Goal: Book appointment/travel/reservation

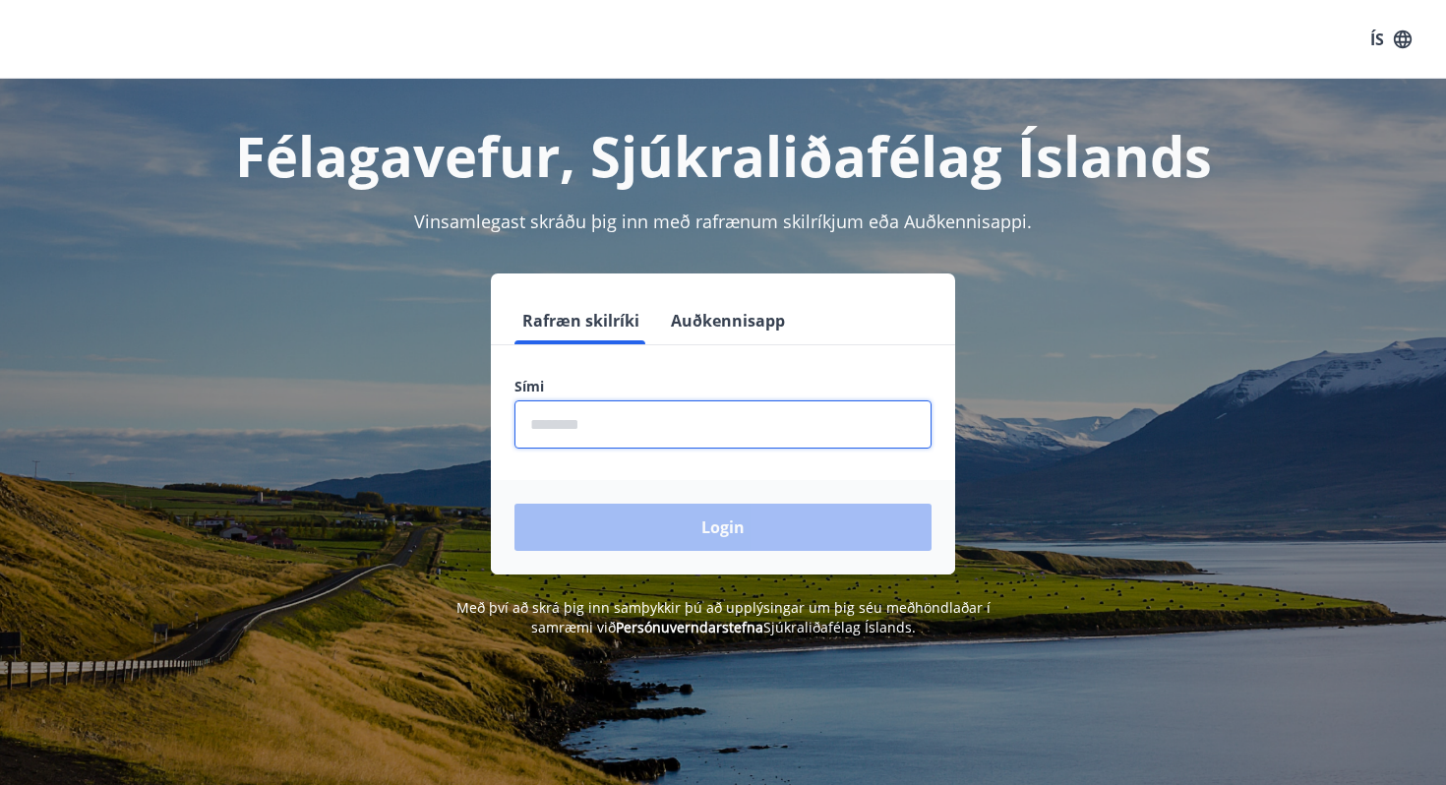
click at [605, 417] on input "phone" at bounding box center [722, 424] width 417 height 48
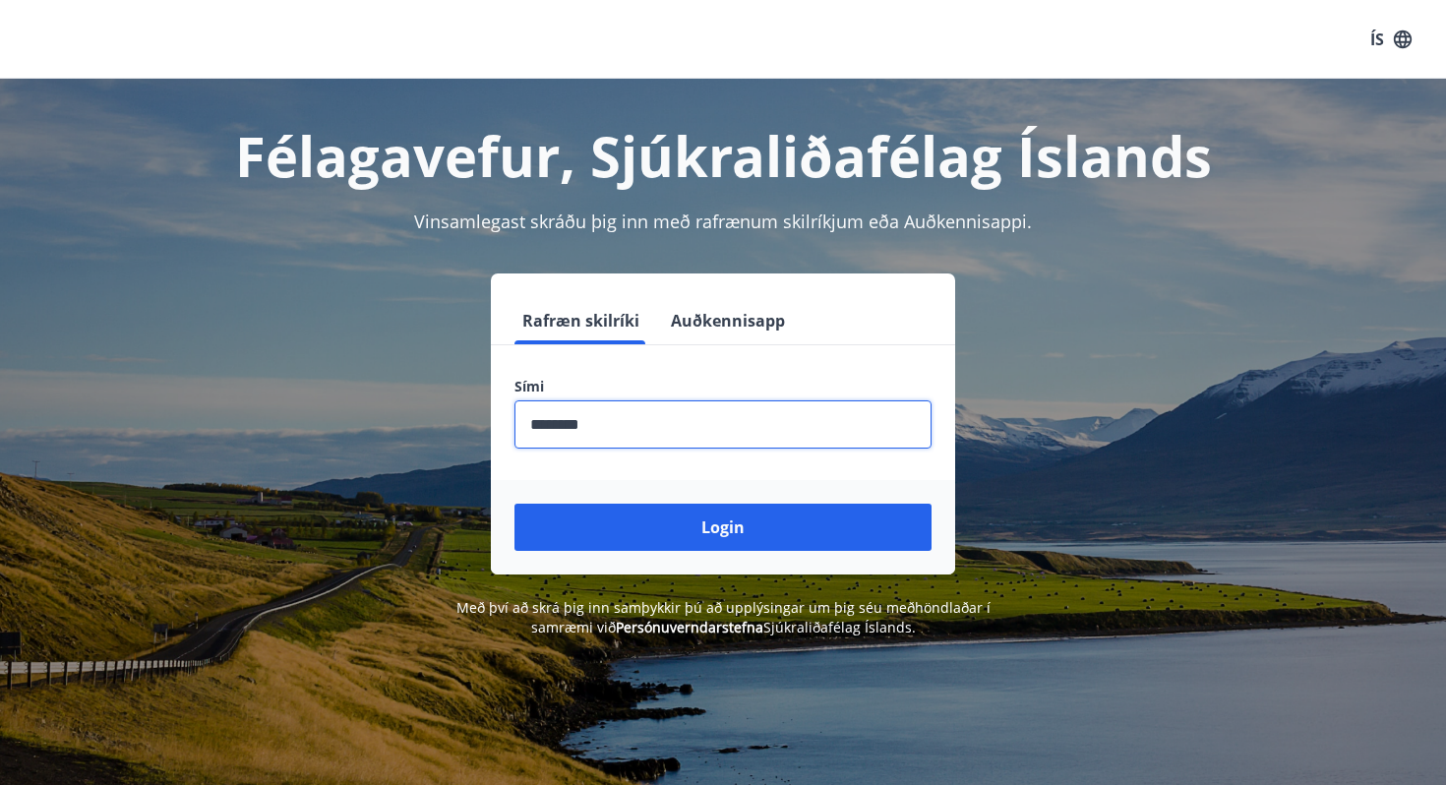
type input "********"
click at [514, 503] on button "Login" at bounding box center [722, 526] width 417 height 47
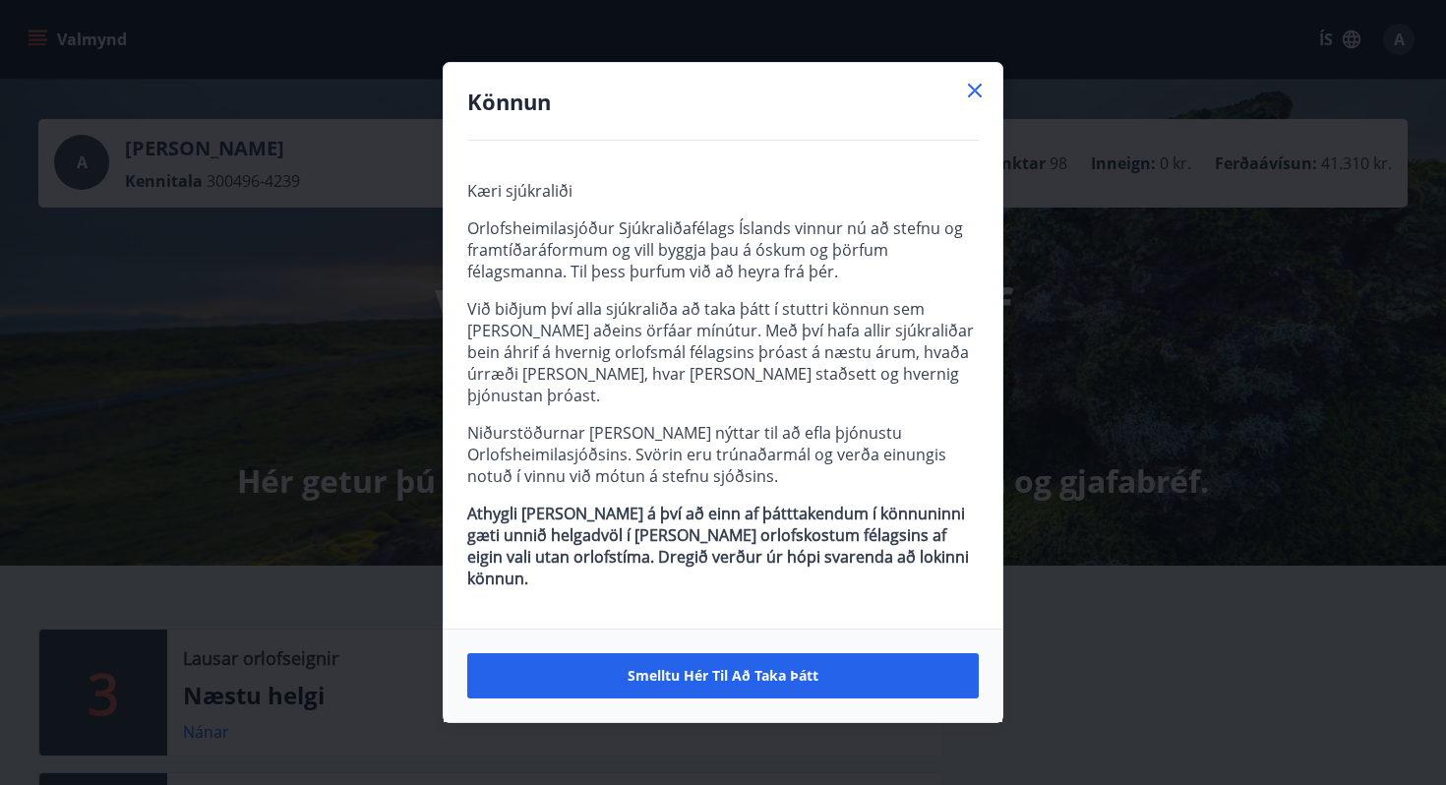
click at [986, 132] on div "Könnun" at bounding box center [722, 102] width 559 height 78
click at [982, 80] on div "Könnun Kæri sjúkraliði Orlofsheimilasjóður Sjúkraliðafélags Íslands vinnur nú a…" at bounding box center [723, 392] width 1446 height 785
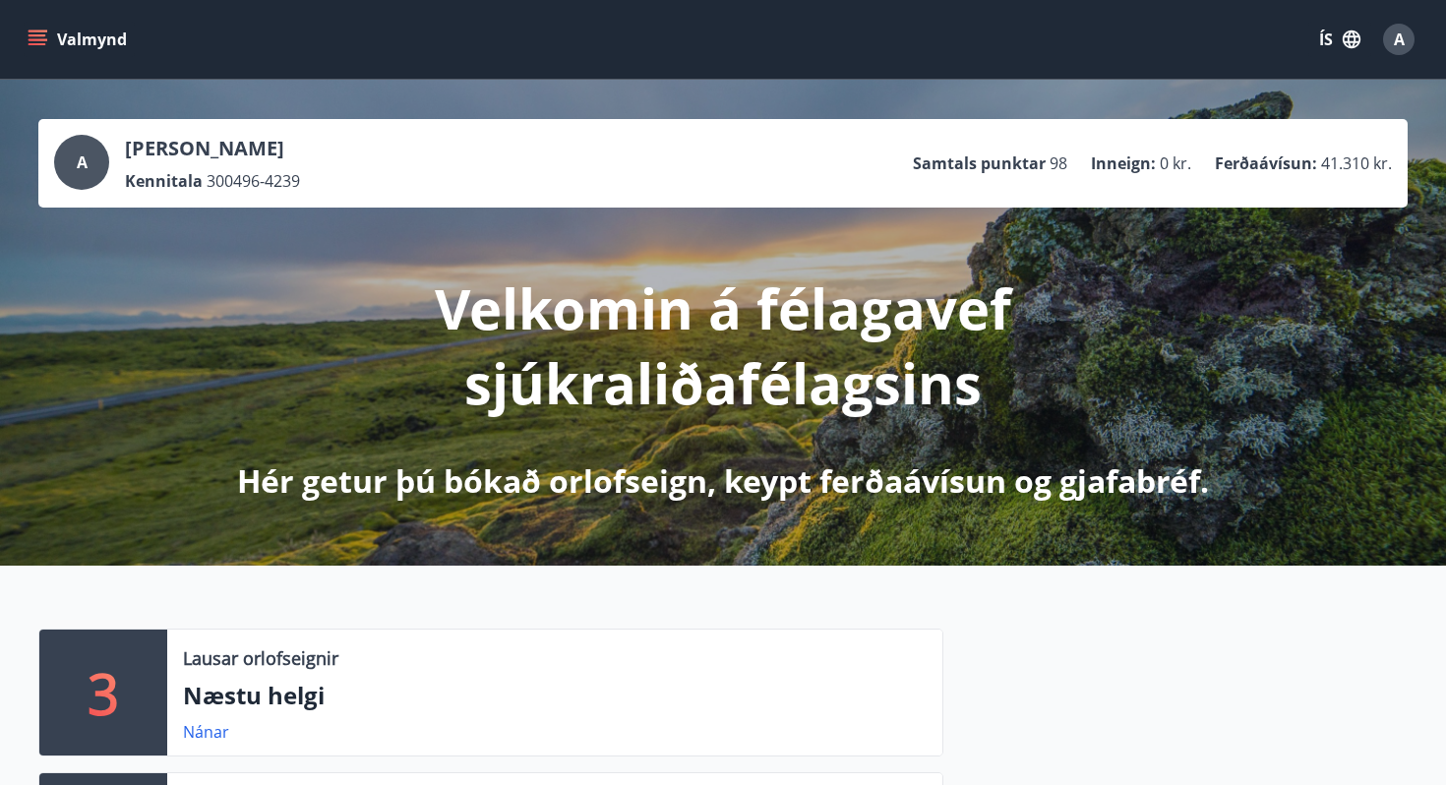
click at [54, 39] on button "Valmynd" at bounding box center [79, 39] width 111 height 35
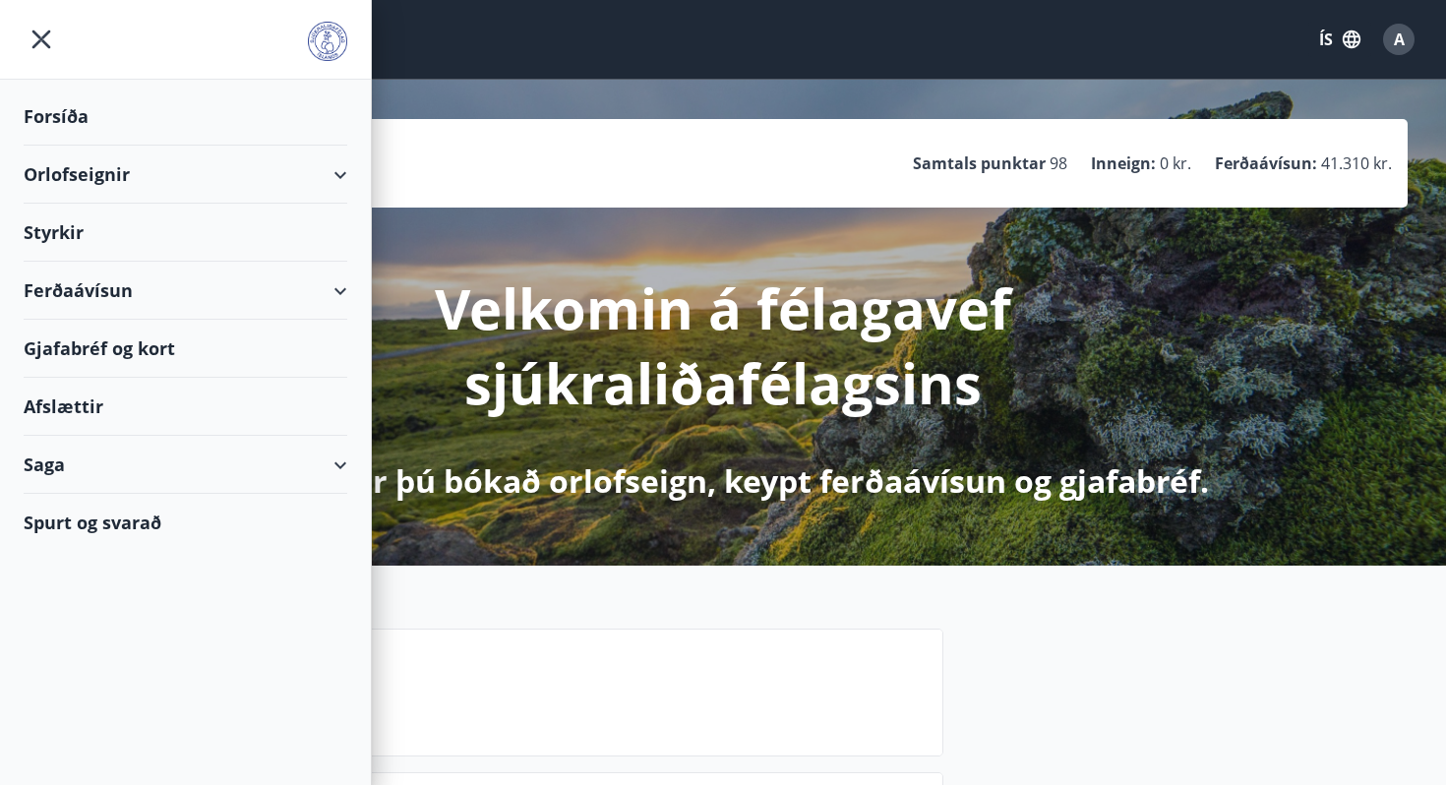
click at [190, 156] on div "Orlofseignir" at bounding box center [186, 175] width 324 height 58
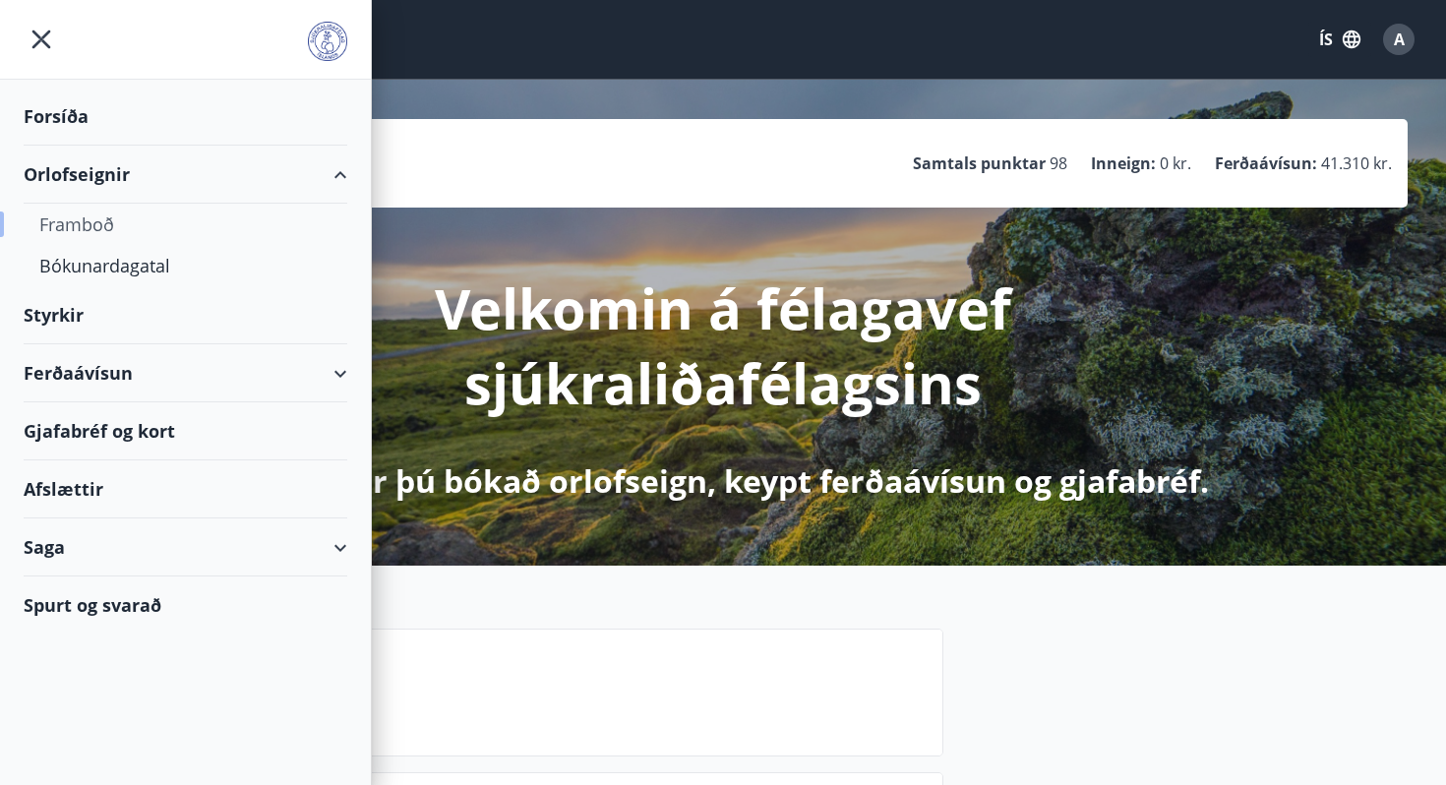
click at [89, 235] on div "Framboð" at bounding box center [185, 224] width 292 height 41
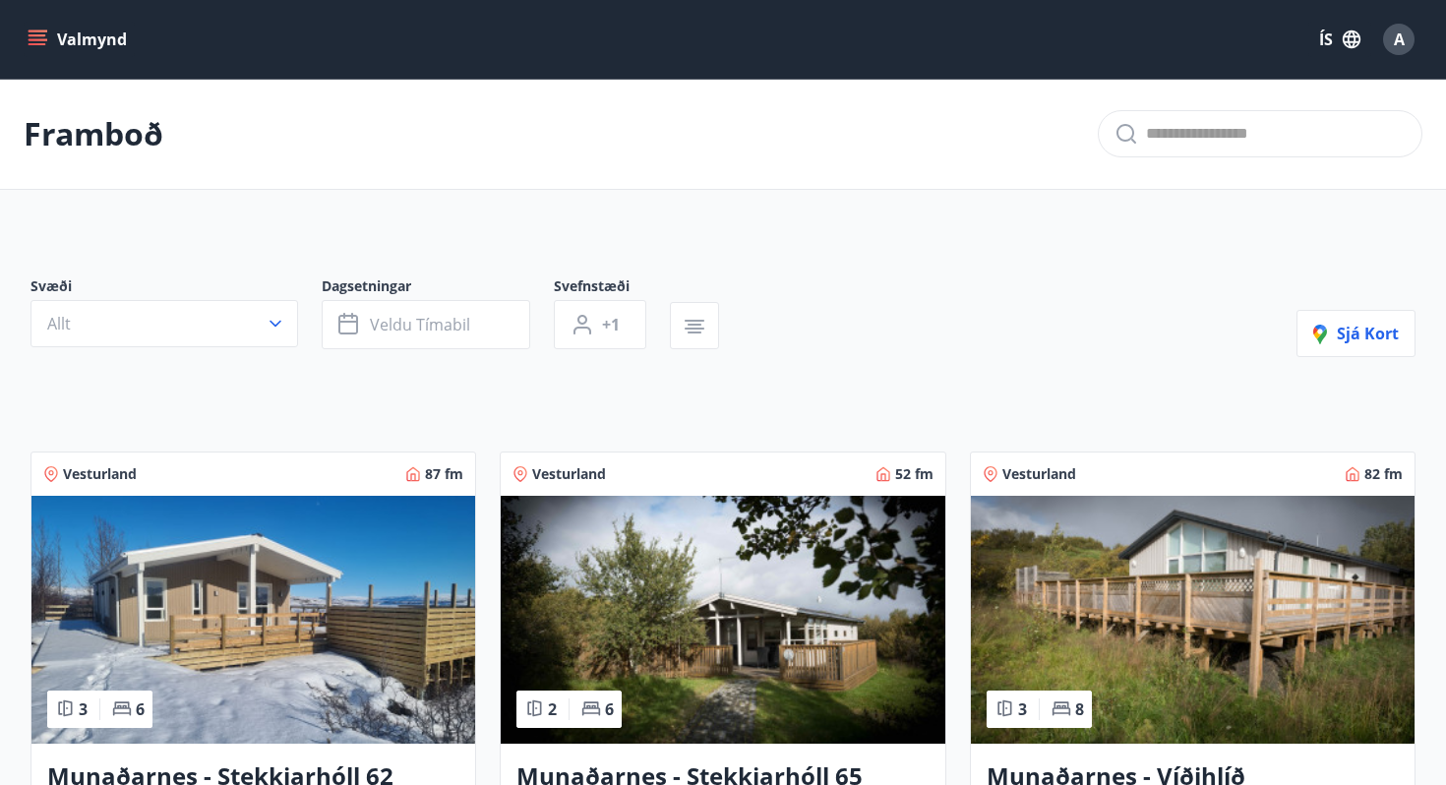
scroll to position [99, 0]
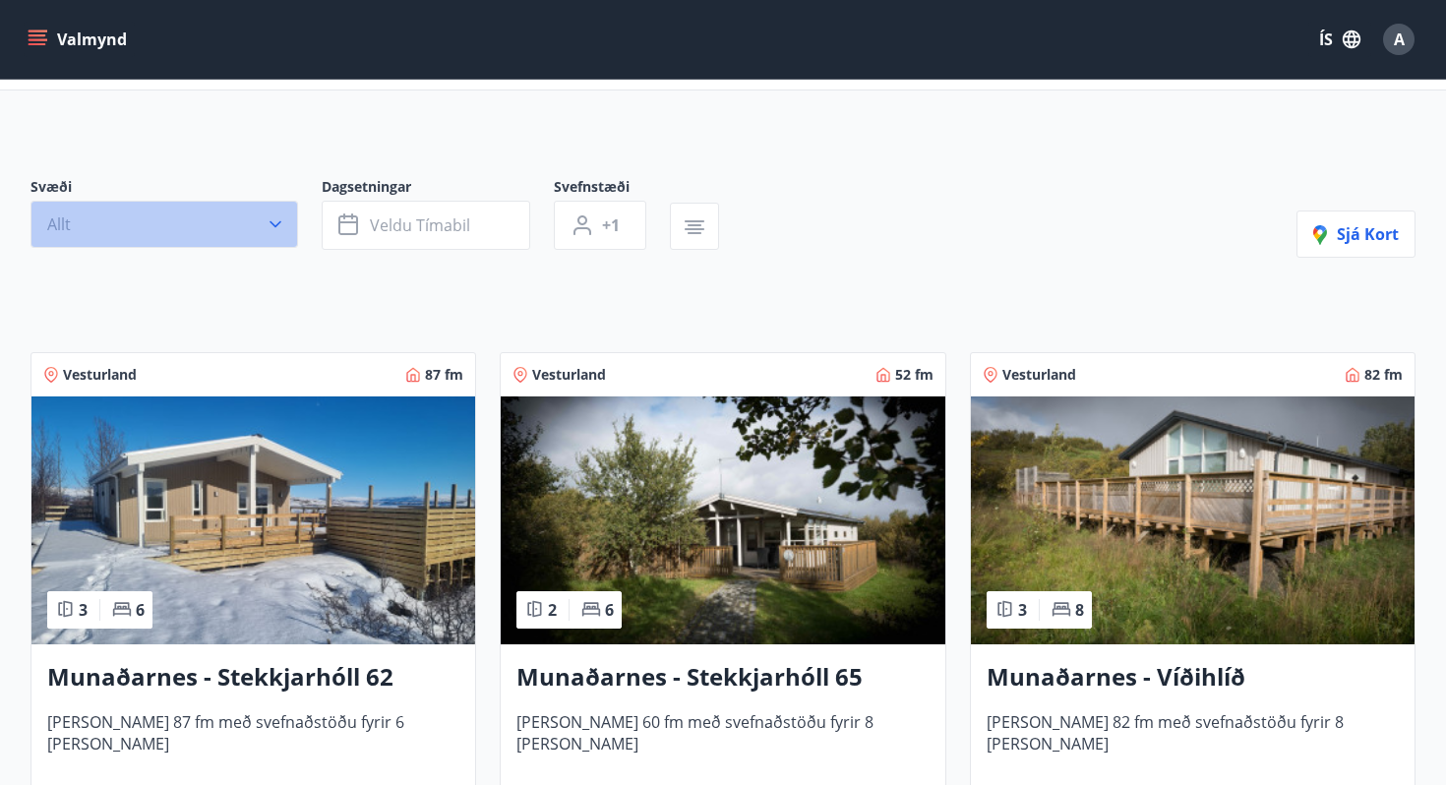
click at [227, 224] on button "Allt" at bounding box center [163, 224] width 267 height 47
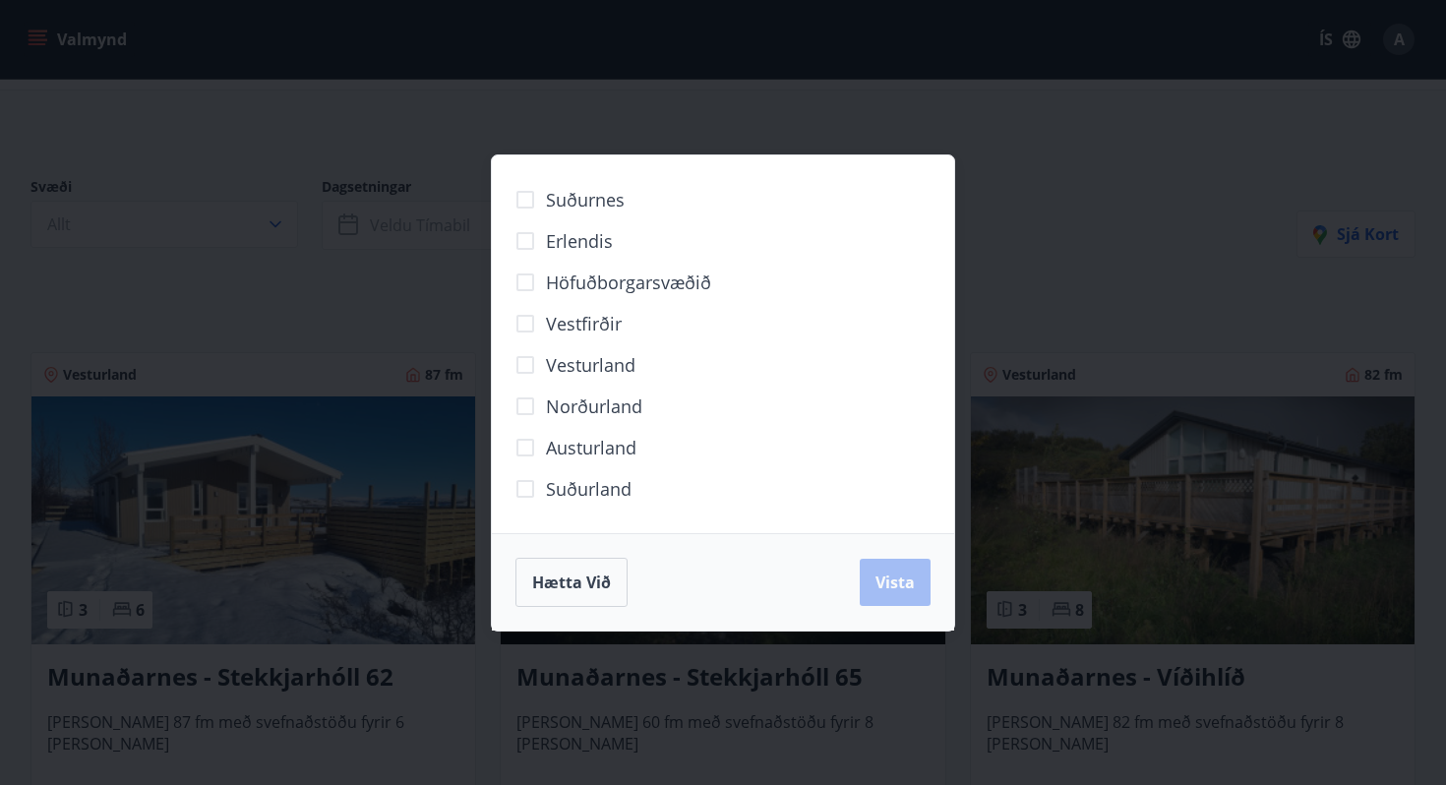
click at [596, 412] on span "Norðurland" at bounding box center [594, 406] width 96 height 26
click at [902, 559] on button "Vista" at bounding box center [894, 582] width 71 height 47
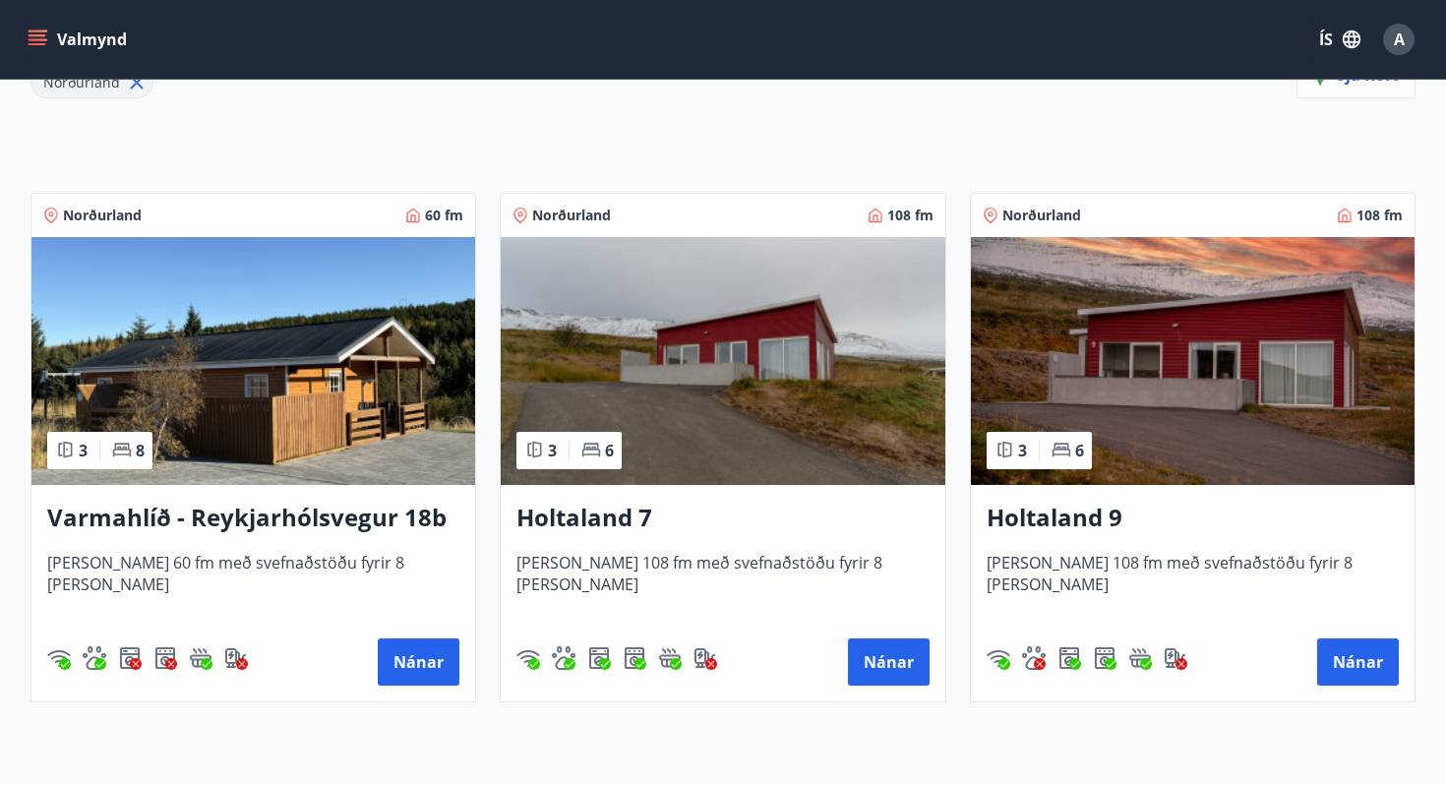
scroll to position [307, 0]
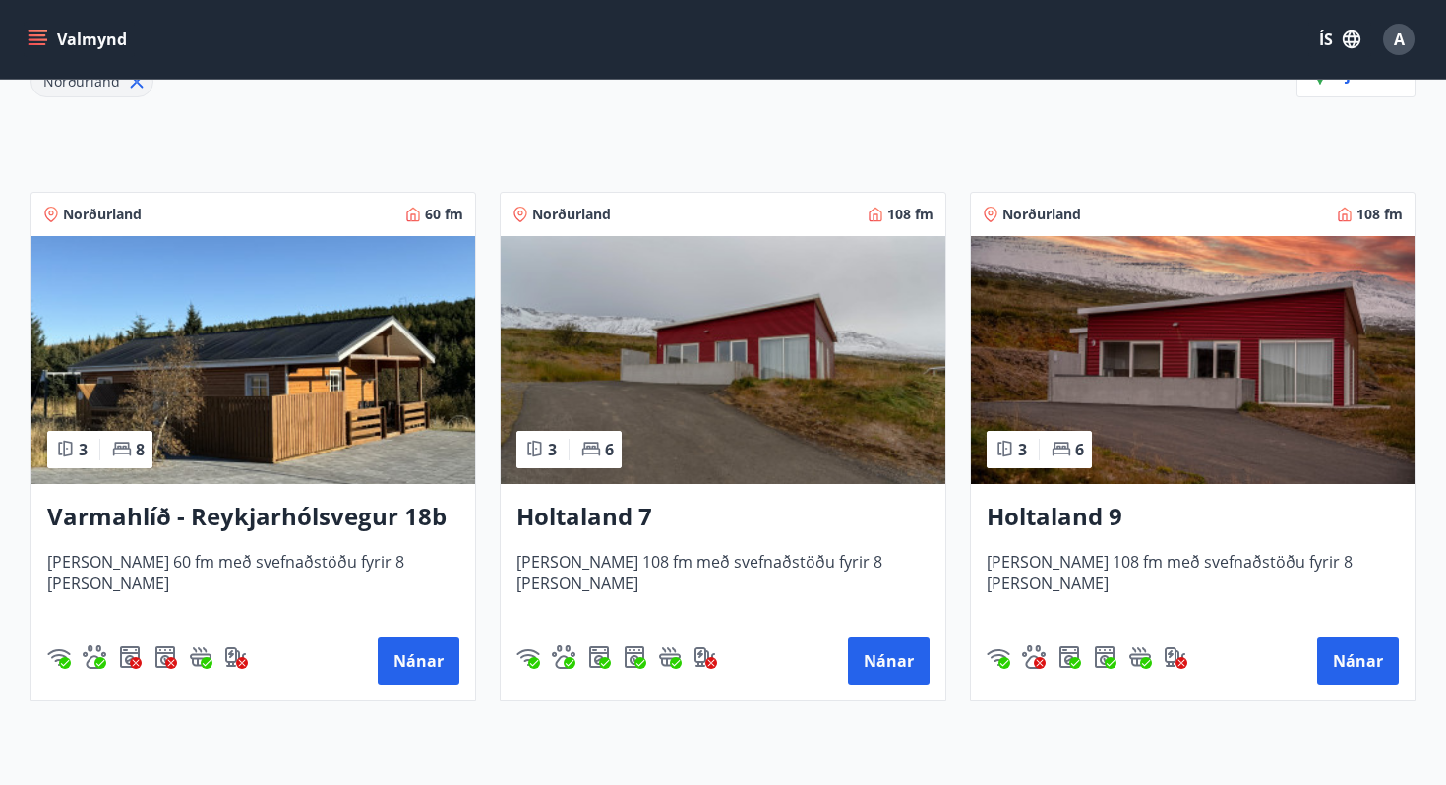
click at [398, 689] on div "Varmahlíð - Reykjarhólsvegur 18b Húsið er 60 fm með svefnaðstöðu fyrir 8 manns …" at bounding box center [252, 592] width 443 height 216
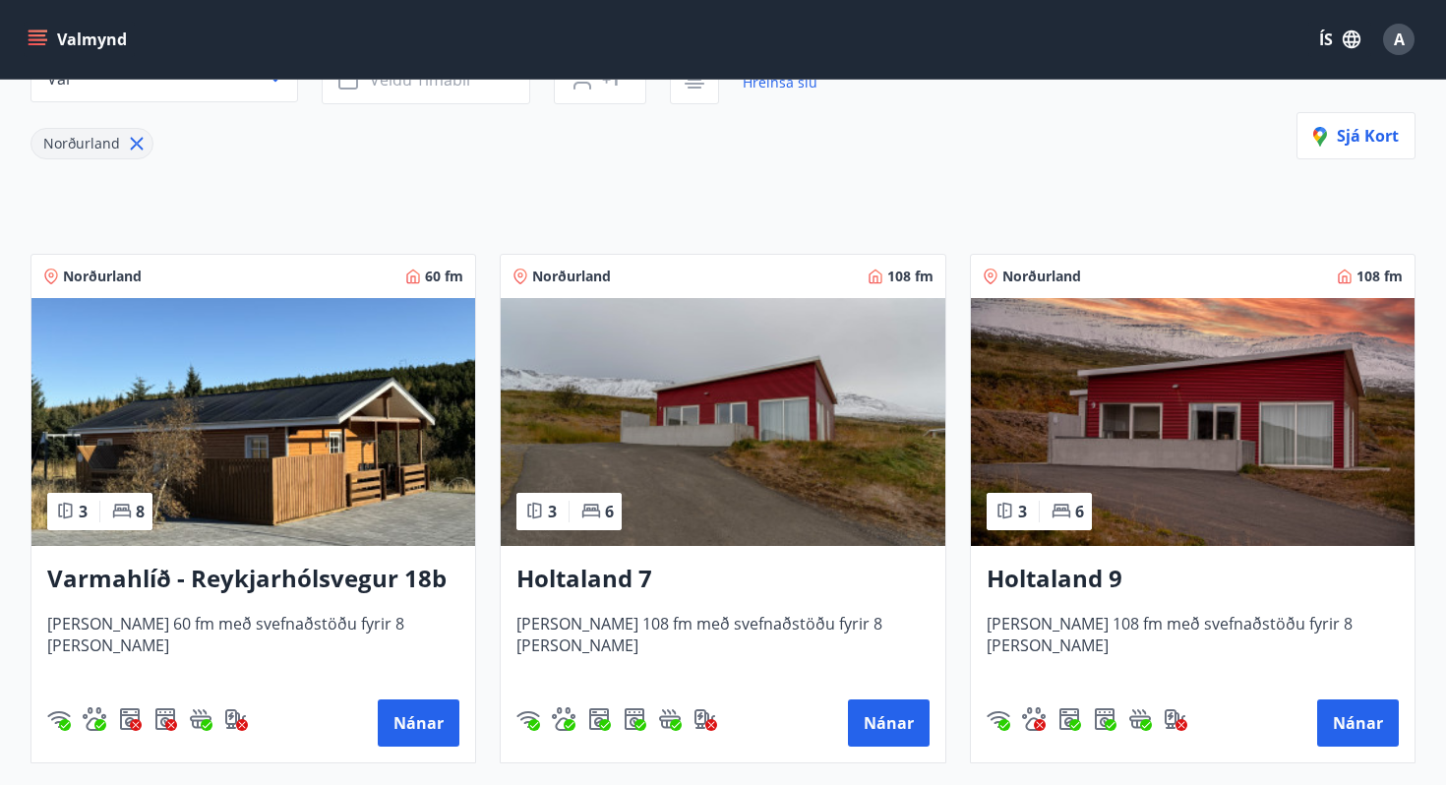
scroll to position [253, 0]
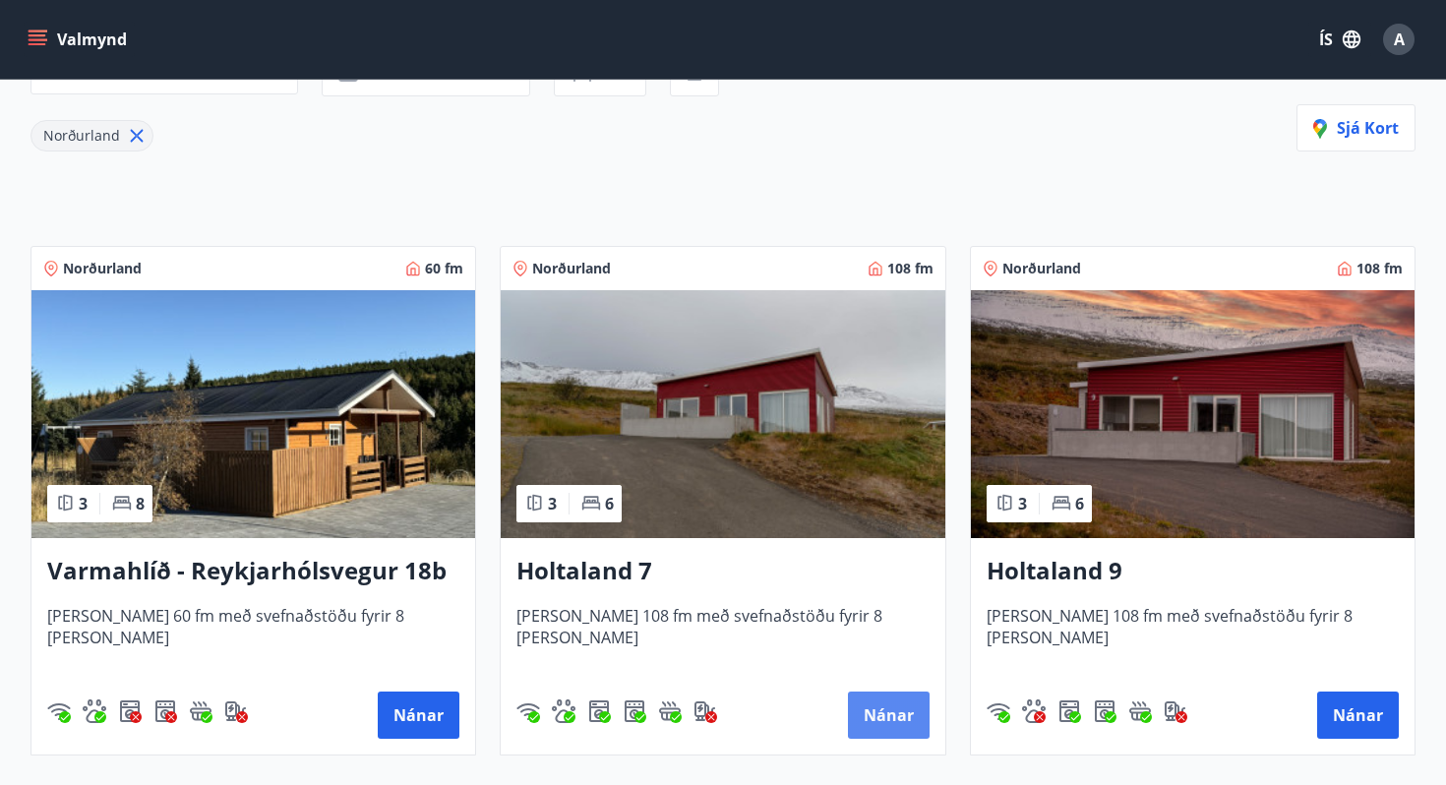
click at [875, 715] on button "Nánar" at bounding box center [889, 714] width 82 height 47
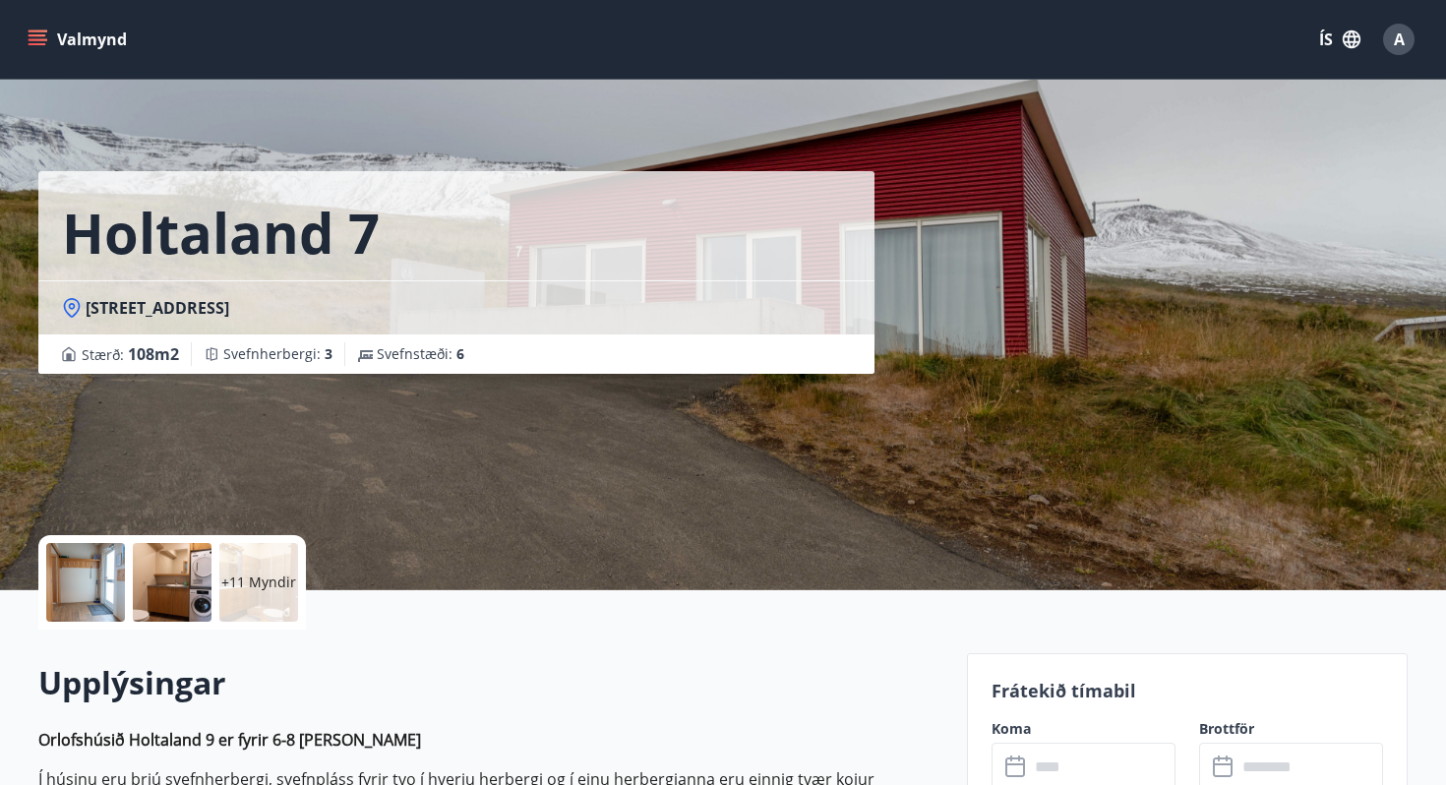
click at [241, 605] on div "+11 Myndir" at bounding box center [258, 582] width 79 height 79
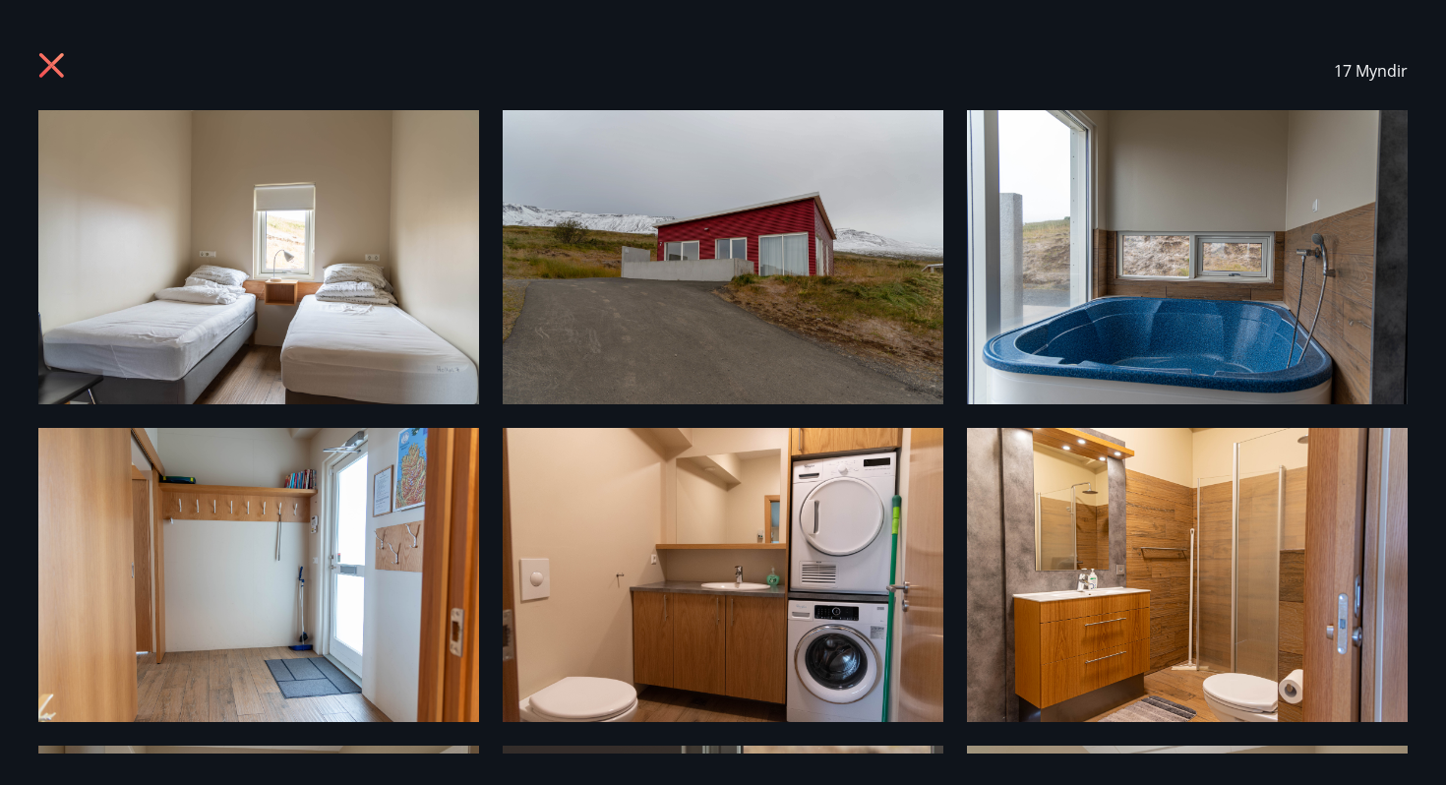
click at [1152, 350] on img at bounding box center [1187, 257] width 441 height 294
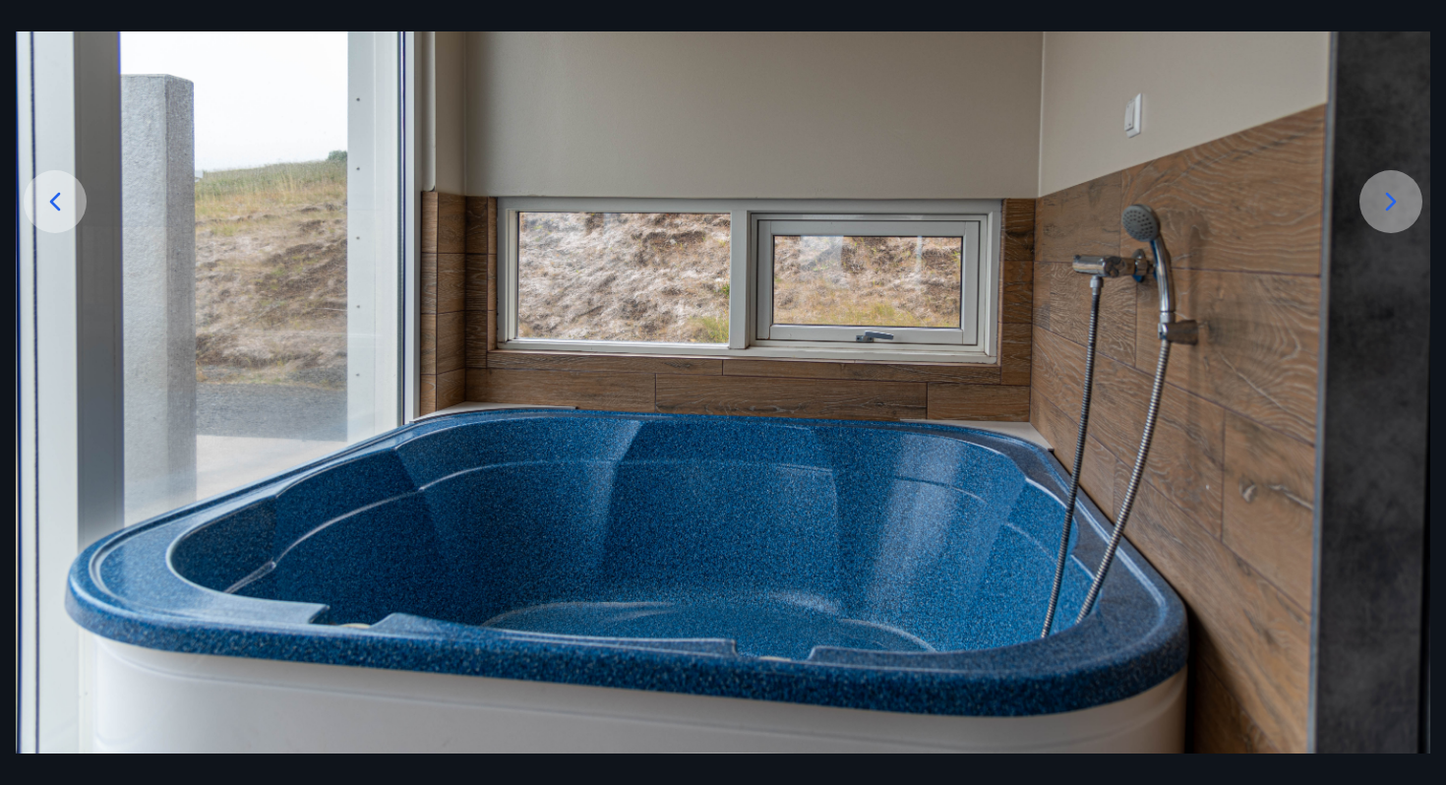
scroll to position [286, 0]
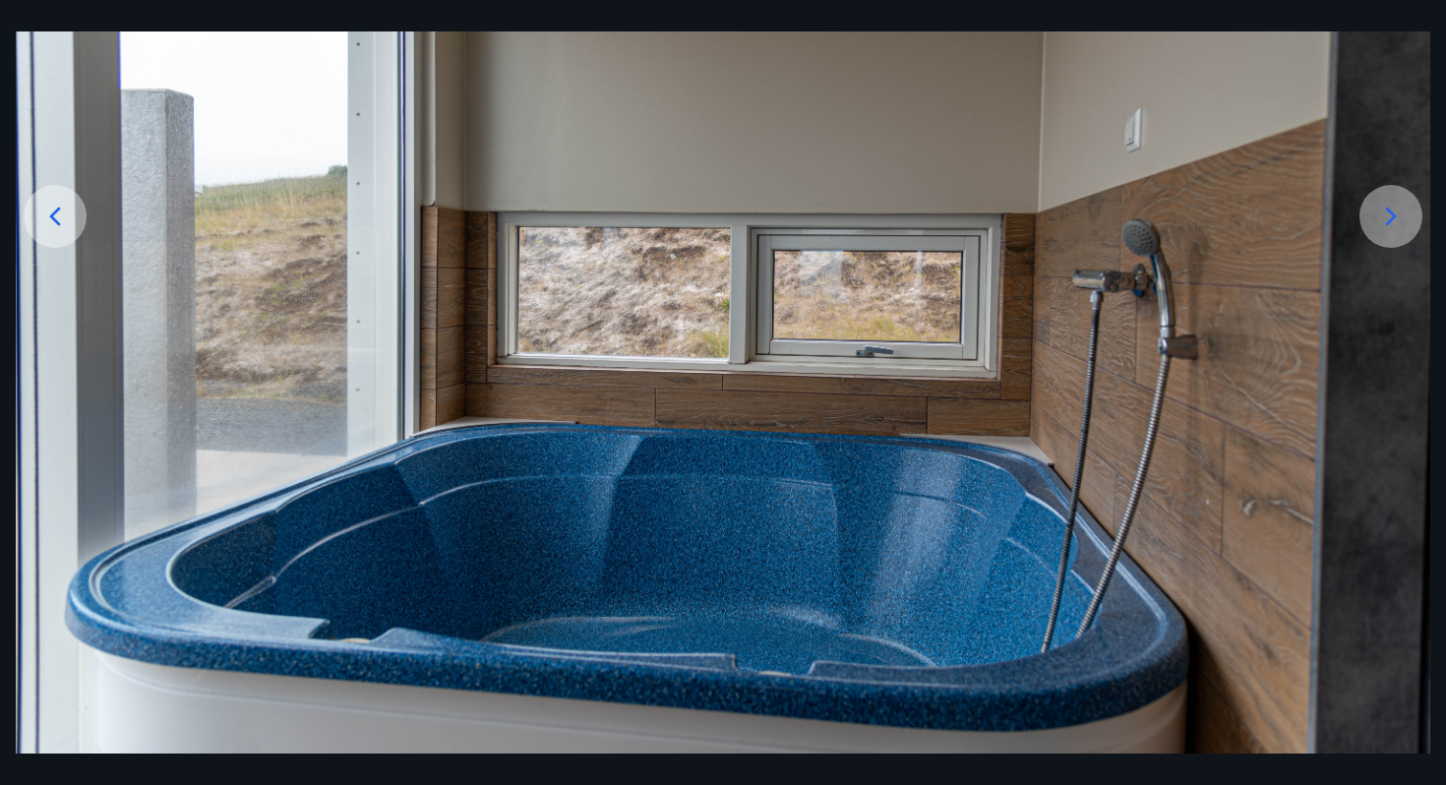
click at [63, 241] on div at bounding box center [55, 216] width 63 height 63
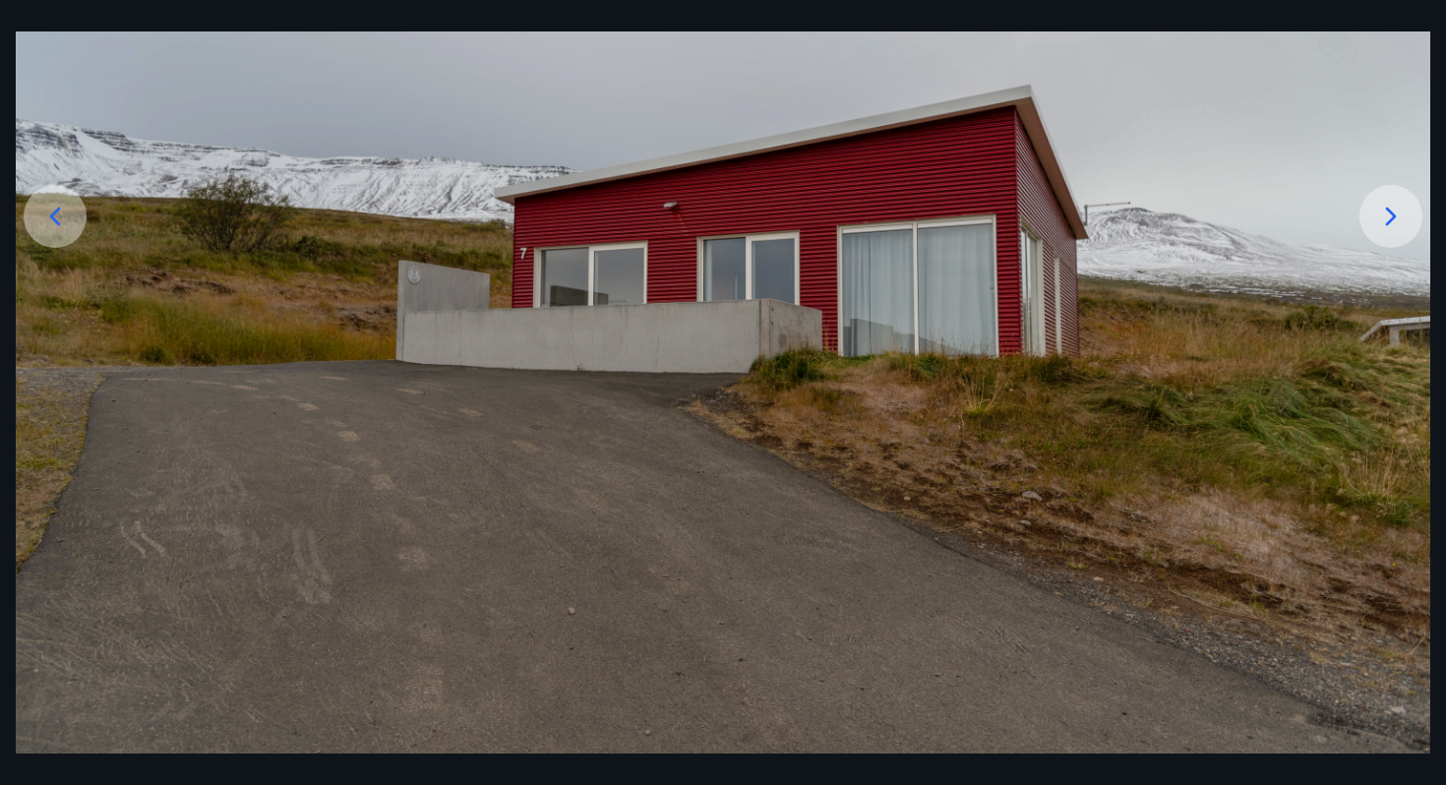
click at [1412, 226] on div at bounding box center [1390, 216] width 63 height 63
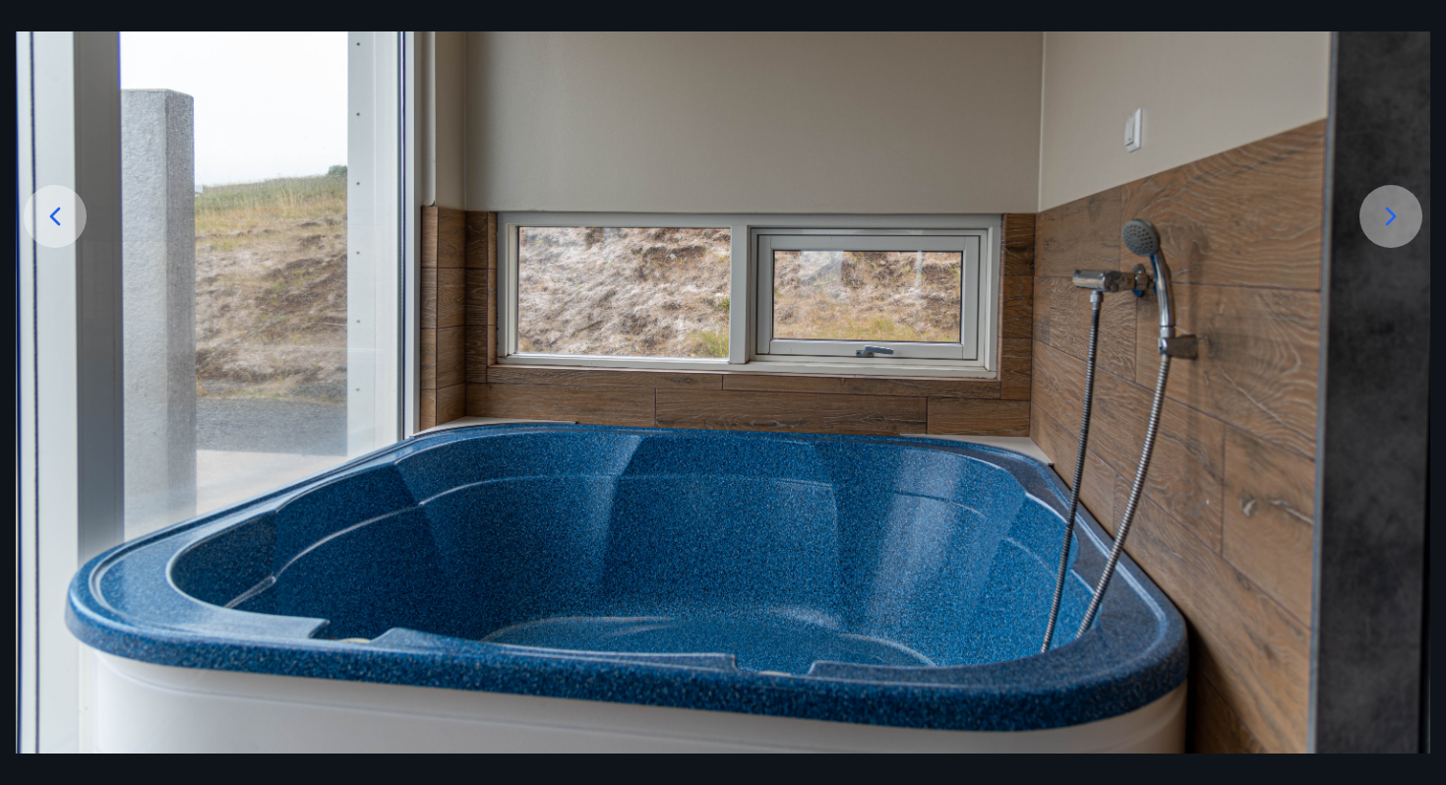
click at [1382, 182] on img at bounding box center [723, 296] width 1414 height 944
click at [1382, 189] on div at bounding box center [1390, 216] width 63 height 63
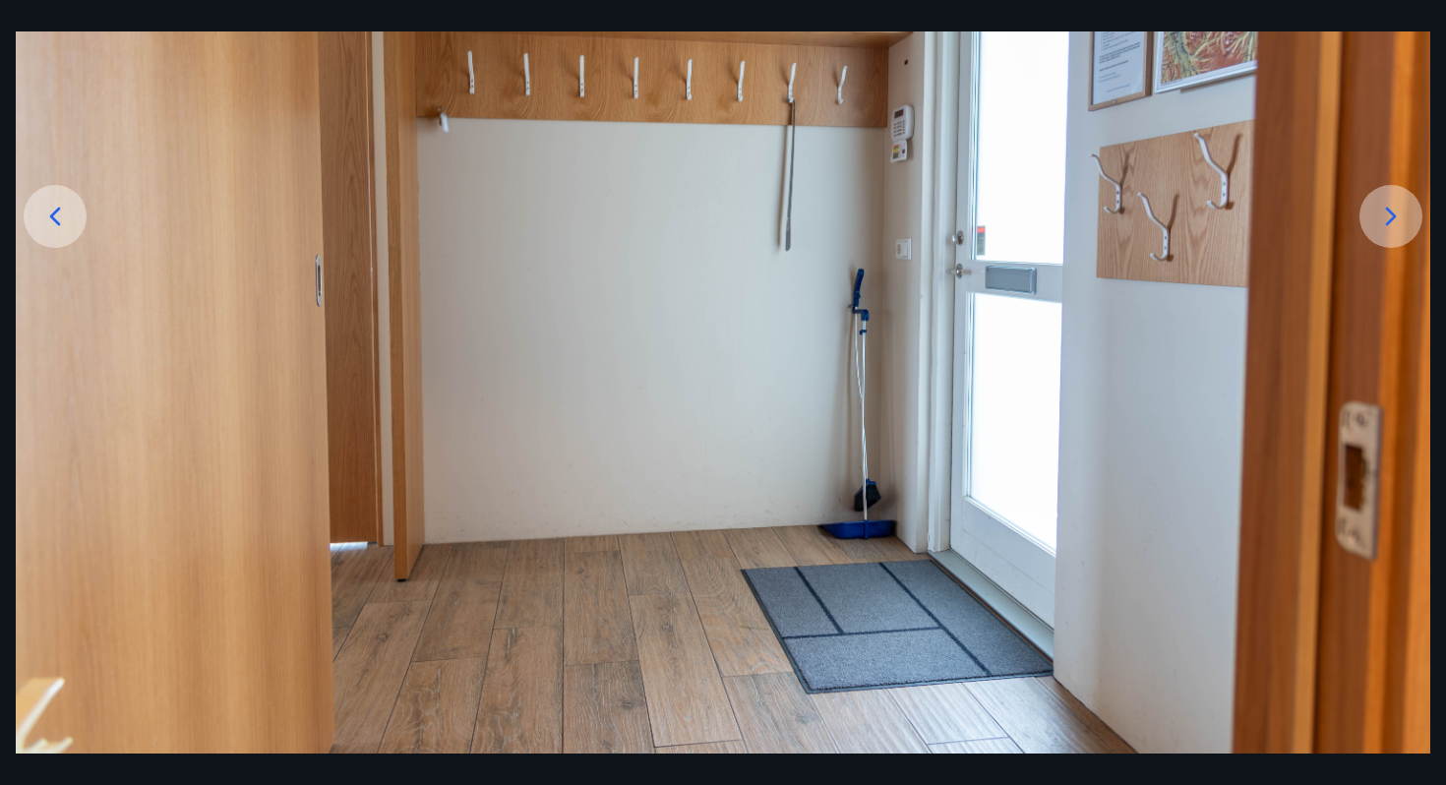
click at [1382, 194] on div at bounding box center [1390, 216] width 63 height 63
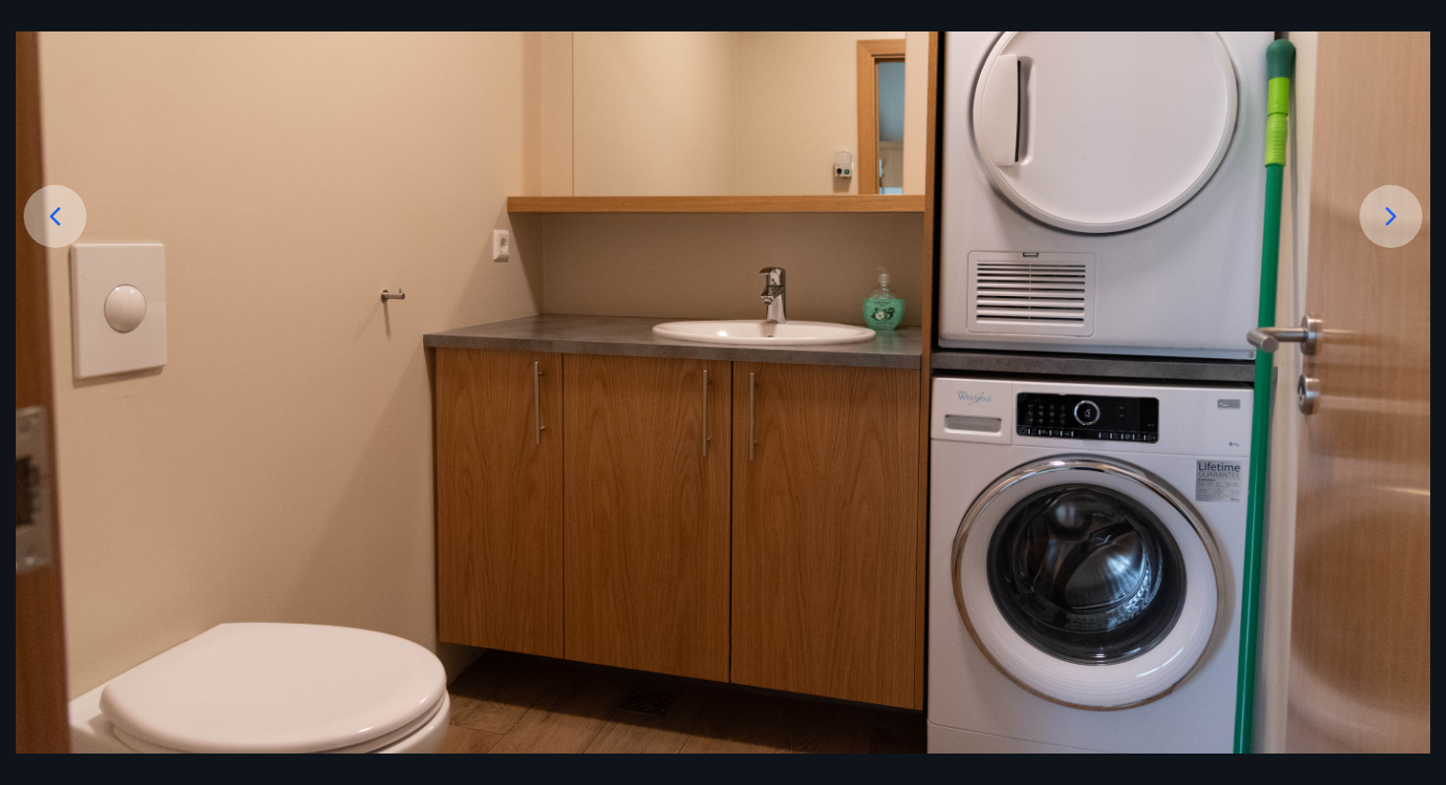
click at [1382, 194] on div at bounding box center [1390, 216] width 63 height 63
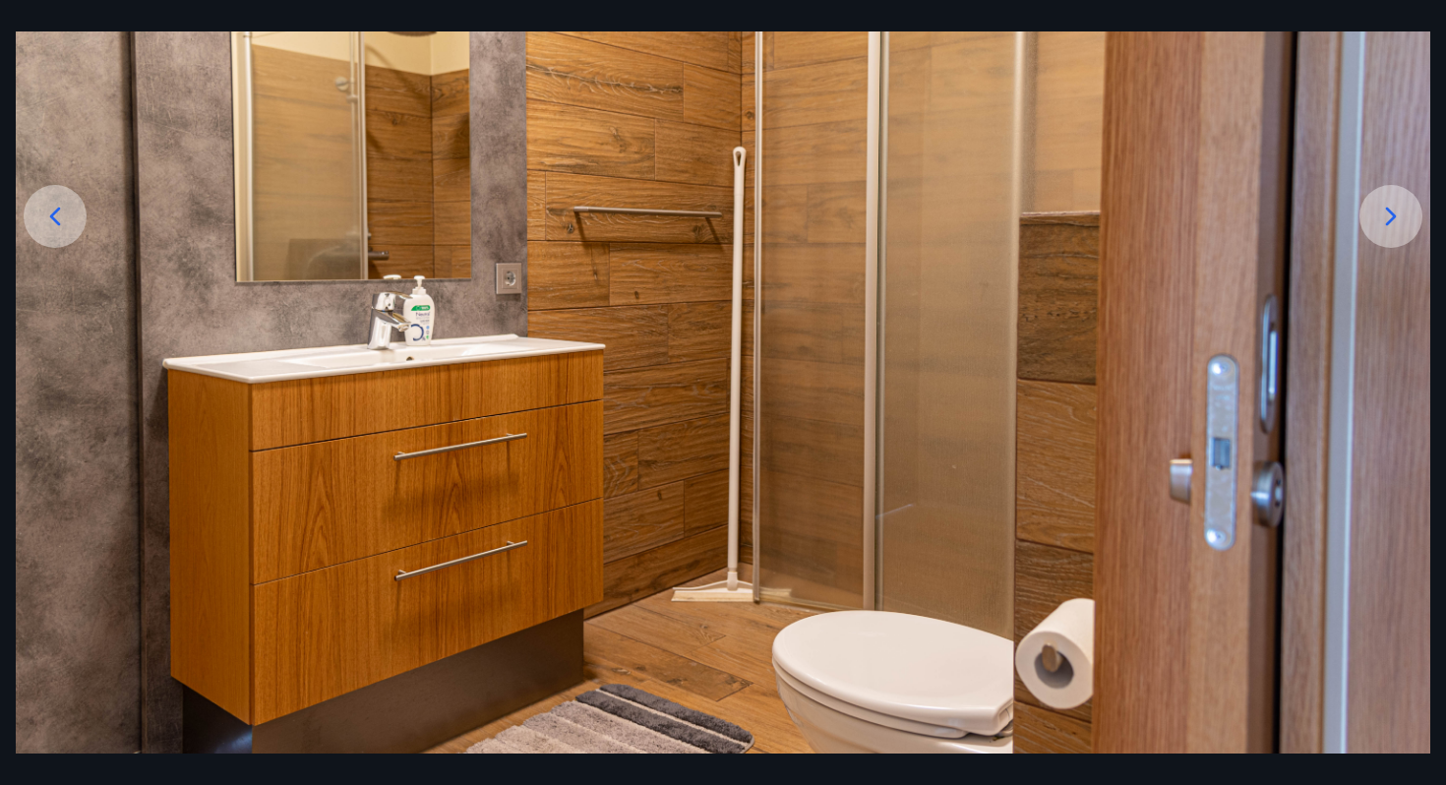
click at [1385, 205] on icon at bounding box center [1390, 216] width 31 height 31
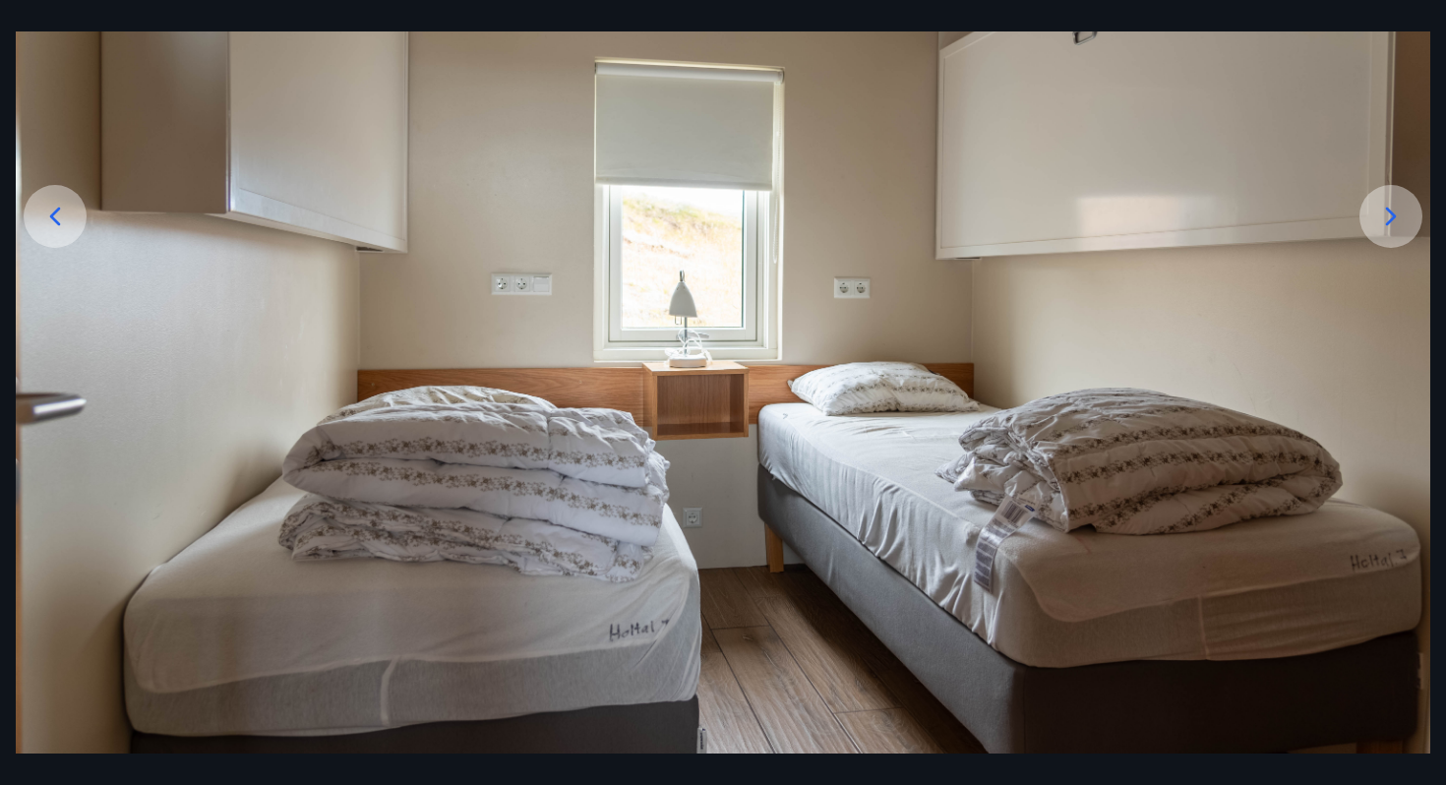
click at [1385, 205] on icon at bounding box center [1390, 216] width 31 height 31
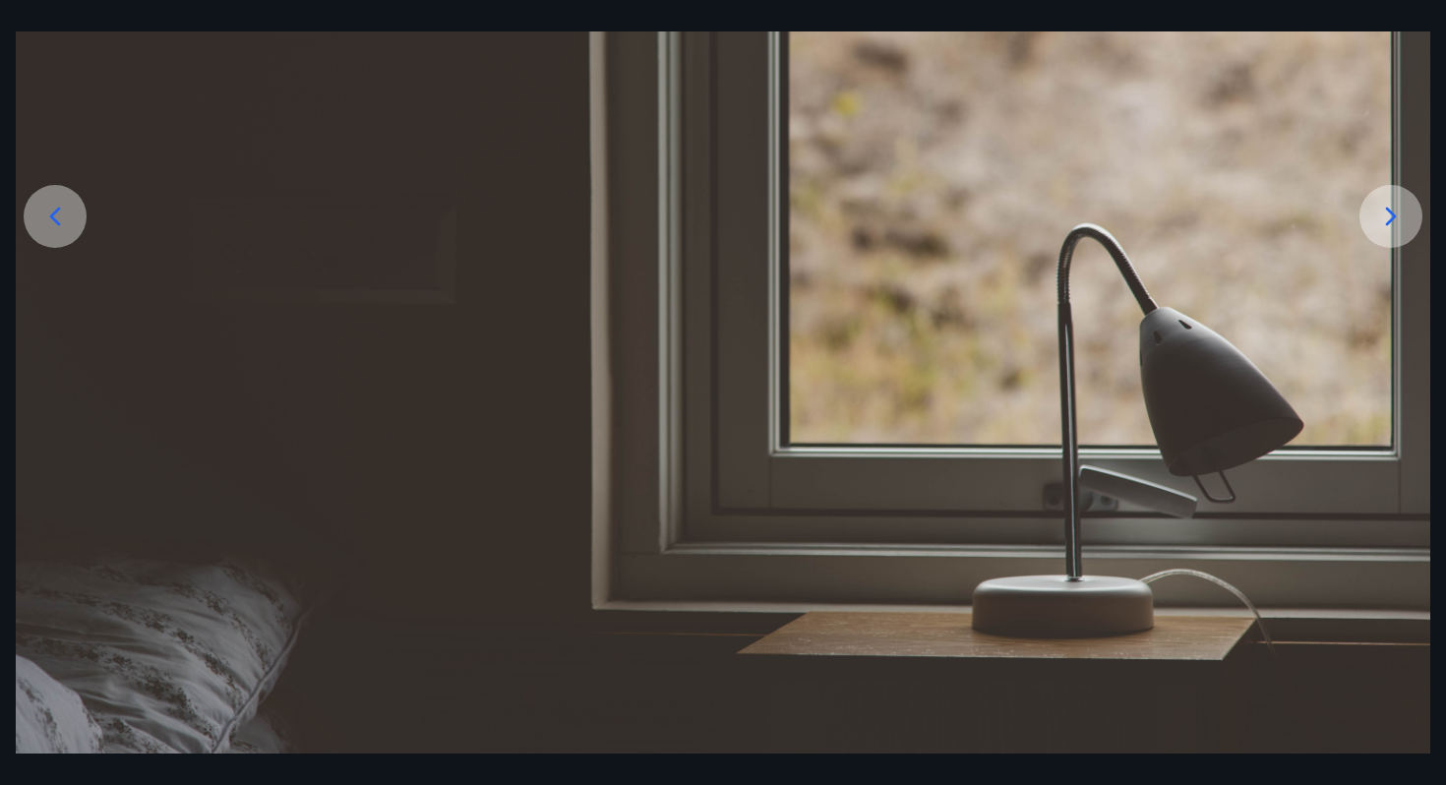
click at [1385, 205] on icon at bounding box center [1390, 216] width 31 height 31
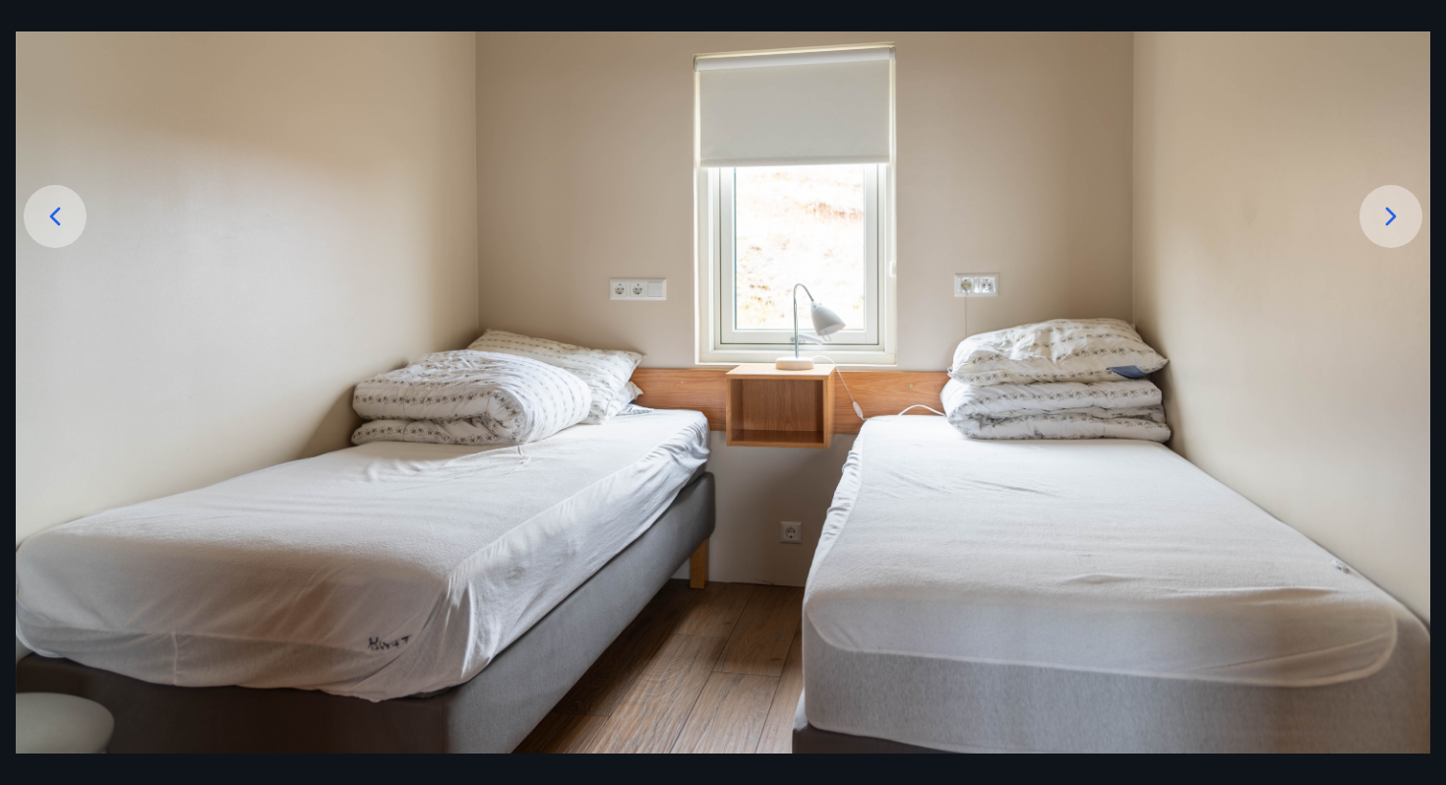
click at [1385, 205] on icon at bounding box center [1390, 216] width 31 height 31
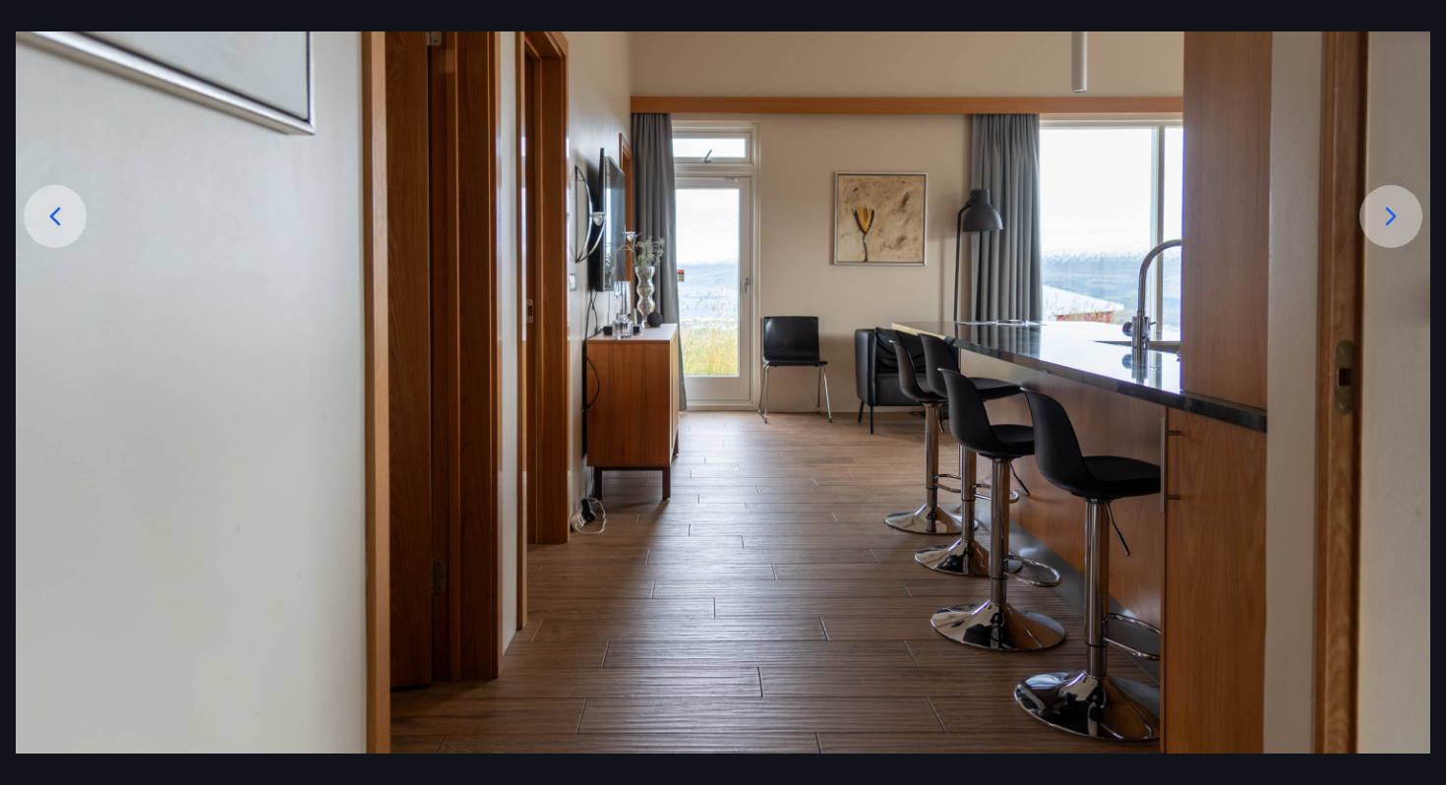
click at [1385, 205] on icon at bounding box center [1390, 216] width 31 height 31
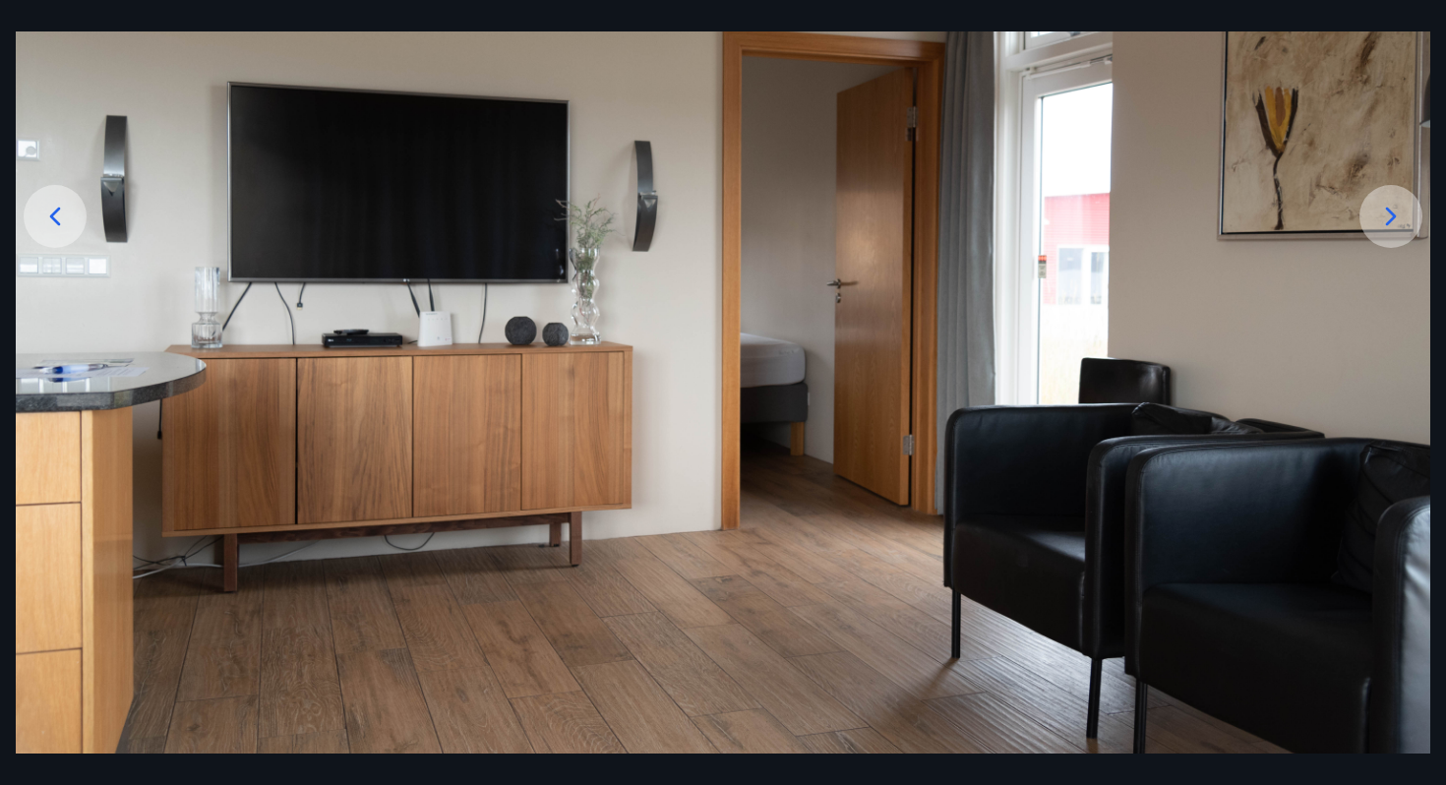
click at [1385, 205] on icon at bounding box center [1390, 216] width 31 height 31
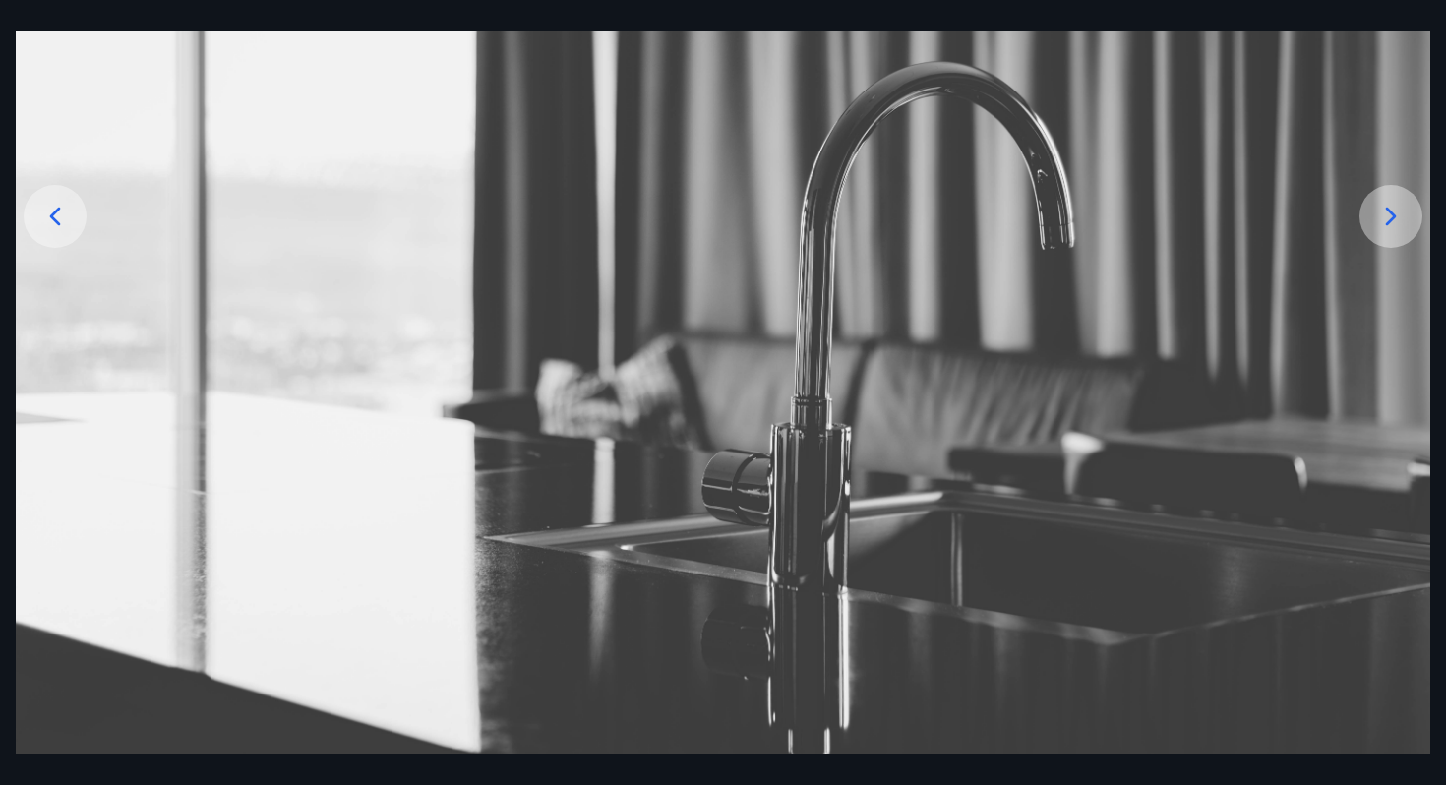
click at [1385, 204] on icon at bounding box center [1390, 216] width 31 height 31
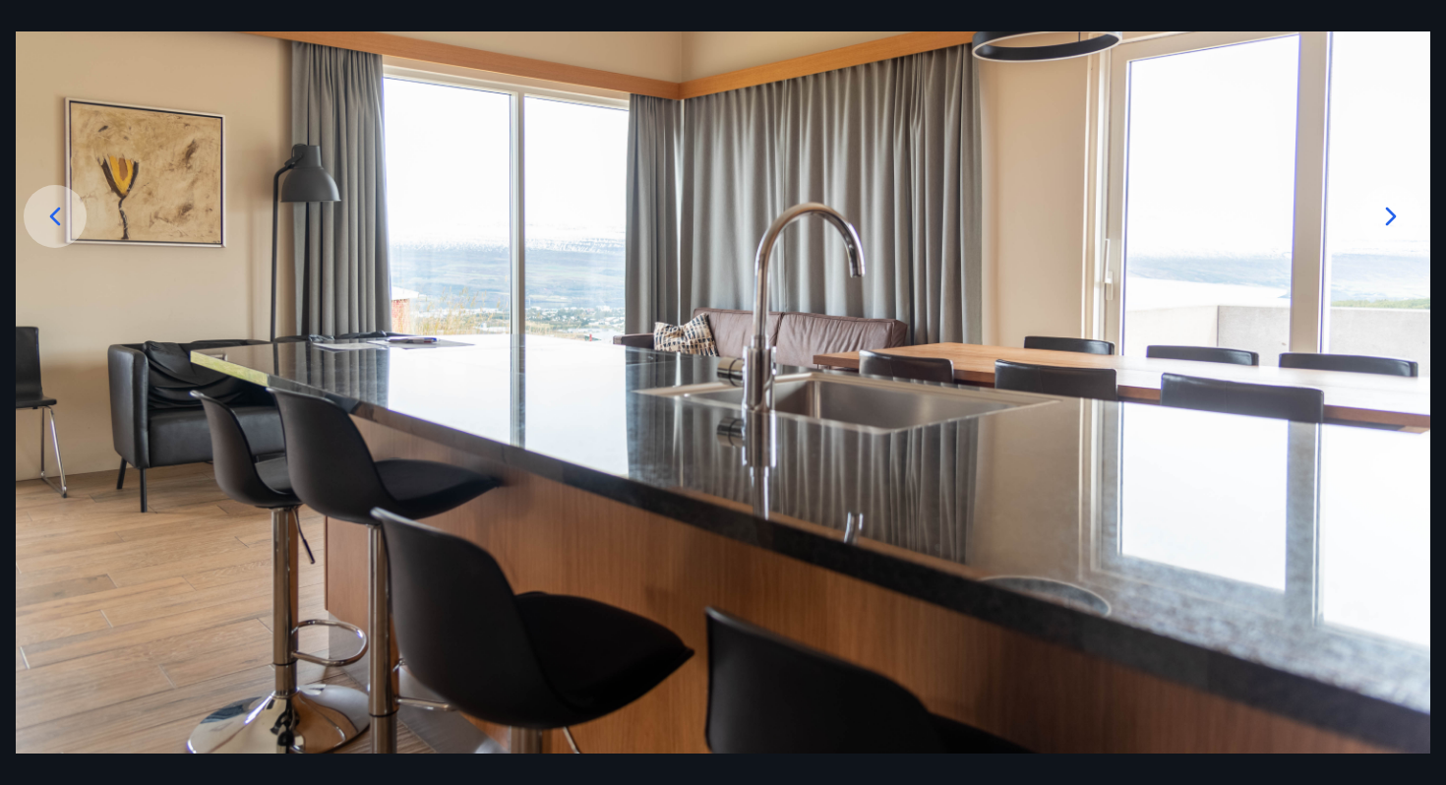
click at [1387, 215] on icon at bounding box center [1390, 216] width 31 height 31
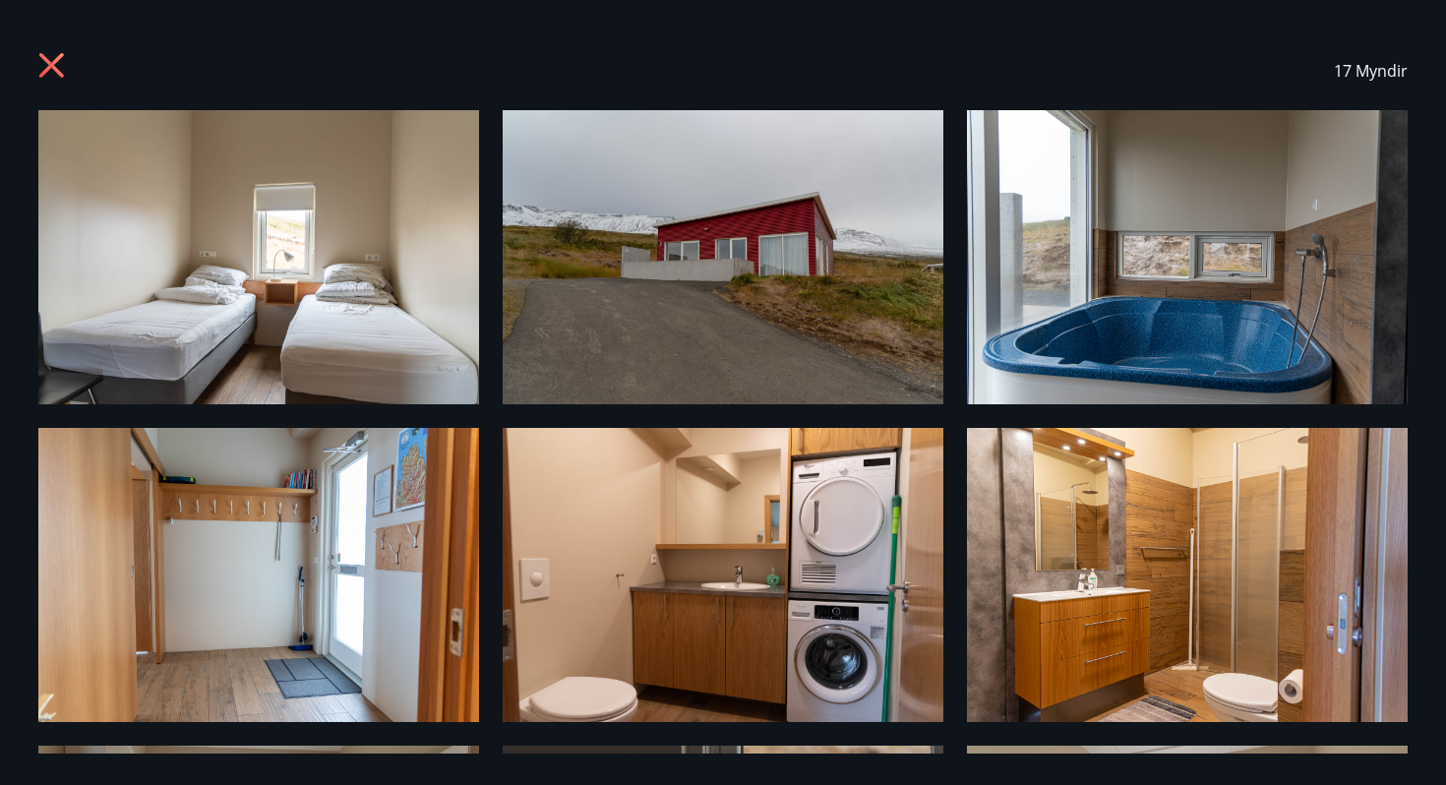
click at [12, 31] on div "17 Myndir" at bounding box center [723, 392] width 1446 height 785
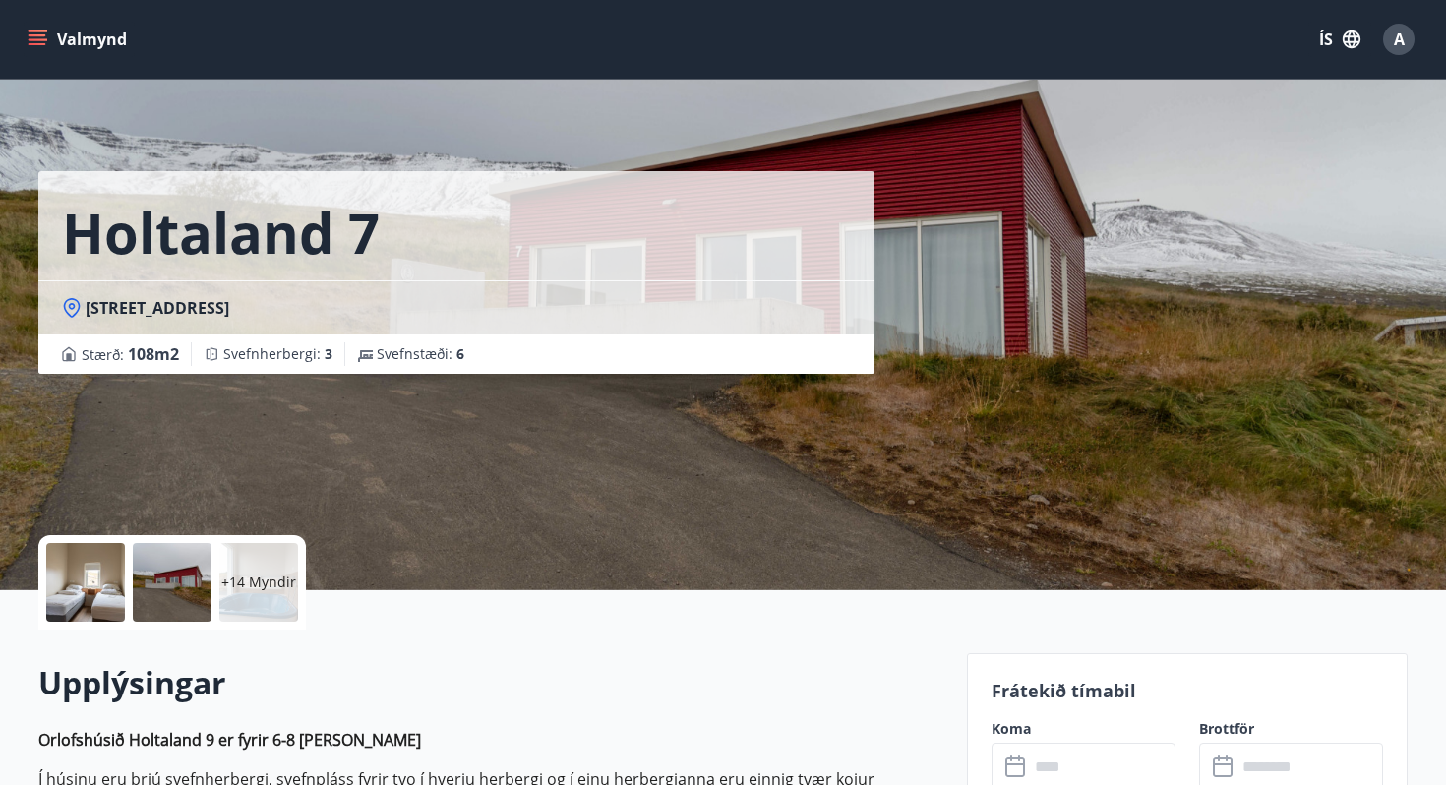
click at [43, 63] on div "Valmynd ÍS A" at bounding box center [723, 39] width 1446 height 79
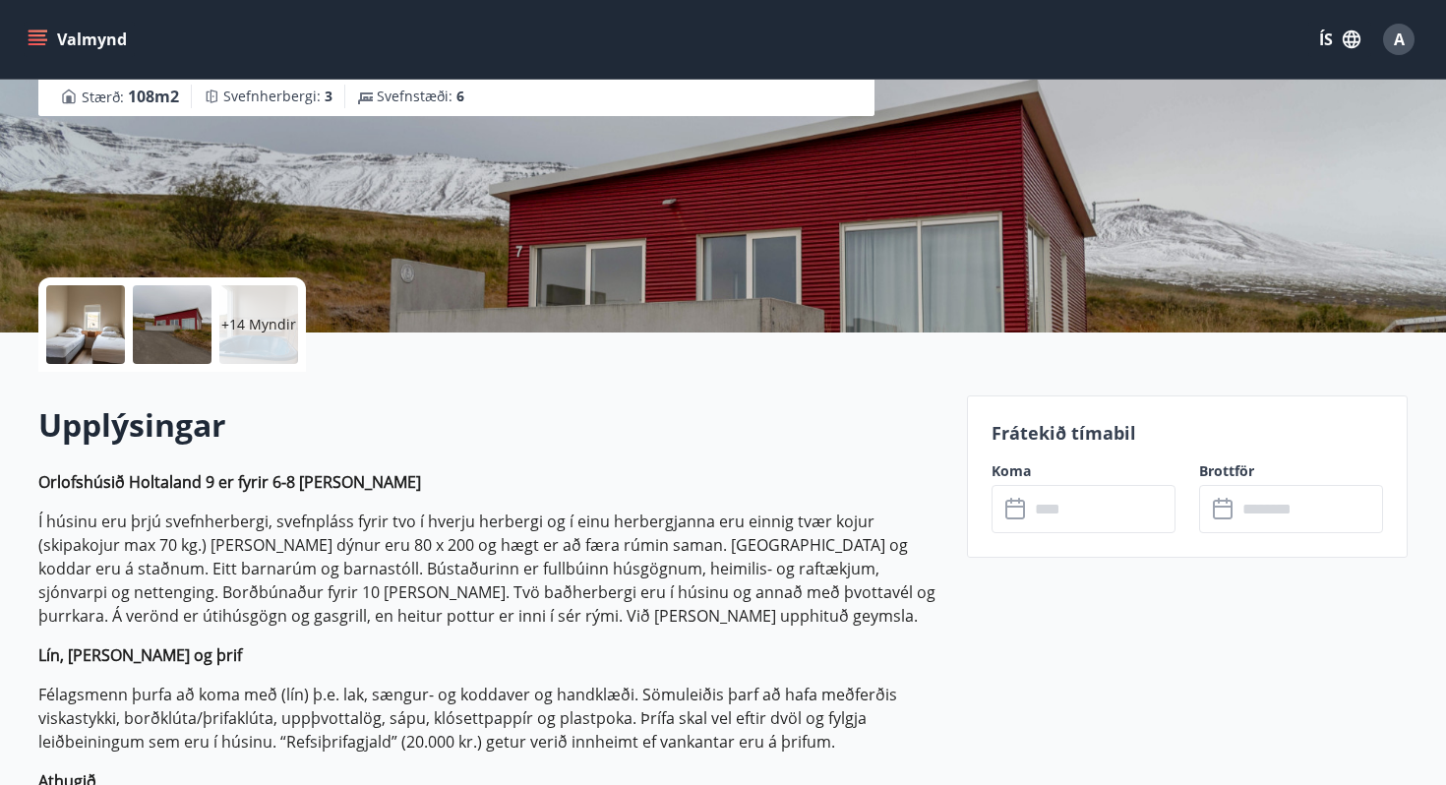
scroll to position [360, 0]
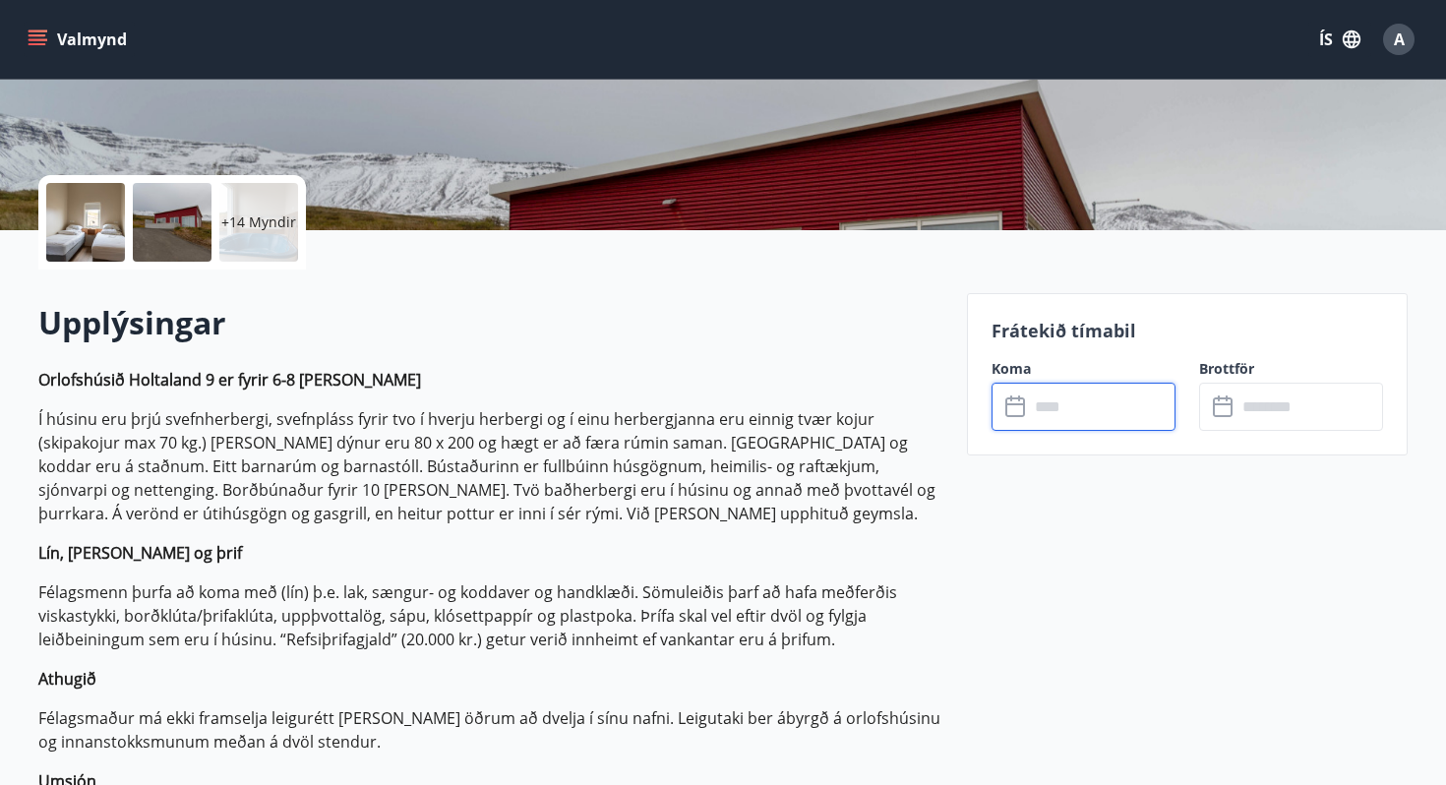
click at [1104, 412] on input "text" at bounding box center [1102, 407] width 147 height 48
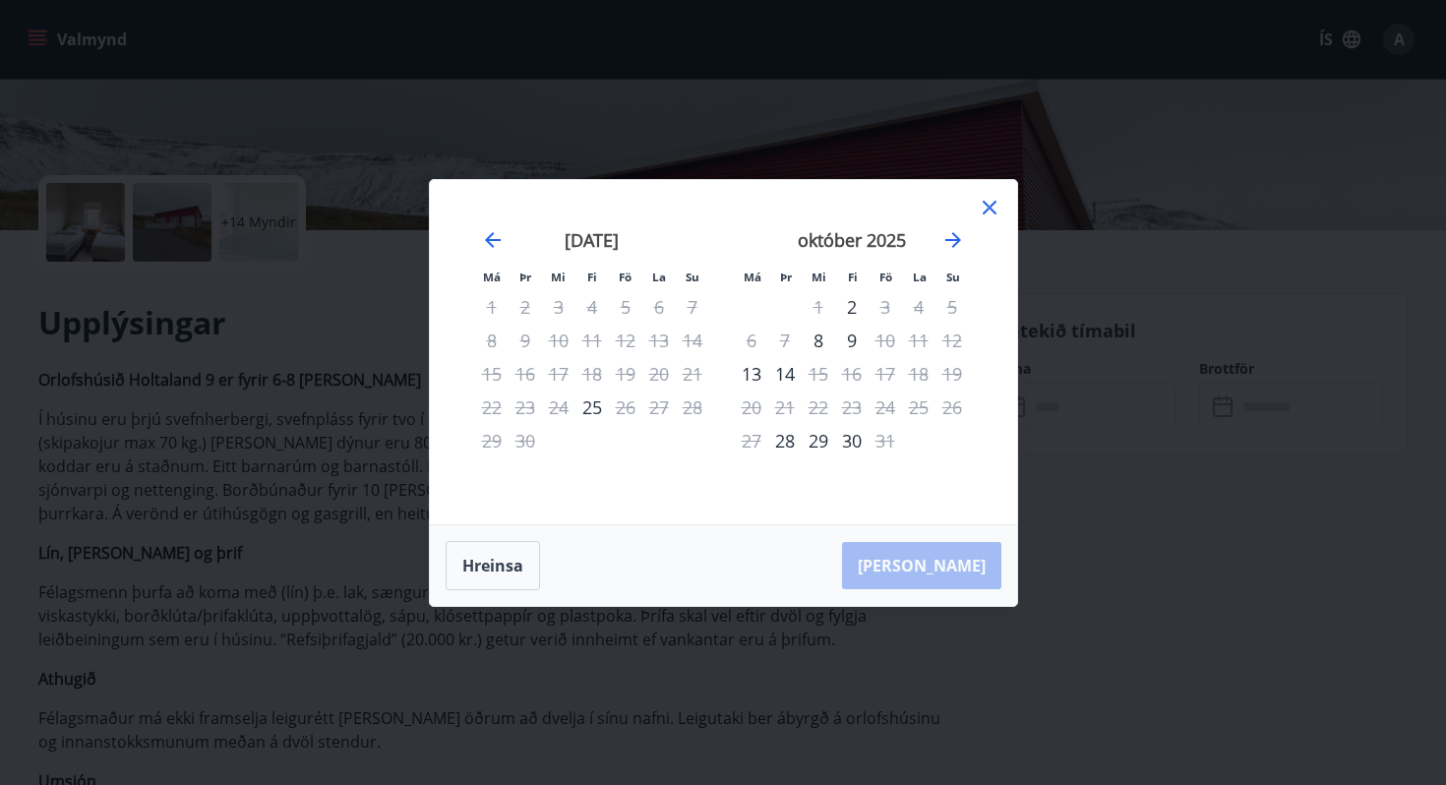
click at [991, 207] on icon at bounding box center [989, 208] width 24 height 24
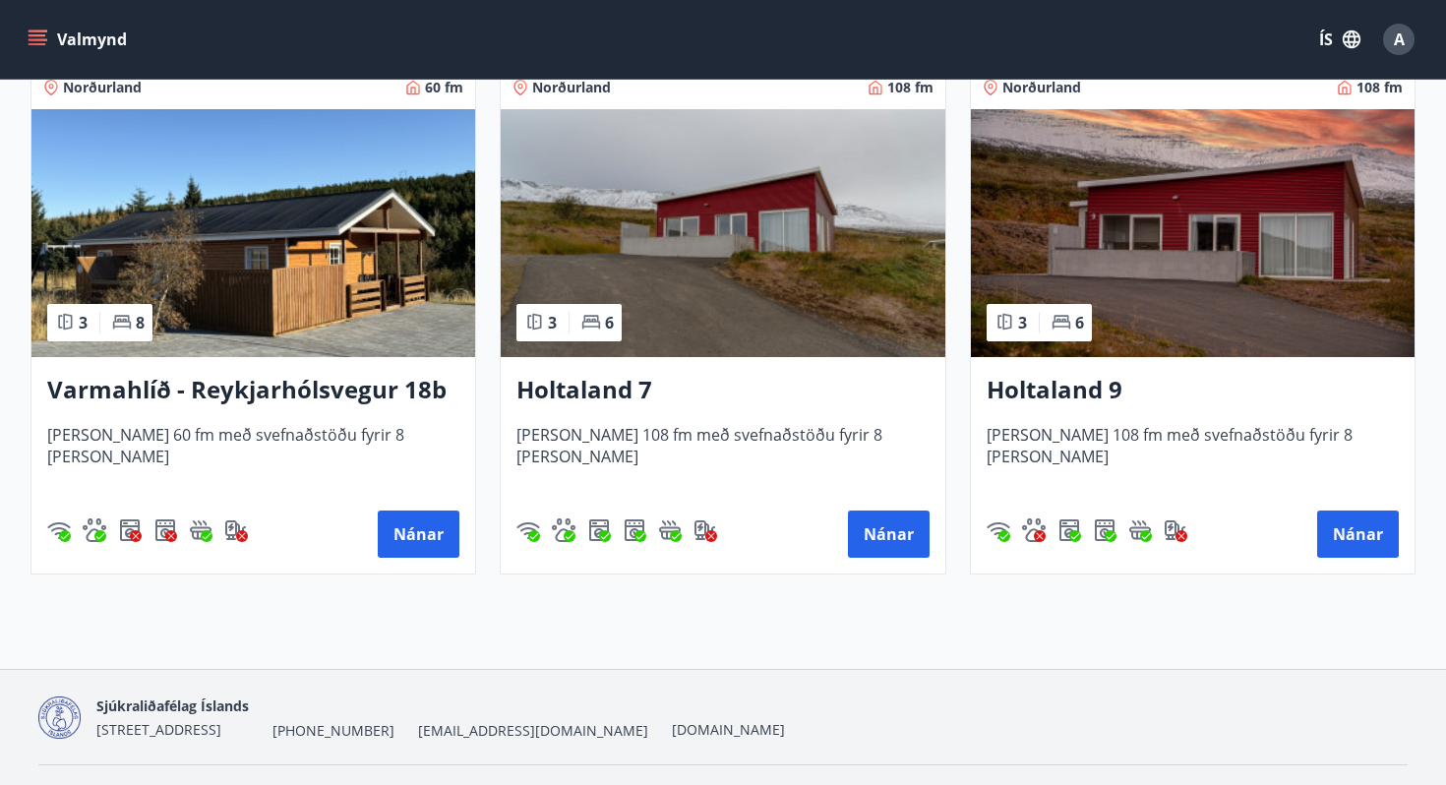
scroll to position [483, 0]
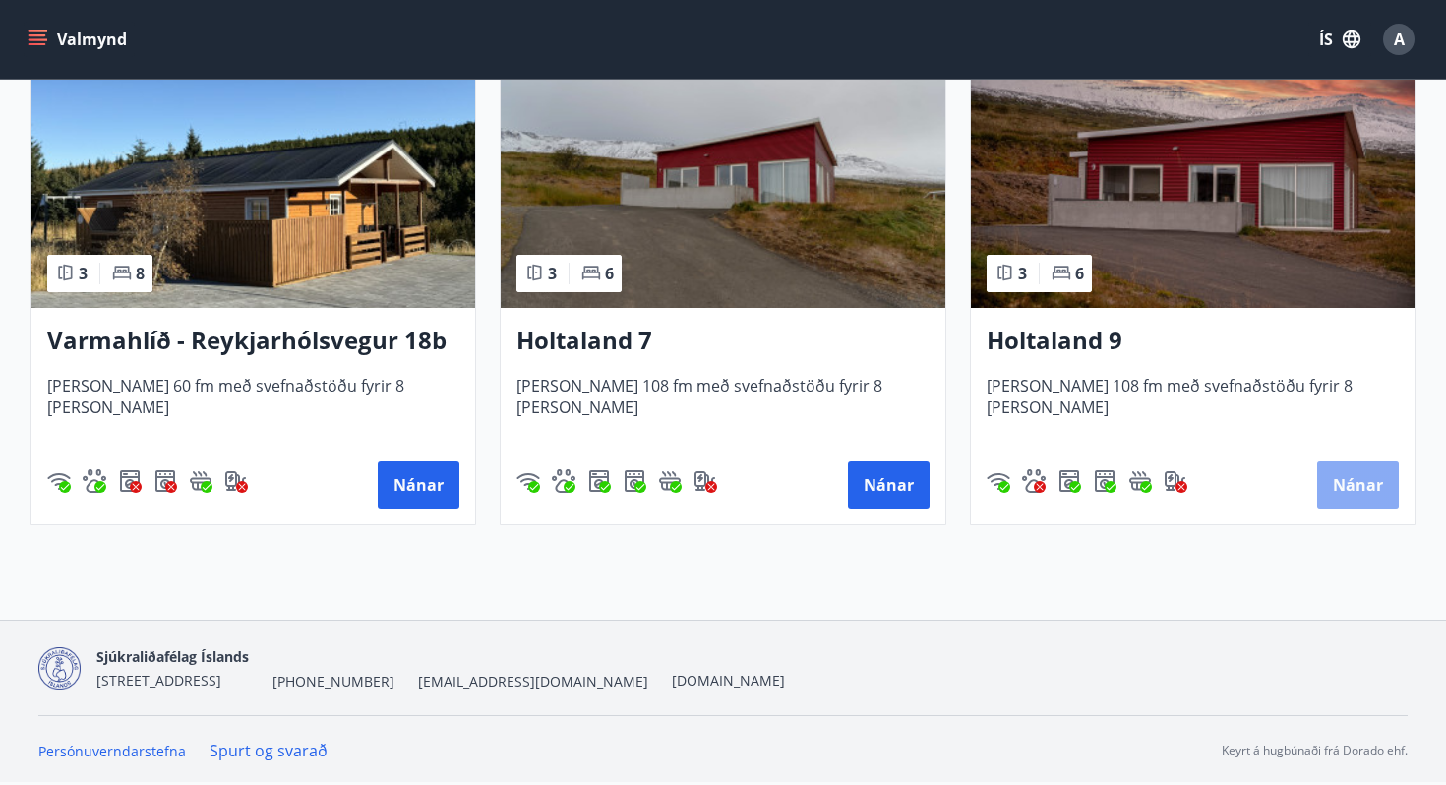
click at [1335, 485] on button "Nánar" at bounding box center [1358, 484] width 82 height 47
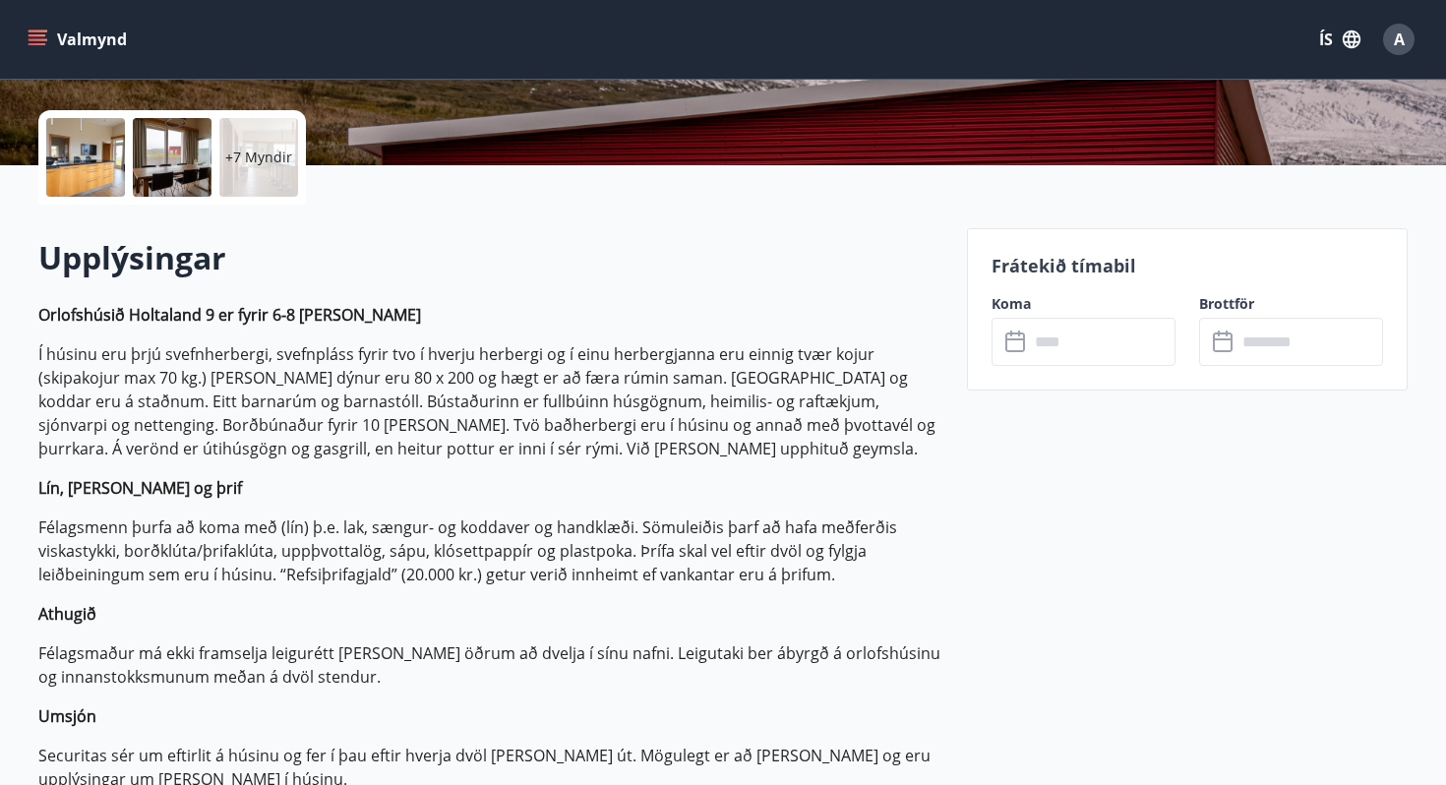
scroll to position [505, 0]
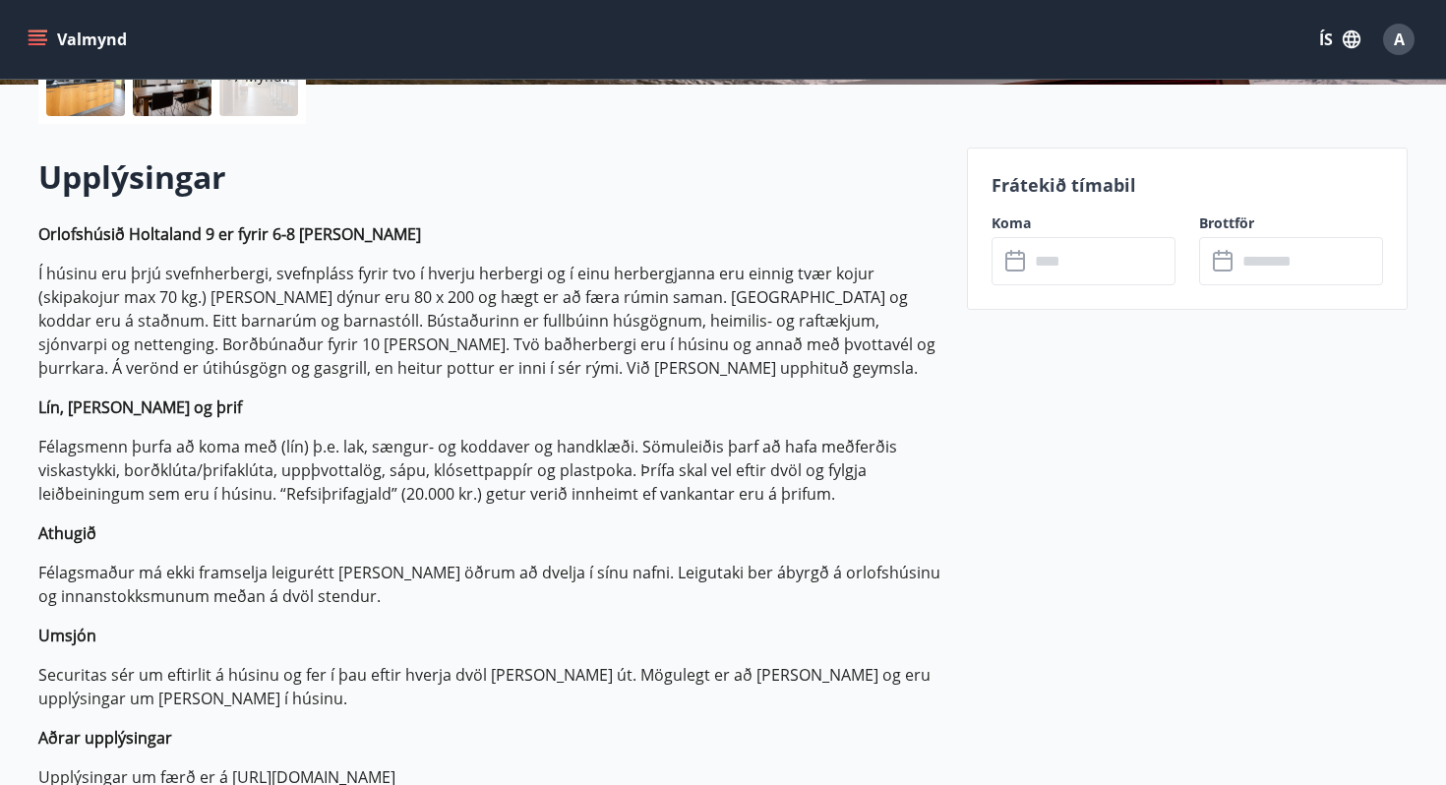
click at [1030, 291] on div "Frátekið tímabil Koma ​ ​ Brottför ​ ​" at bounding box center [1187, 229] width 441 height 162
click at [1035, 275] on input "text" at bounding box center [1102, 261] width 147 height 48
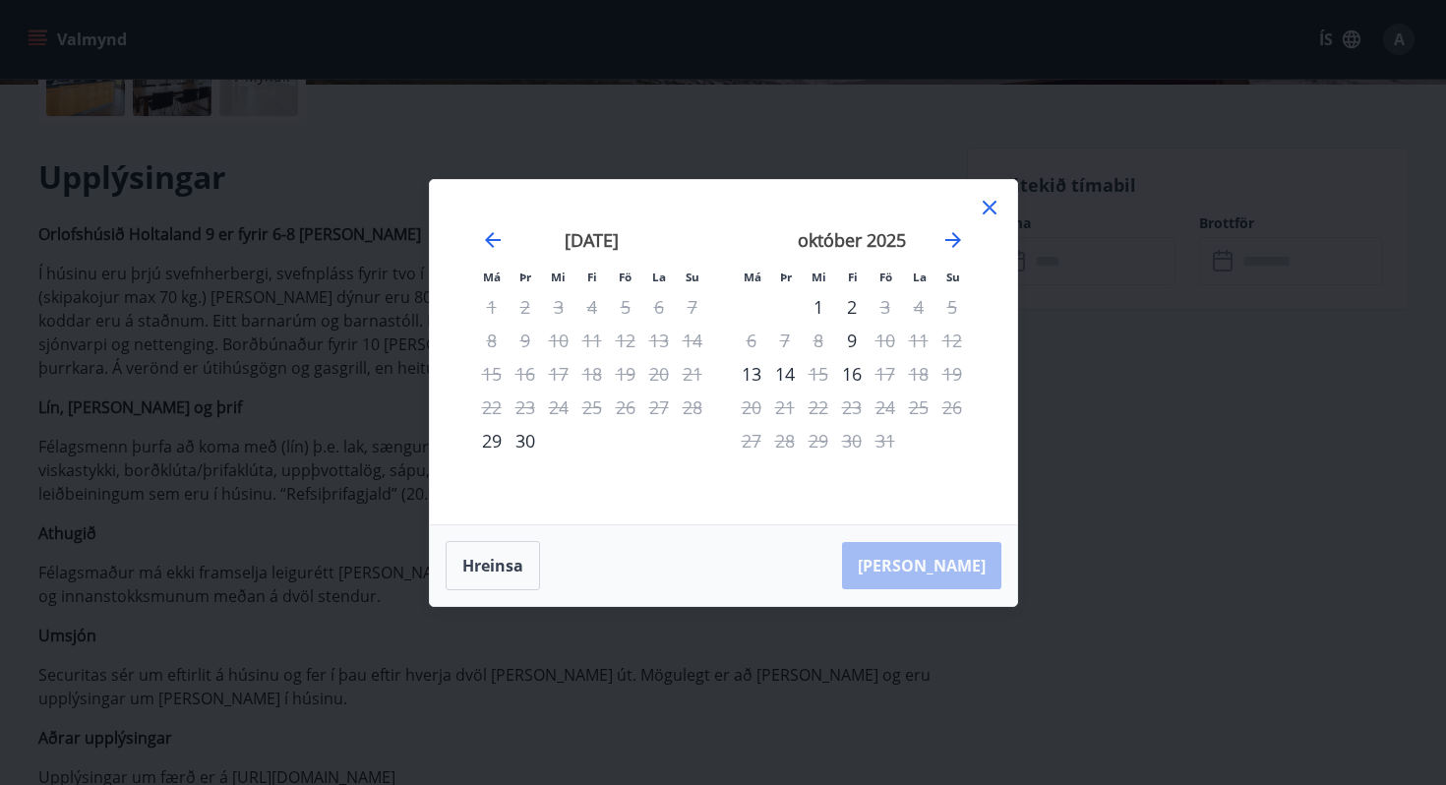
click at [988, 205] on icon at bounding box center [989, 208] width 24 height 24
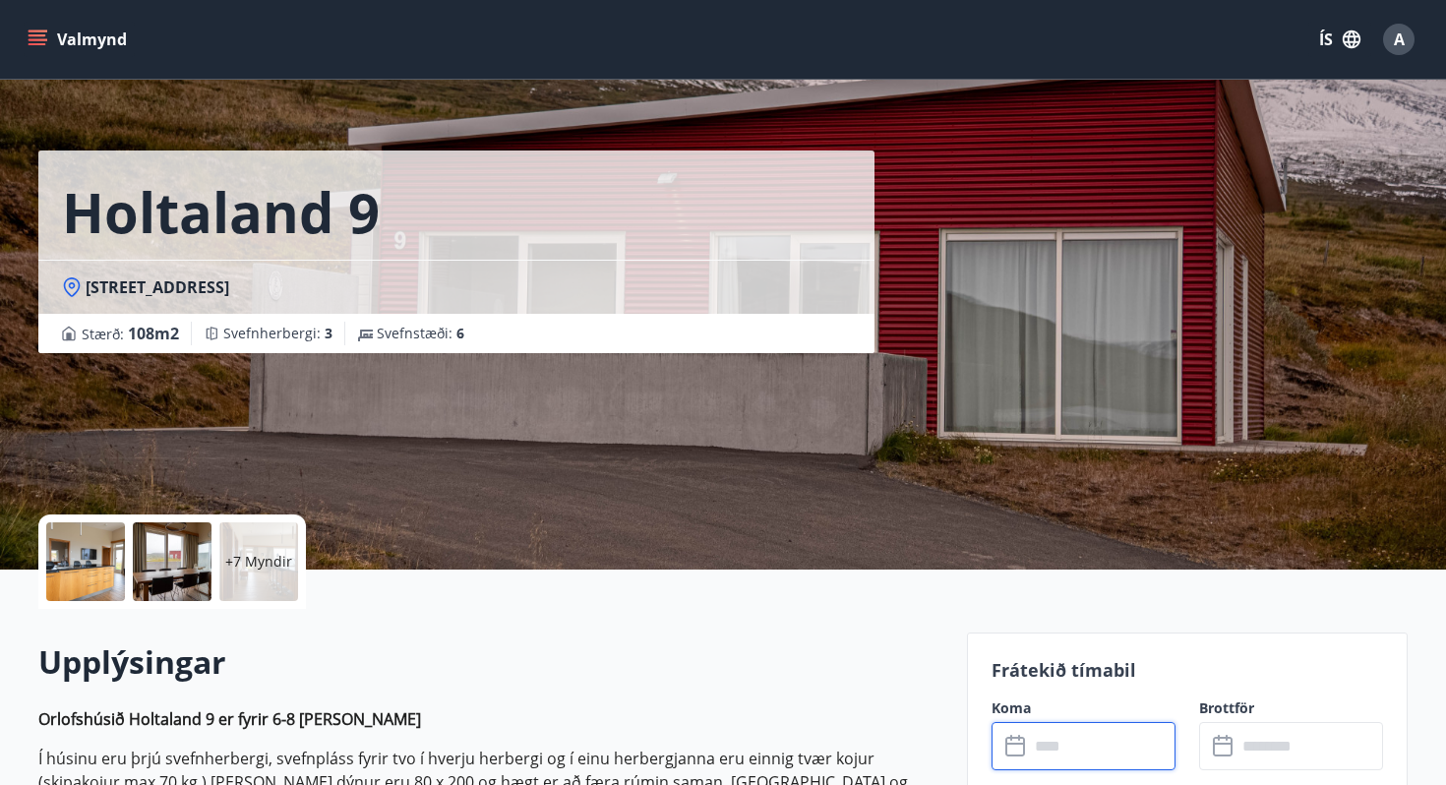
scroll to position [0, 0]
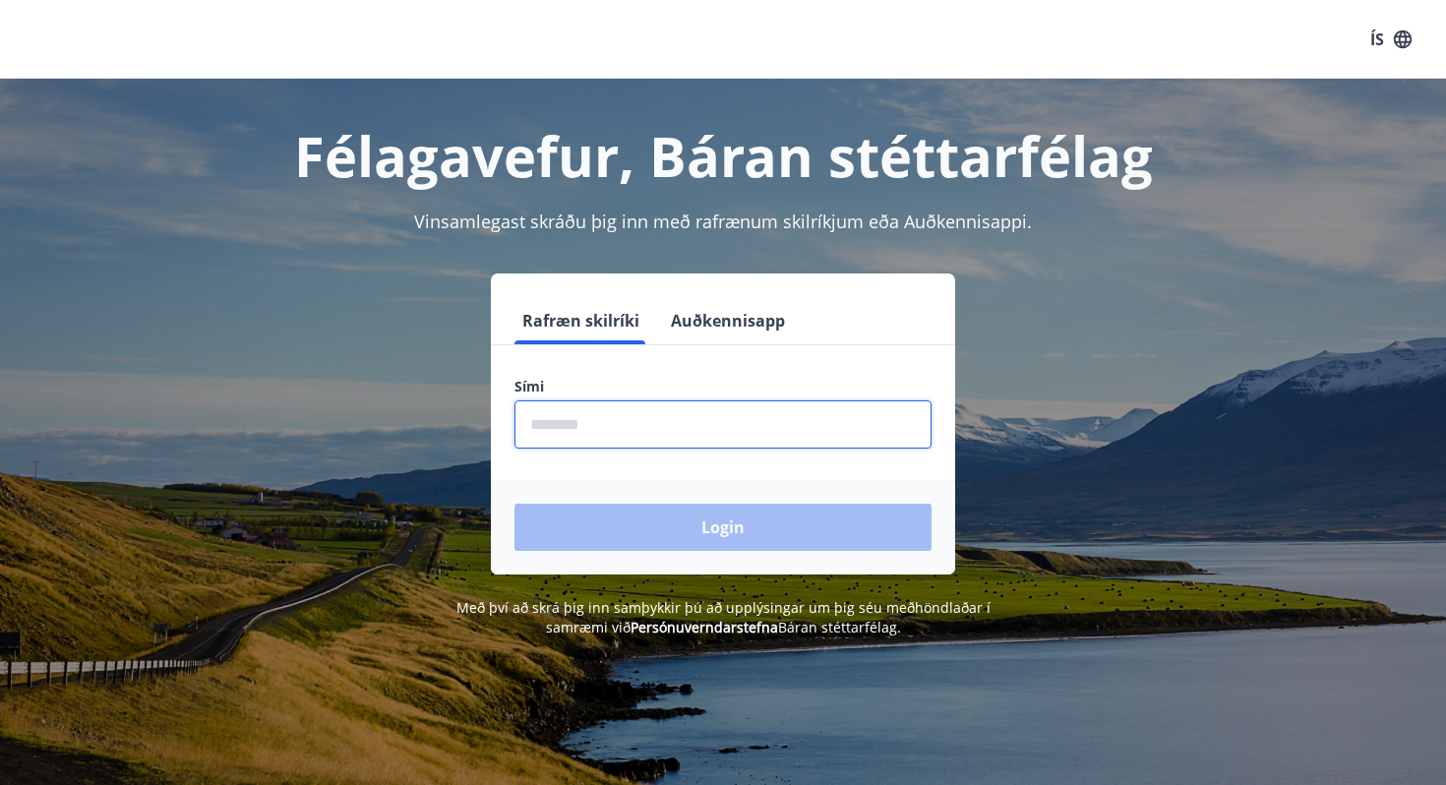
click at [598, 415] on input "phone" at bounding box center [722, 424] width 417 height 48
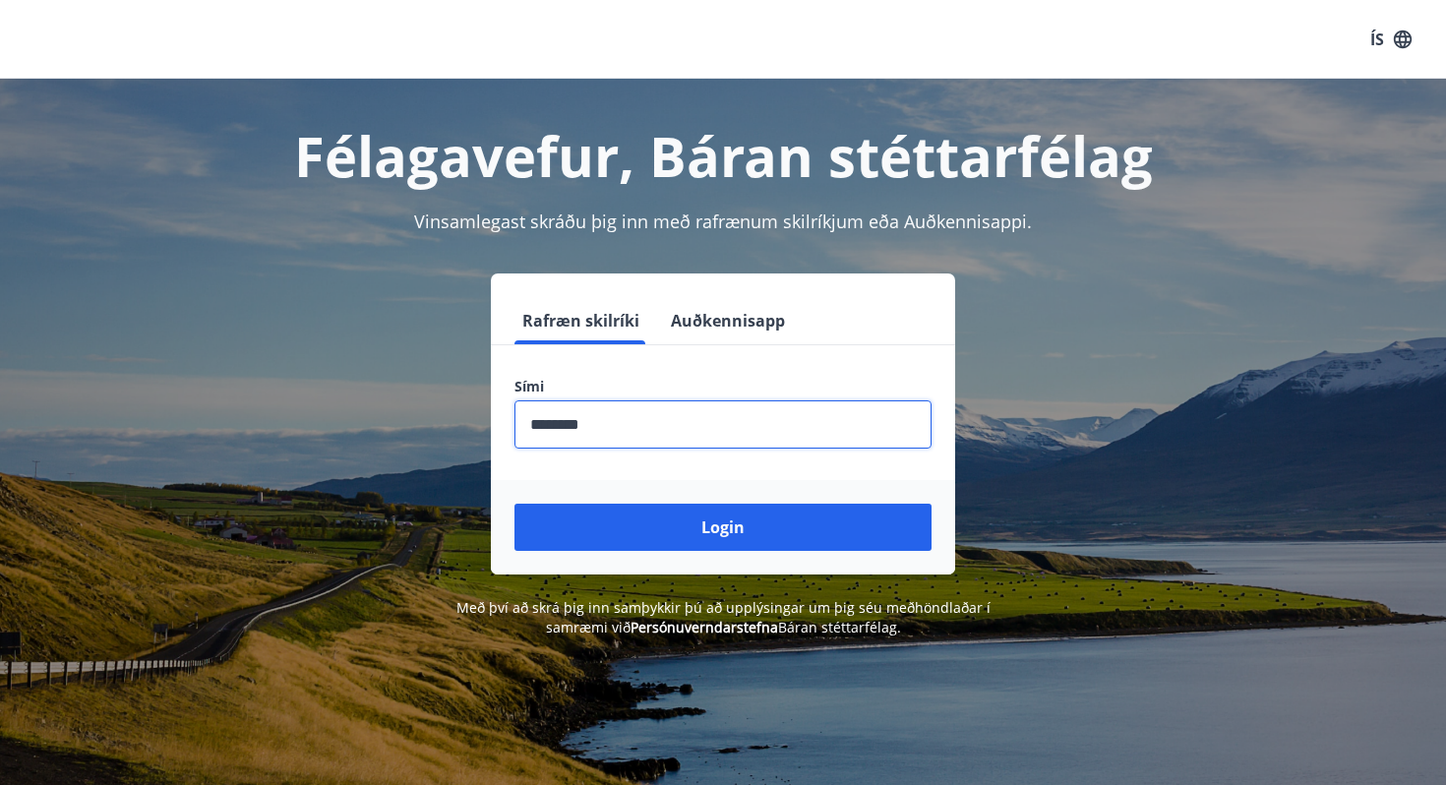
type input "********"
click at [514, 503] on button "Login" at bounding box center [722, 526] width 417 height 47
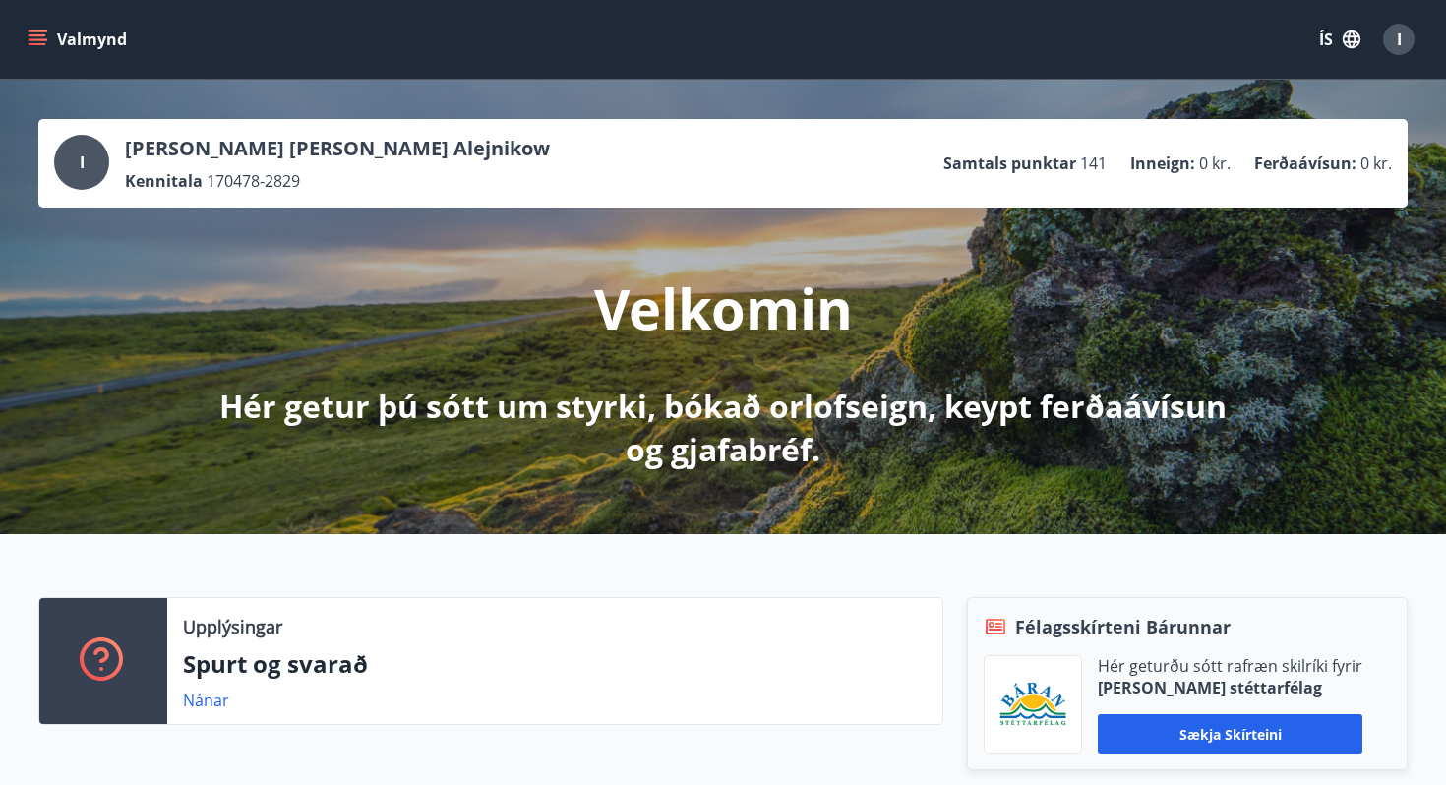
click at [8, 40] on div "Valmynd ÍS I" at bounding box center [723, 39] width 1446 height 79
click at [31, 36] on icon "menu" at bounding box center [38, 40] width 20 height 20
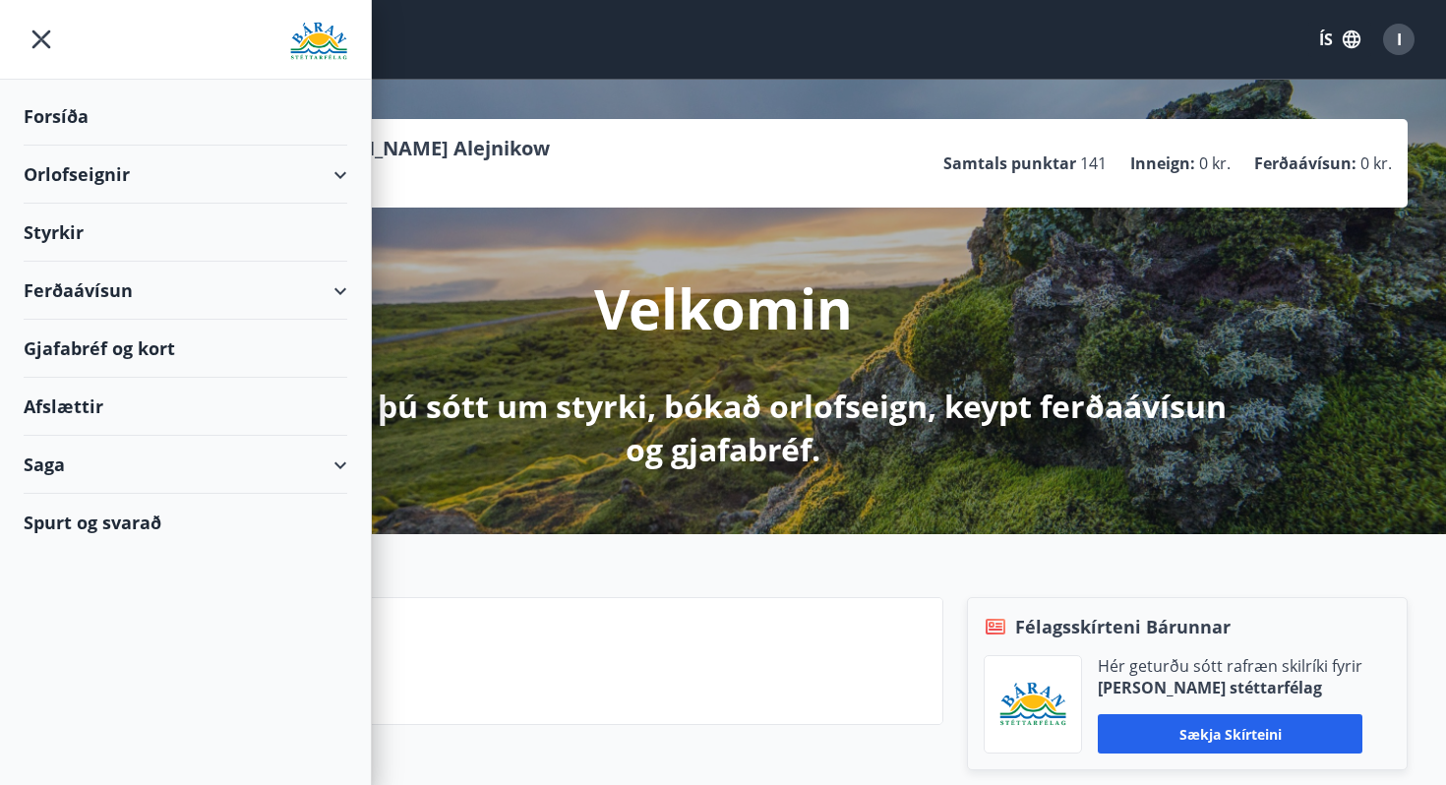
click at [110, 180] on div "Orlofseignir" at bounding box center [186, 175] width 324 height 58
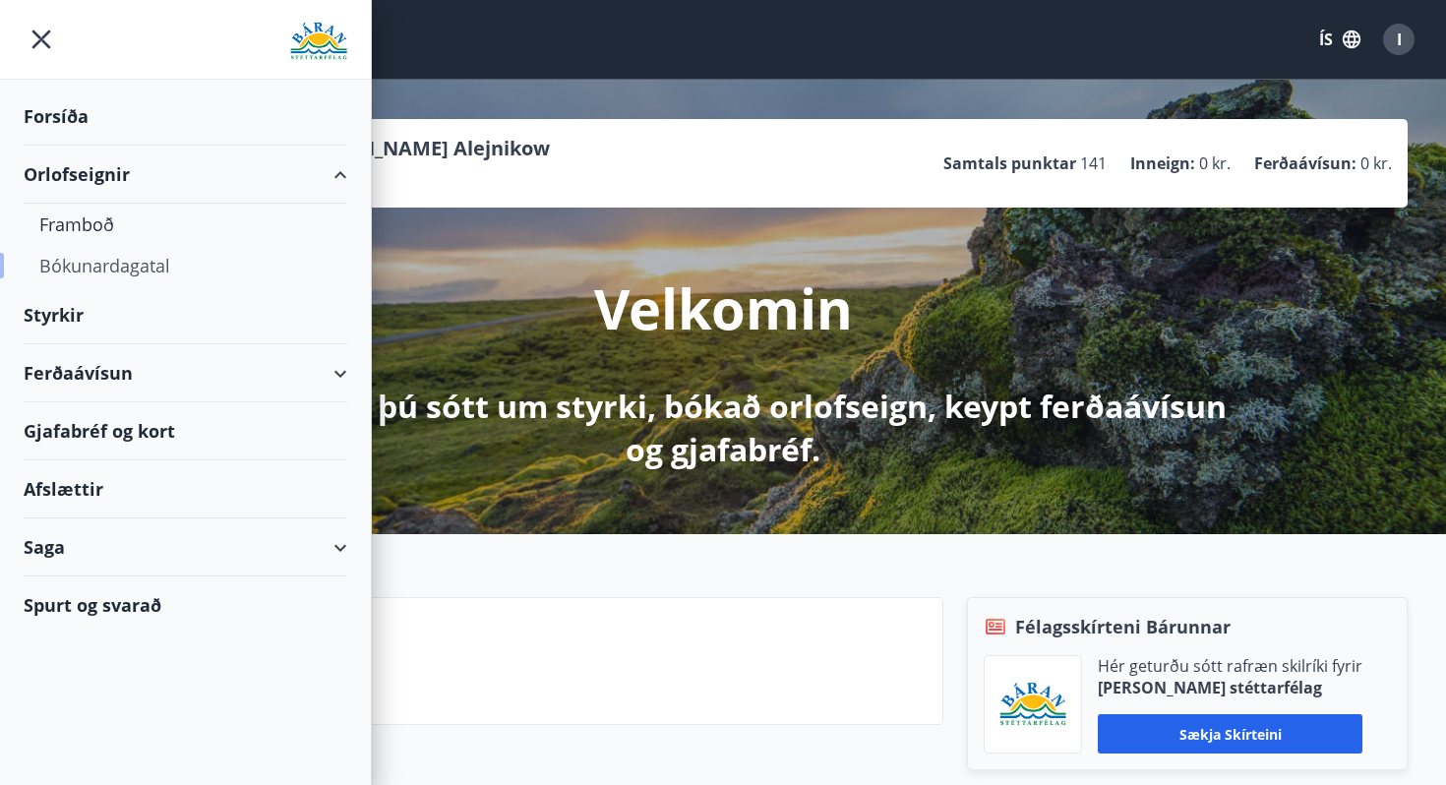
click at [90, 270] on div "Bókunardagatal" at bounding box center [185, 265] width 292 height 41
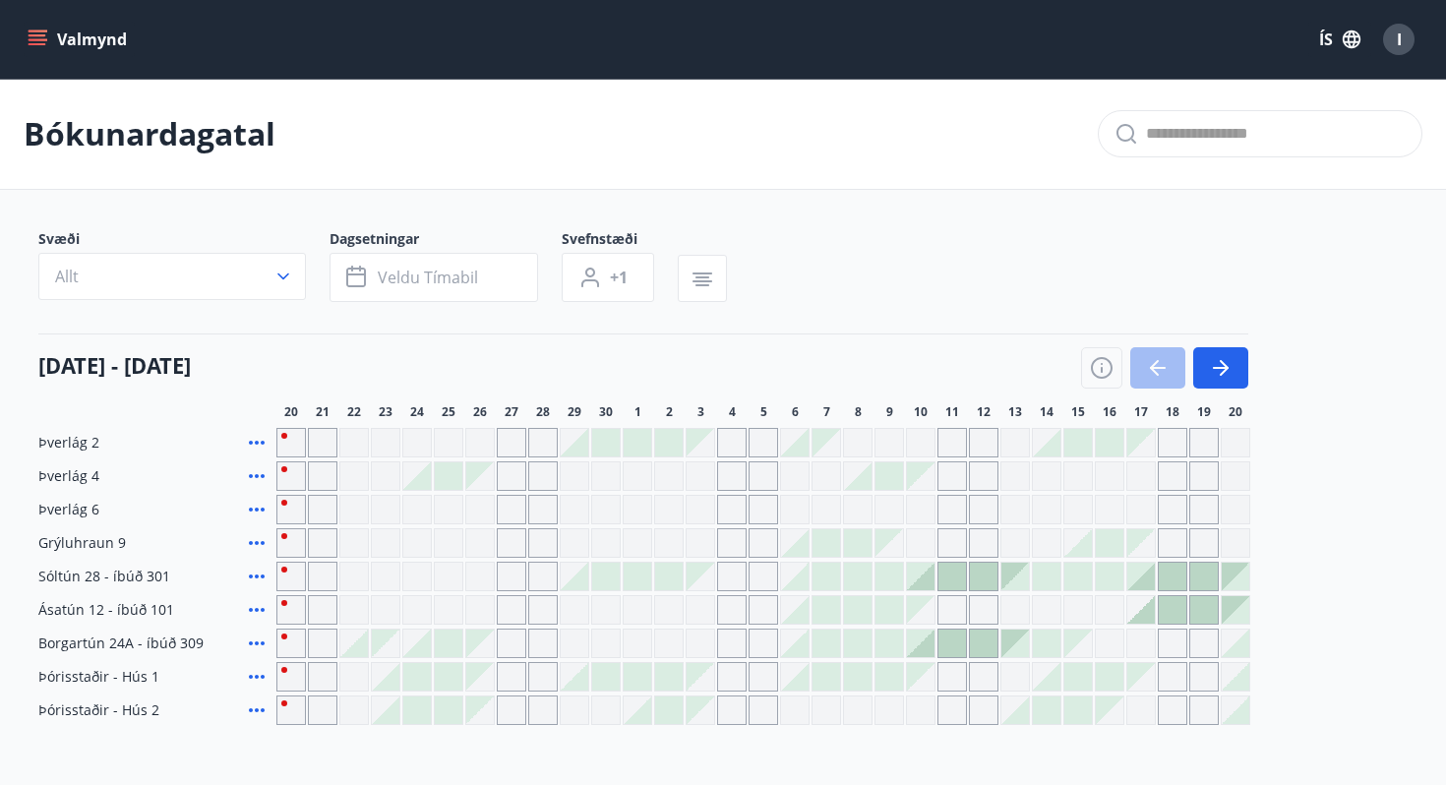
click at [198, 313] on div "Svæði Allt Dagsetningar Veldu tímabil Svefnstæði +1 20 september - 20 október 2…" at bounding box center [722, 477] width 1369 height 496
click at [218, 272] on button "Allt" at bounding box center [171, 276] width 267 height 47
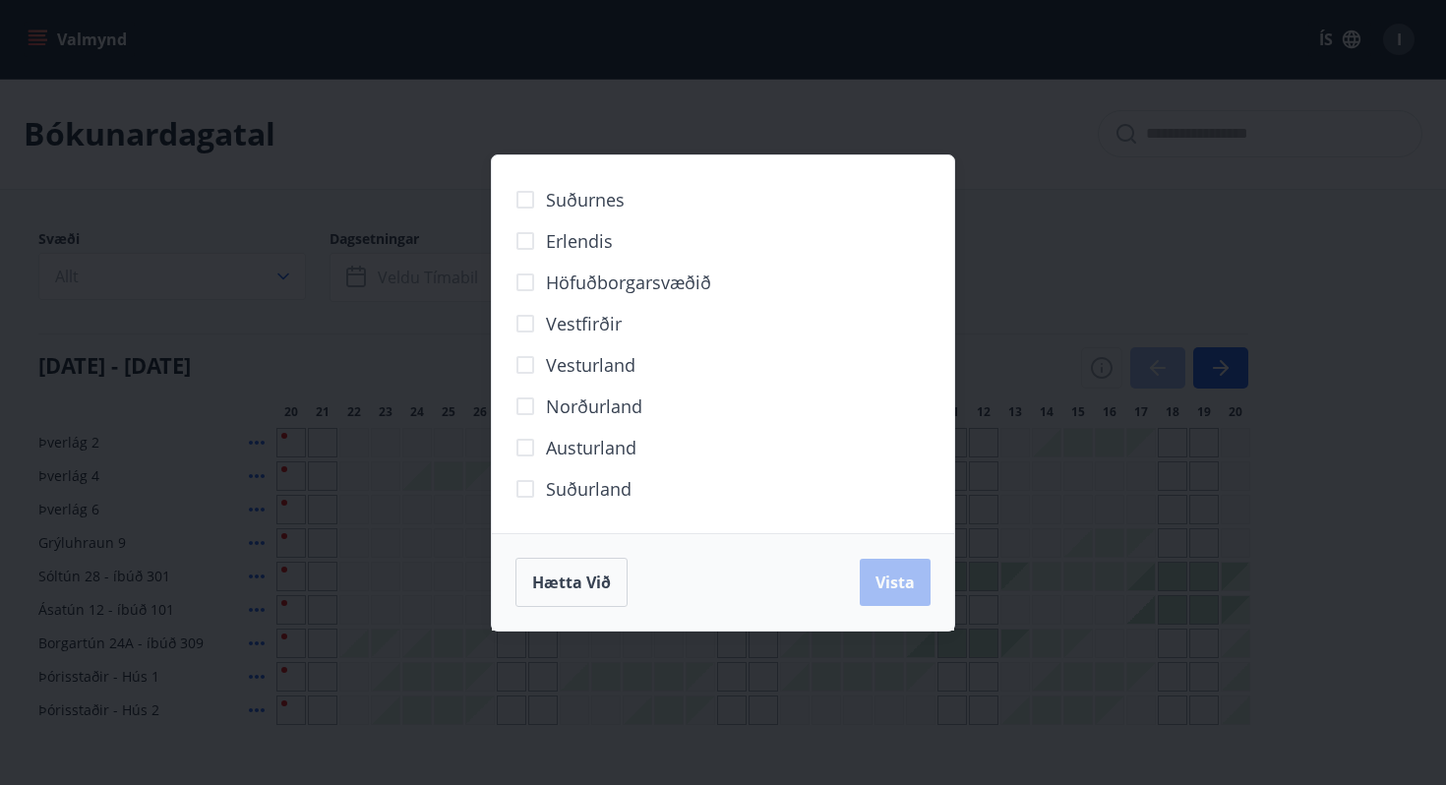
click at [592, 415] on span "Norðurland" at bounding box center [594, 406] width 96 height 26
click at [917, 569] on button "Vista" at bounding box center [894, 582] width 71 height 47
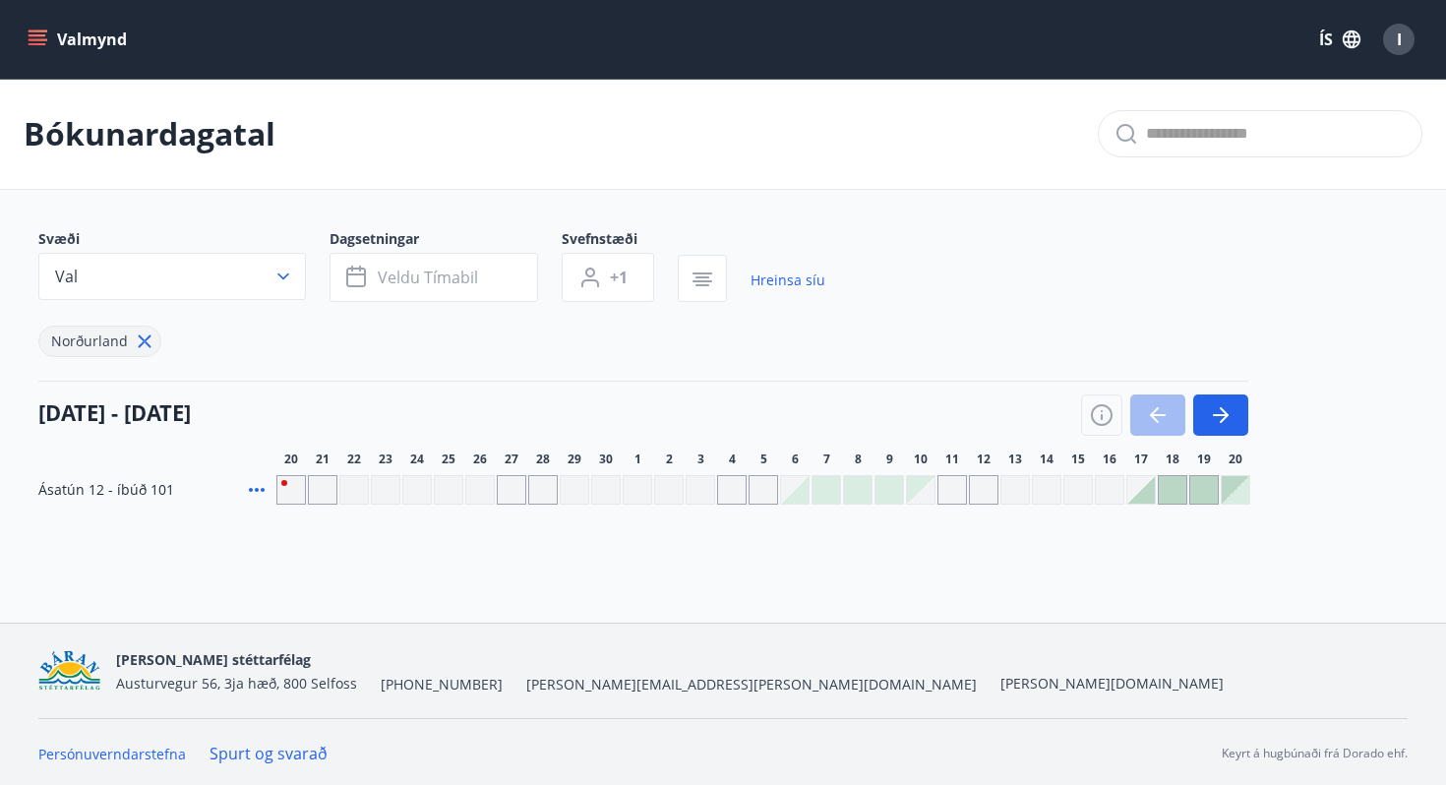
scroll to position [3, 0]
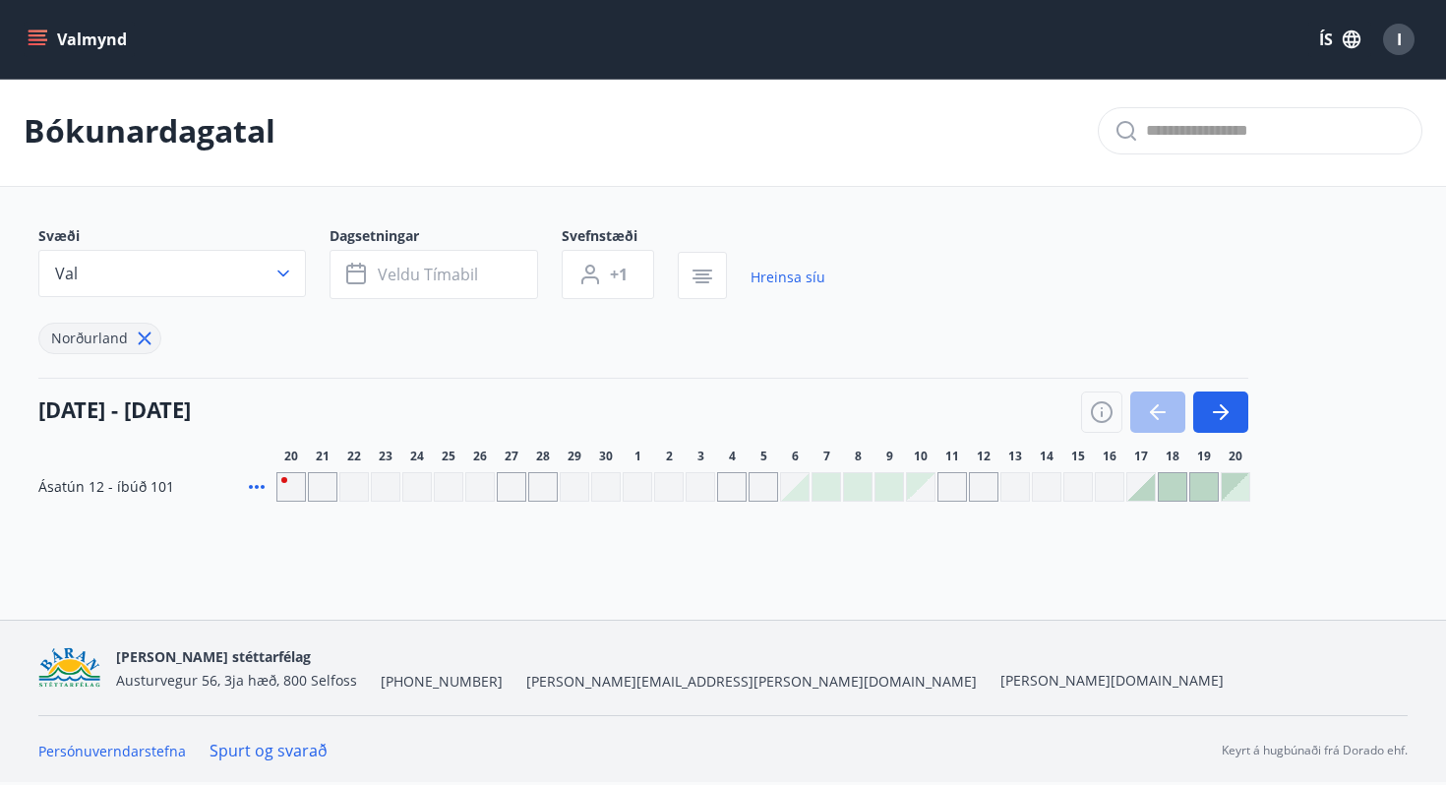
click at [76, 485] on span "Ásatún 12 - íbúð 101" at bounding box center [106, 487] width 136 height 20
click at [50, 37] on button "Valmynd" at bounding box center [79, 39] width 111 height 35
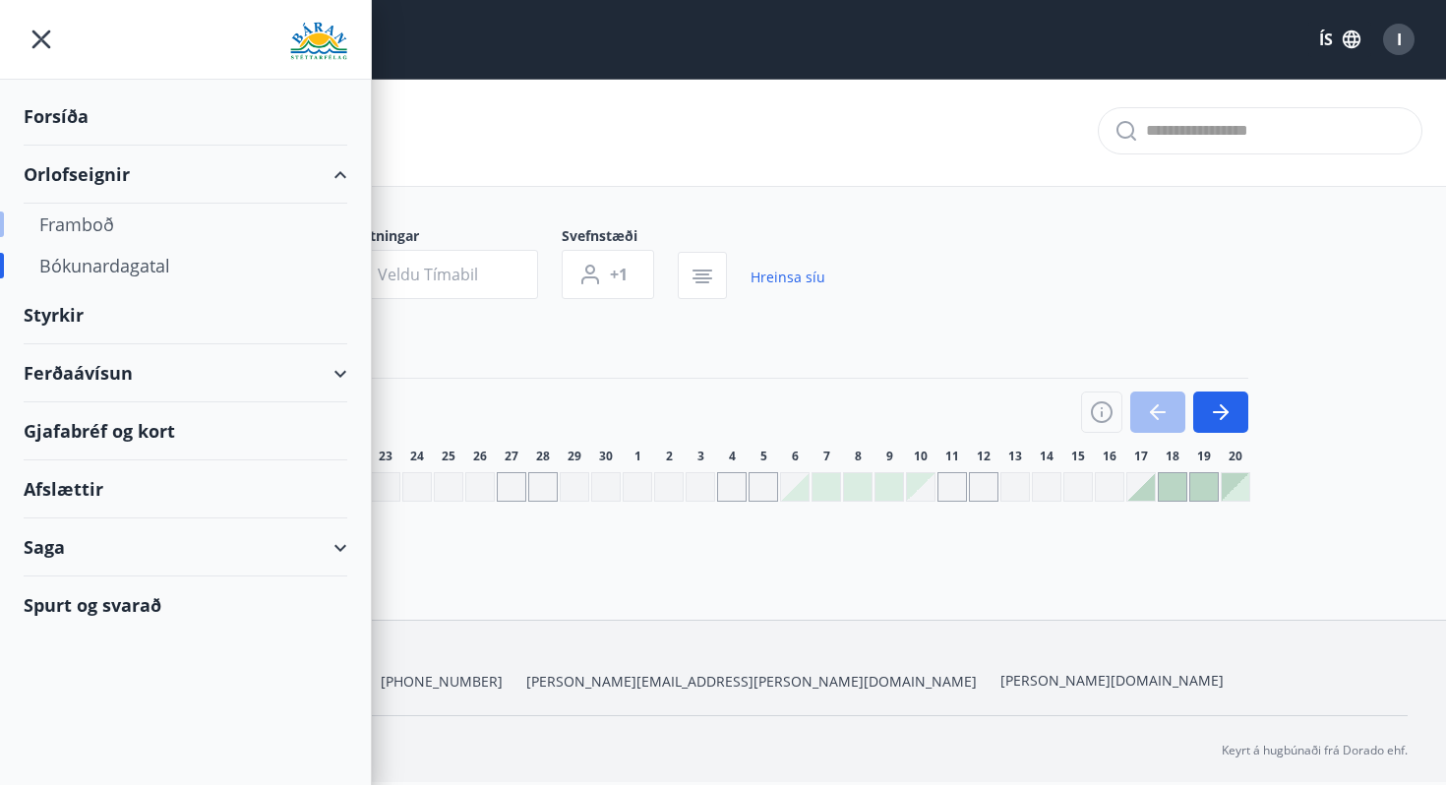
click at [99, 210] on div "Framboð" at bounding box center [185, 224] width 292 height 41
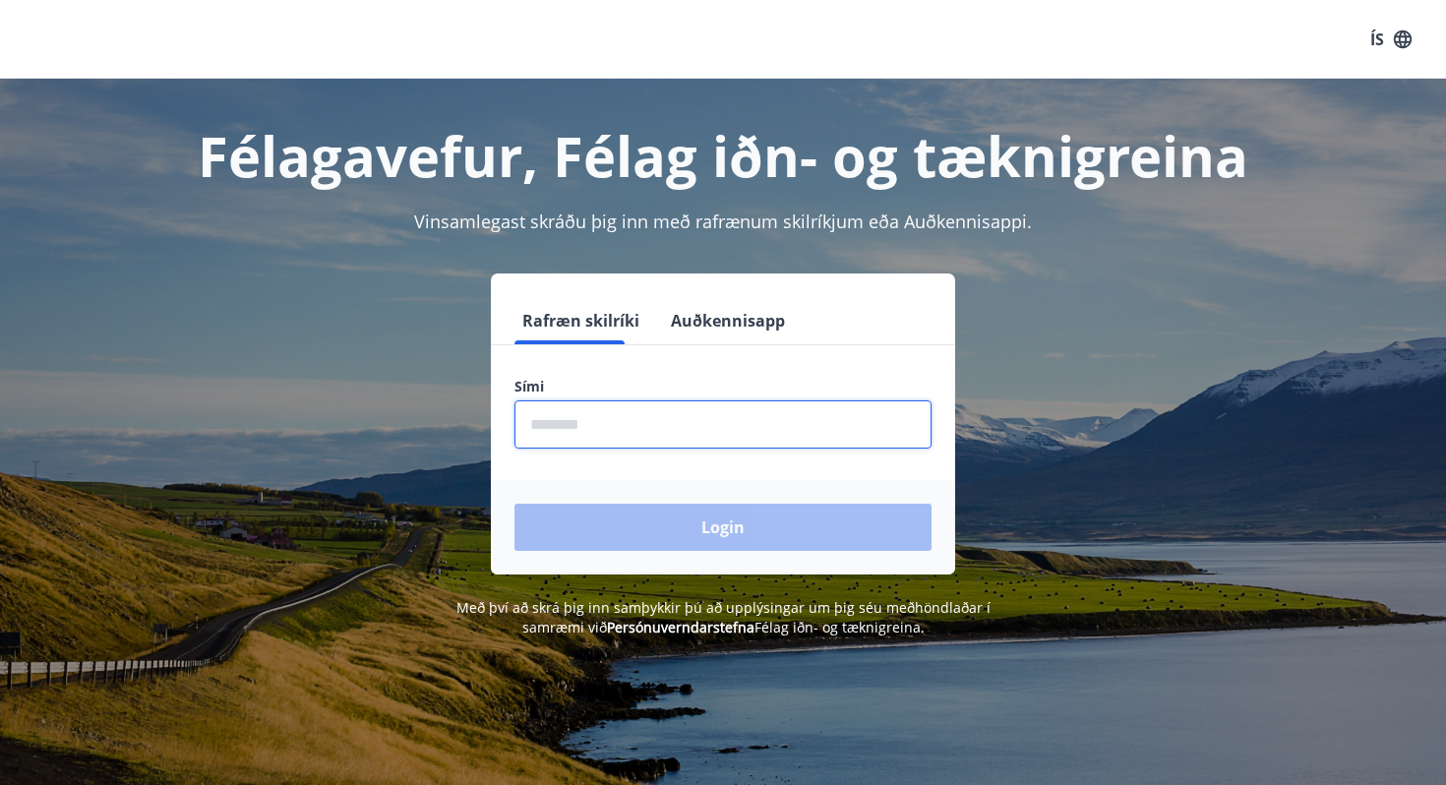
click at [584, 437] on input "phone" at bounding box center [722, 424] width 417 height 48
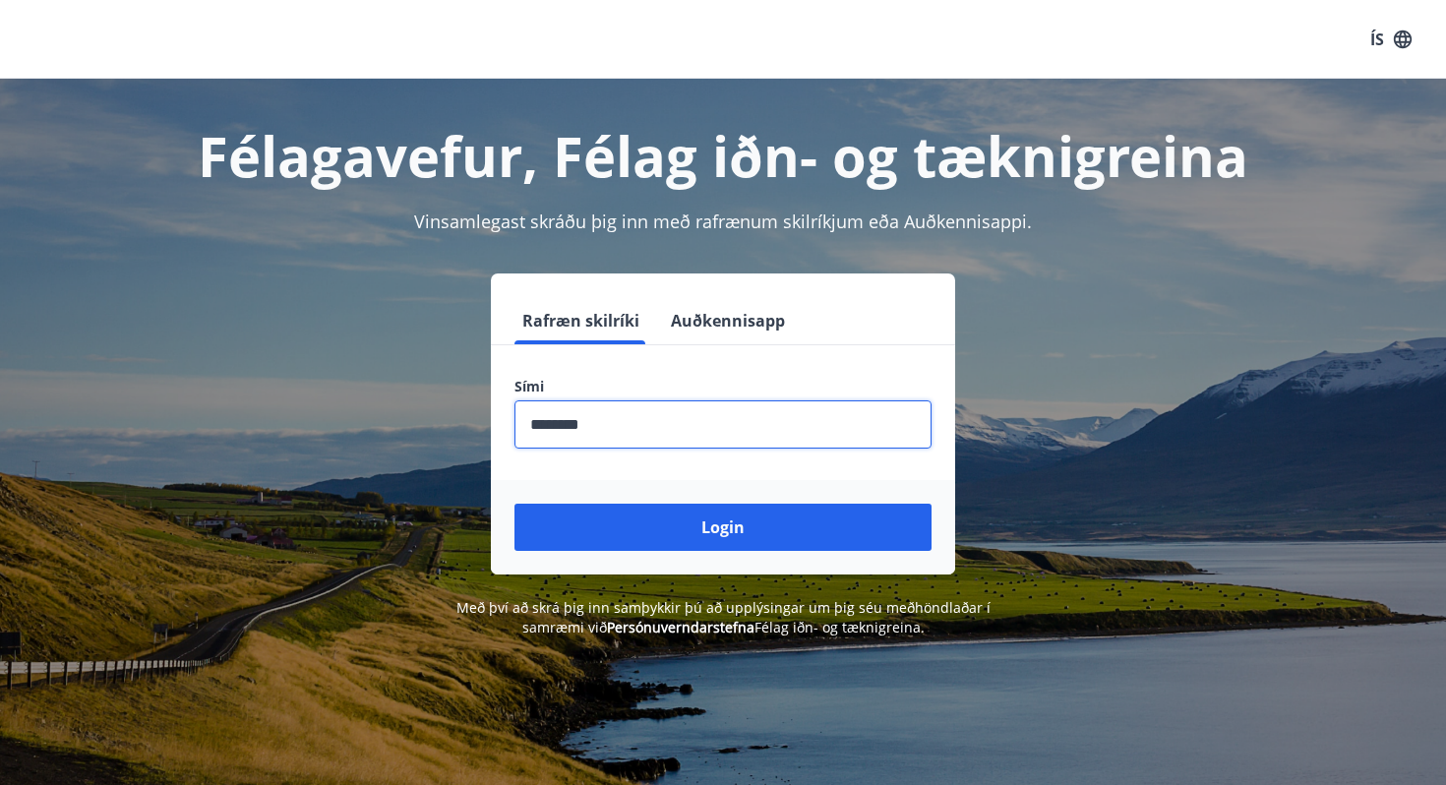
type input "********"
click at [514, 503] on button "Login" at bounding box center [722, 526] width 417 height 47
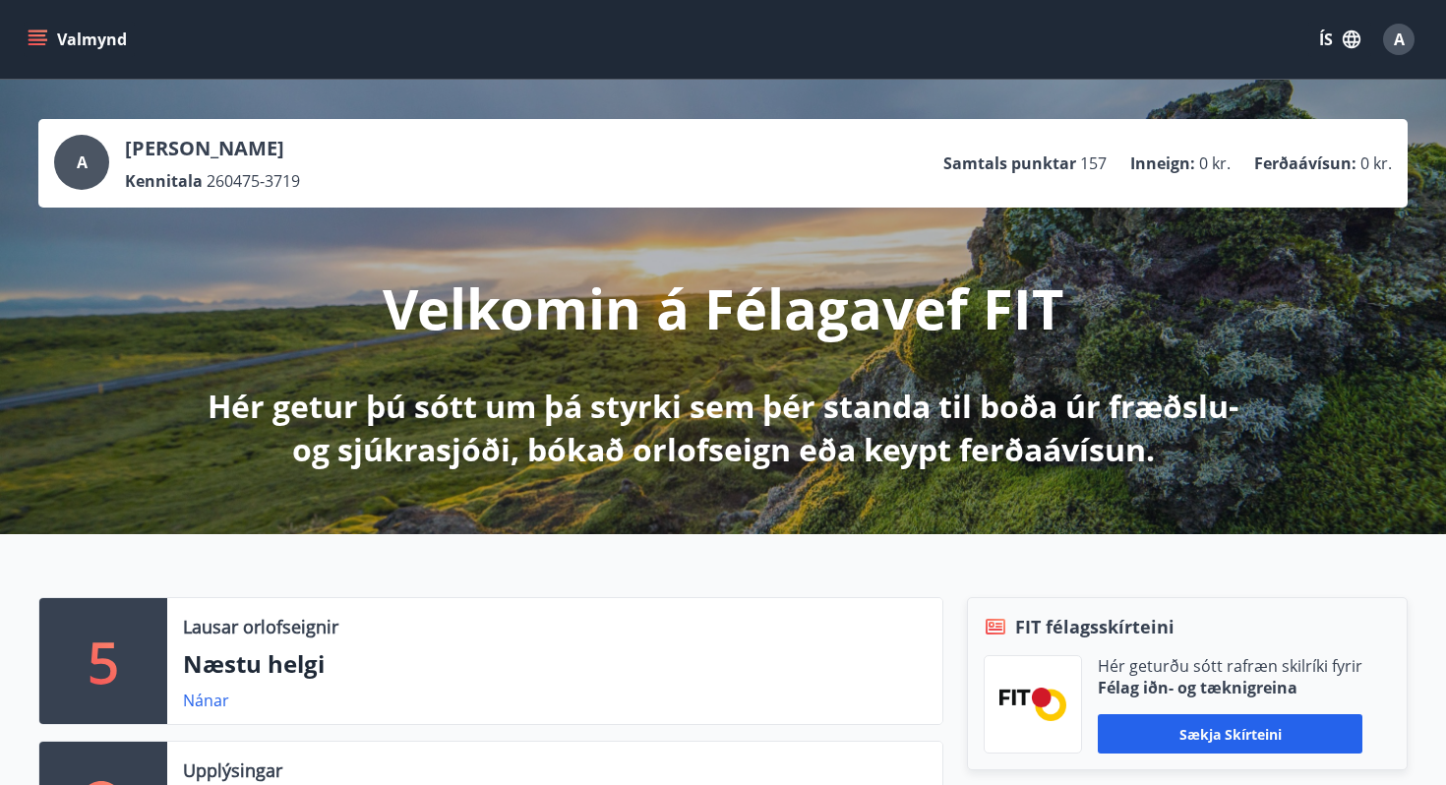
click at [97, 22] on button "Valmynd" at bounding box center [79, 39] width 111 height 35
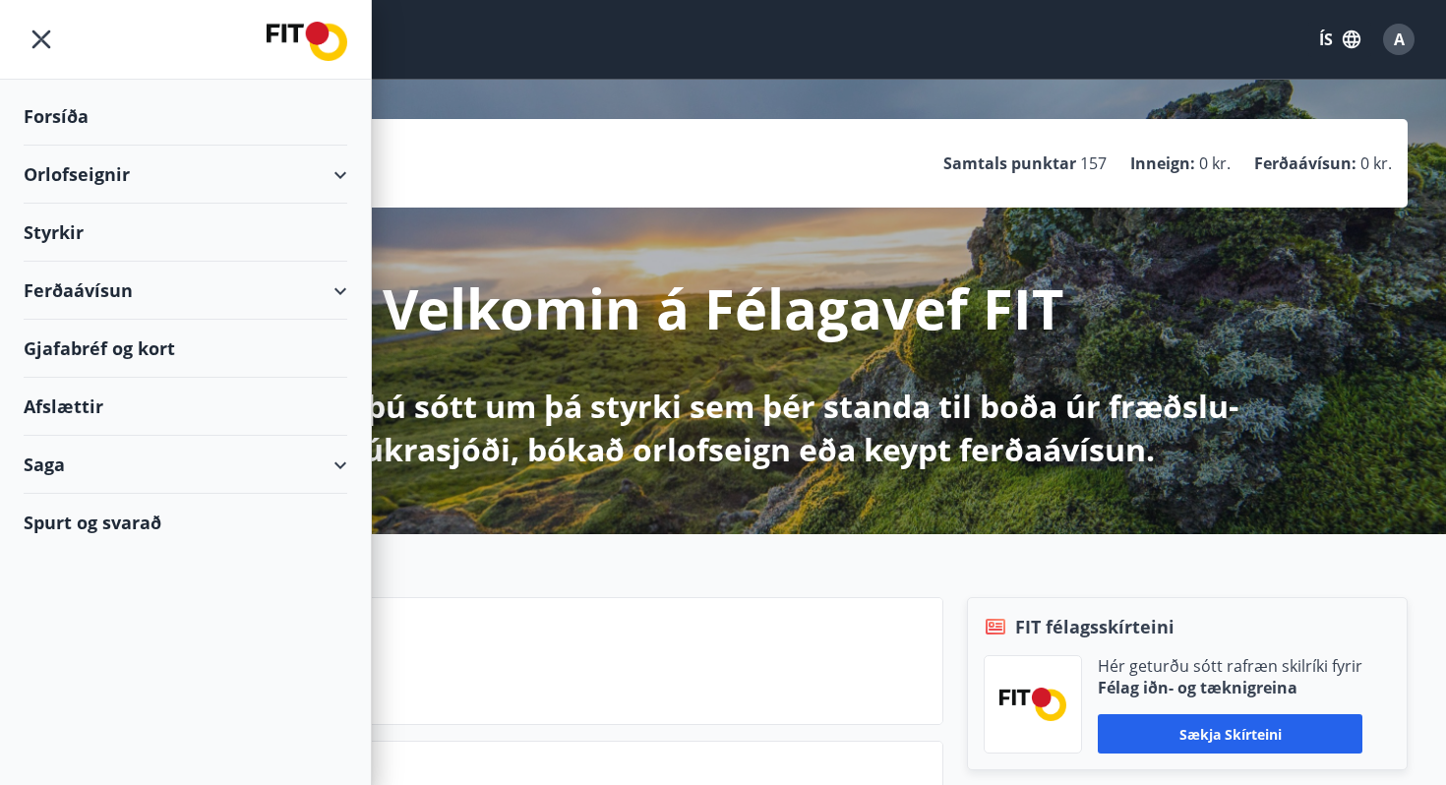
click at [91, 184] on div "Orlofseignir" at bounding box center [186, 175] width 324 height 58
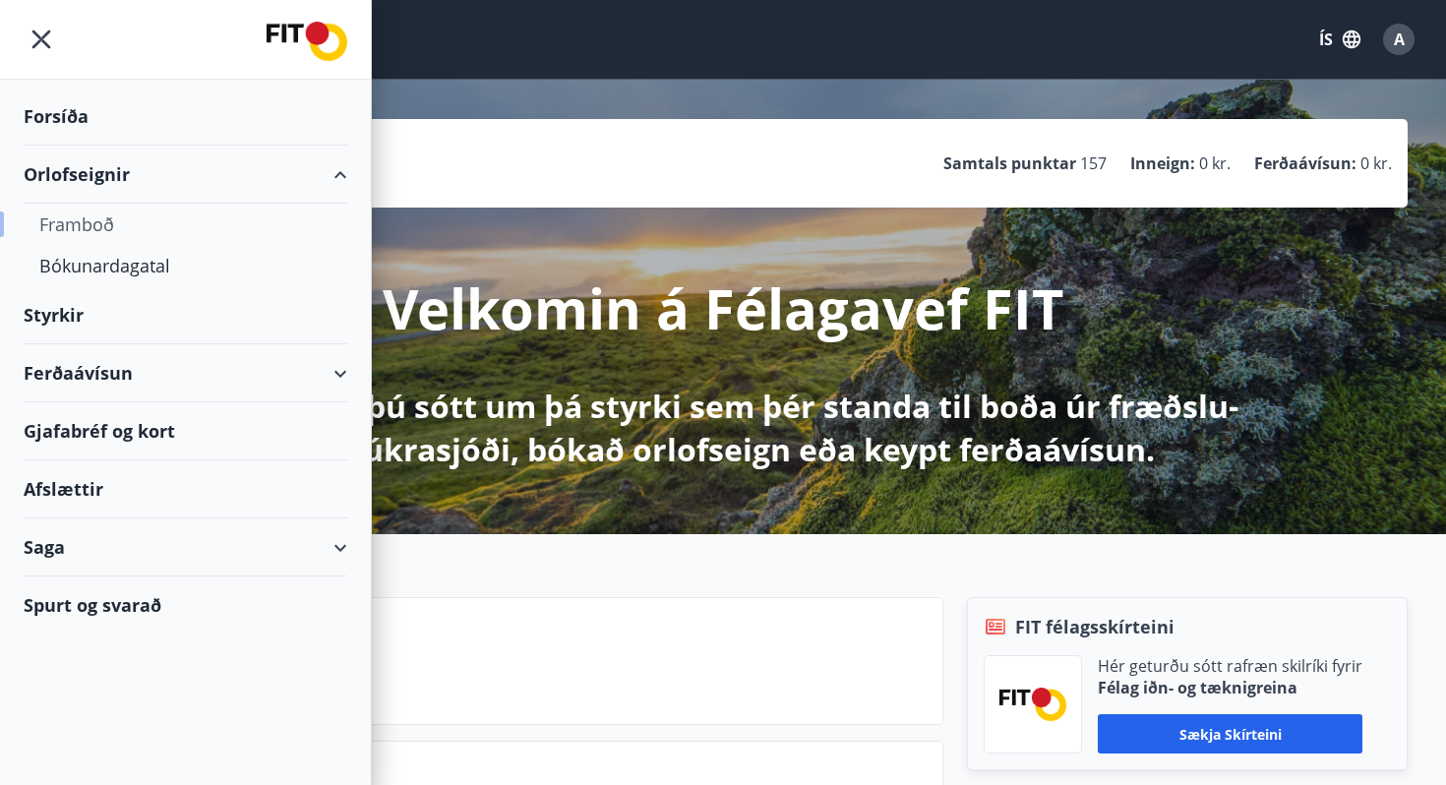
click at [92, 238] on div "Framboð" at bounding box center [185, 224] width 292 height 41
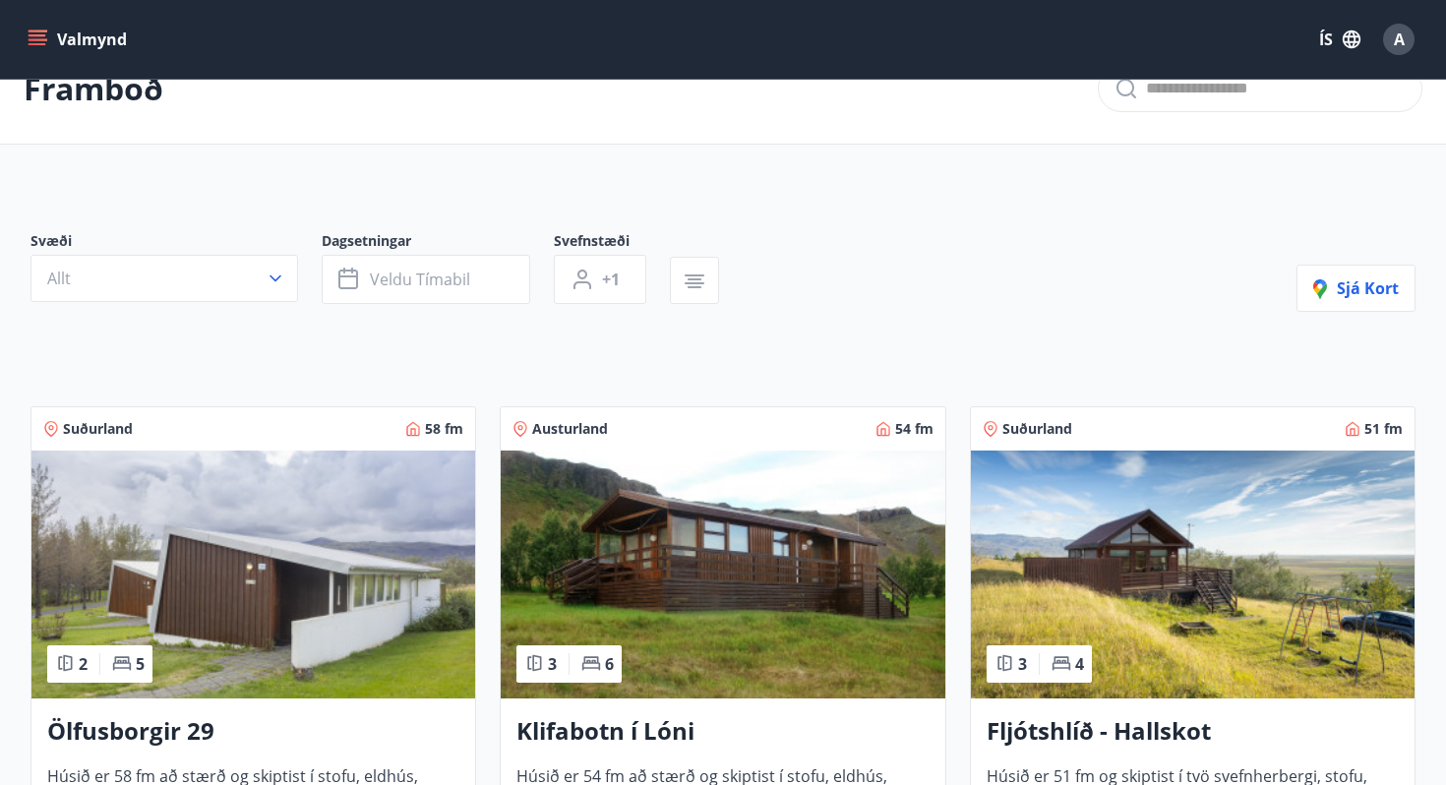
scroll to position [63, 0]
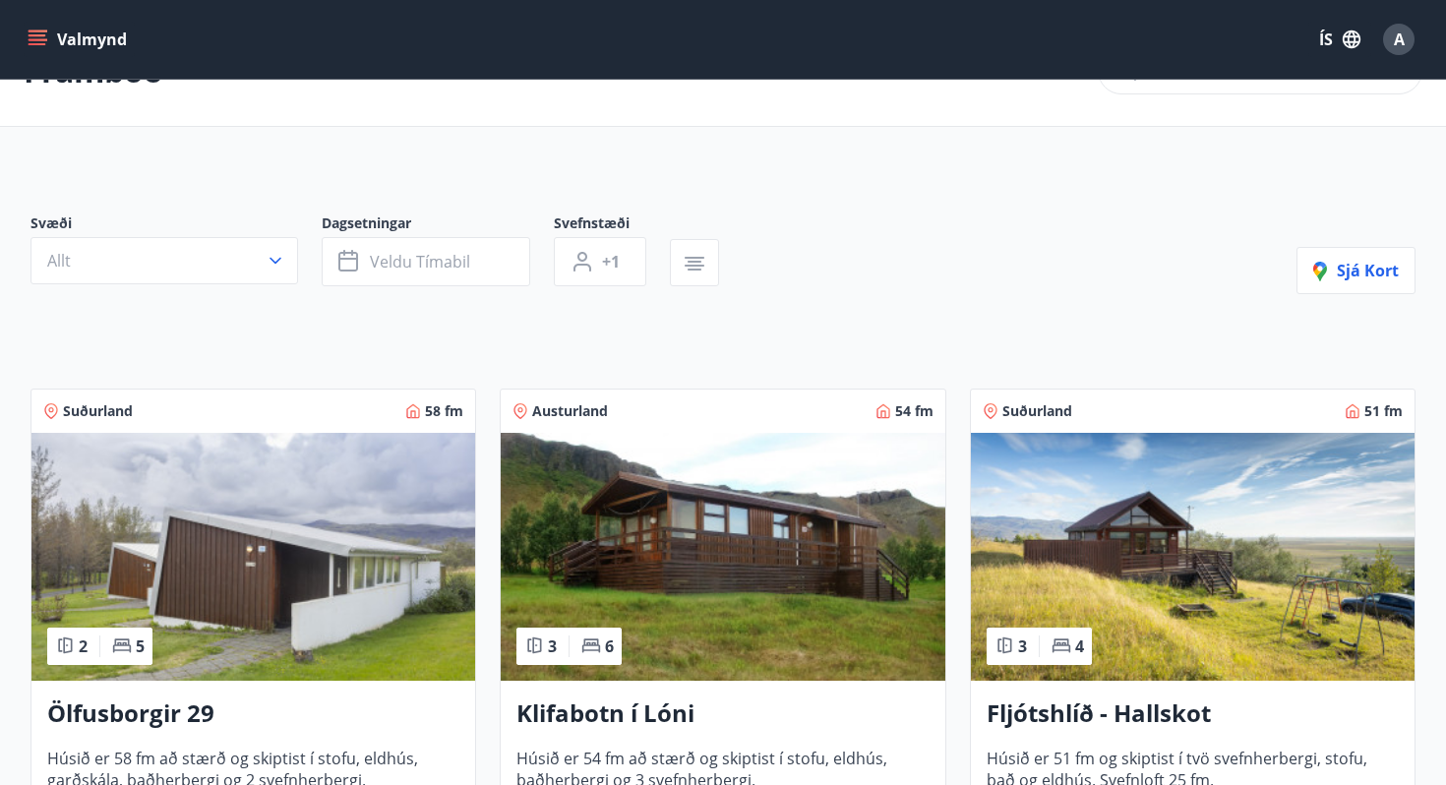
click at [166, 227] on span "Svæði" at bounding box center [175, 225] width 291 height 24
click at [148, 259] on button "Allt" at bounding box center [163, 260] width 267 height 47
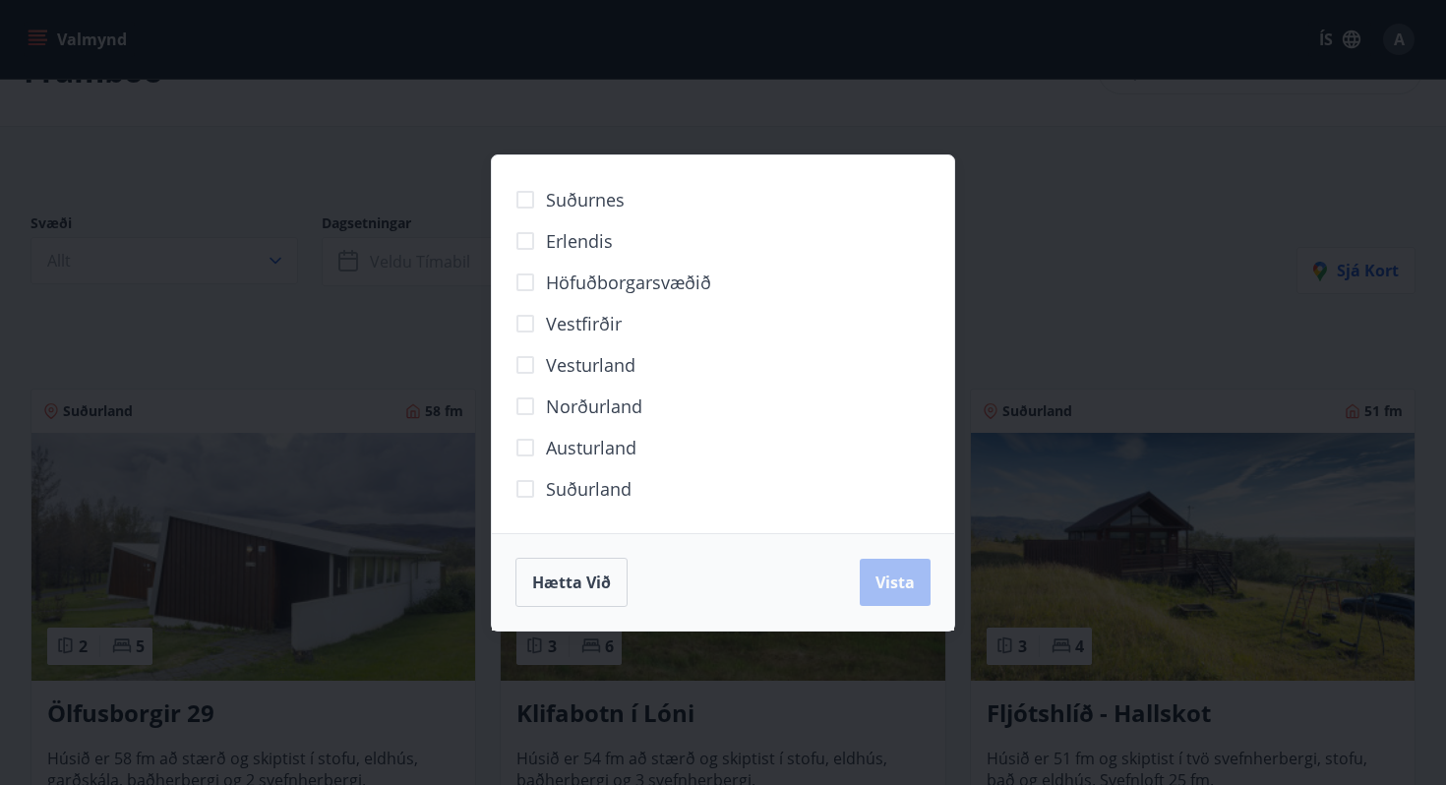
click at [563, 417] on span "Norðurland" at bounding box center [594, 406] width 96 height 26
click at [877, 590] on span "Vista" at bounding box center [894, 582] width 39 height 22
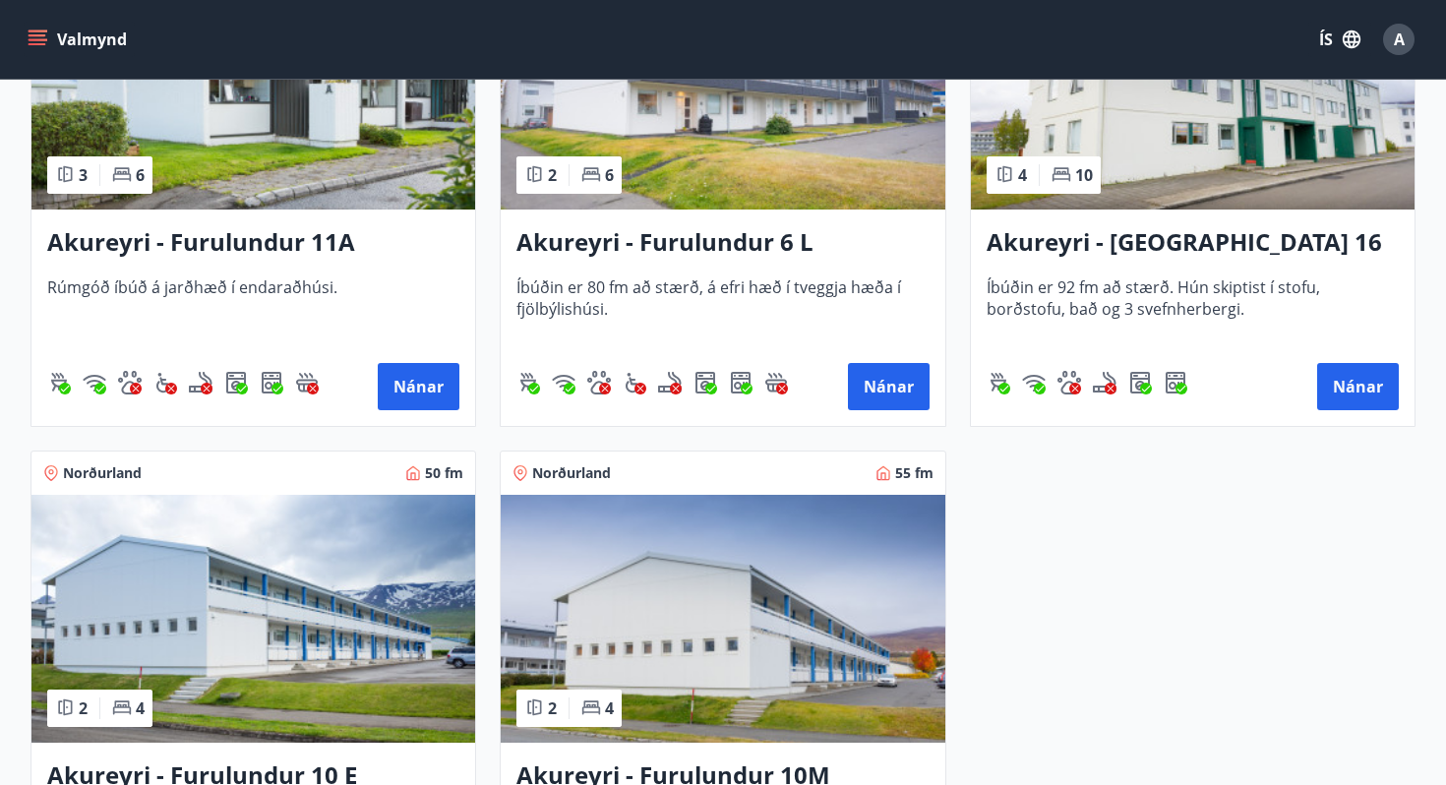
scroll to position [482, 0]
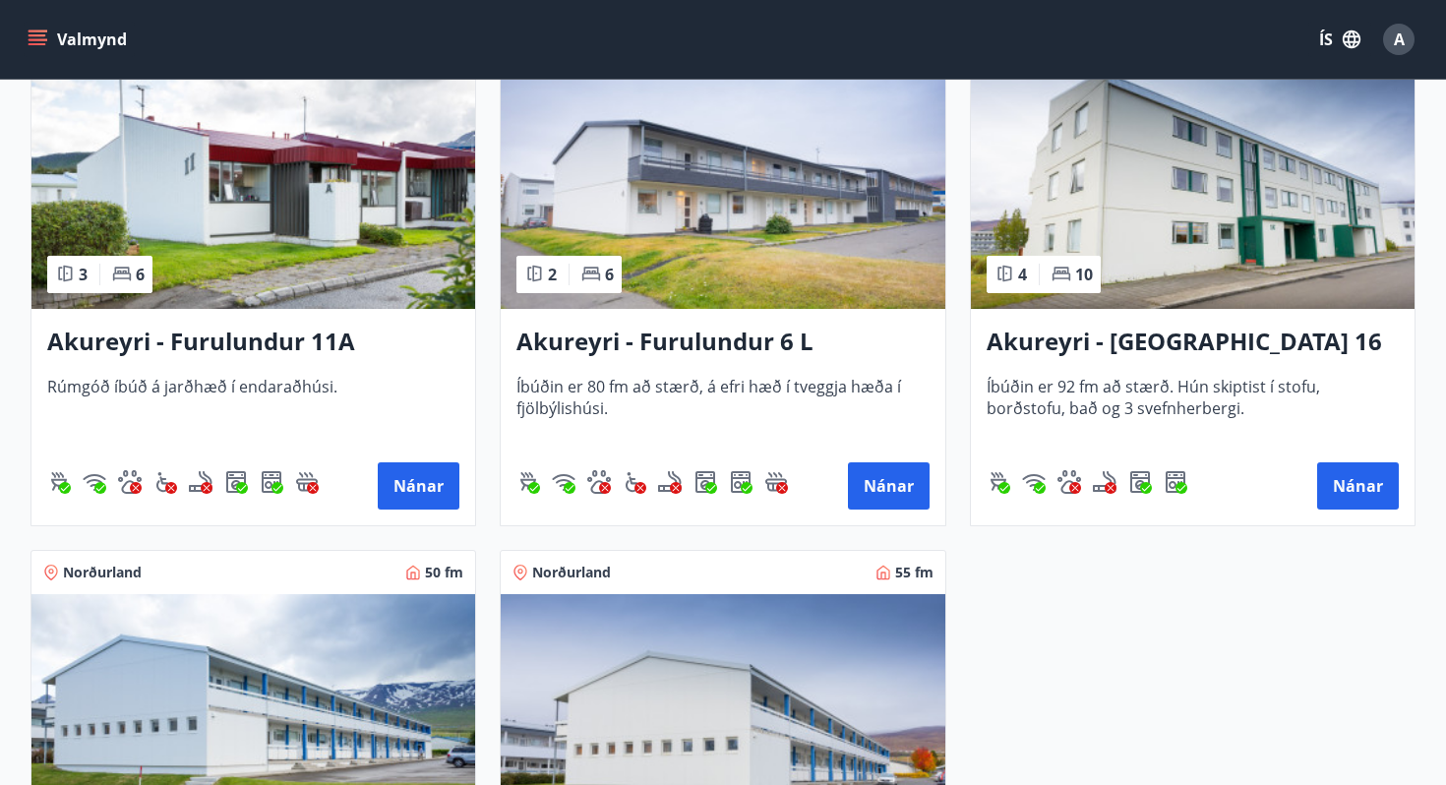
click at [265, 210] on img at bounding box center [252, 185] width 443 height 248
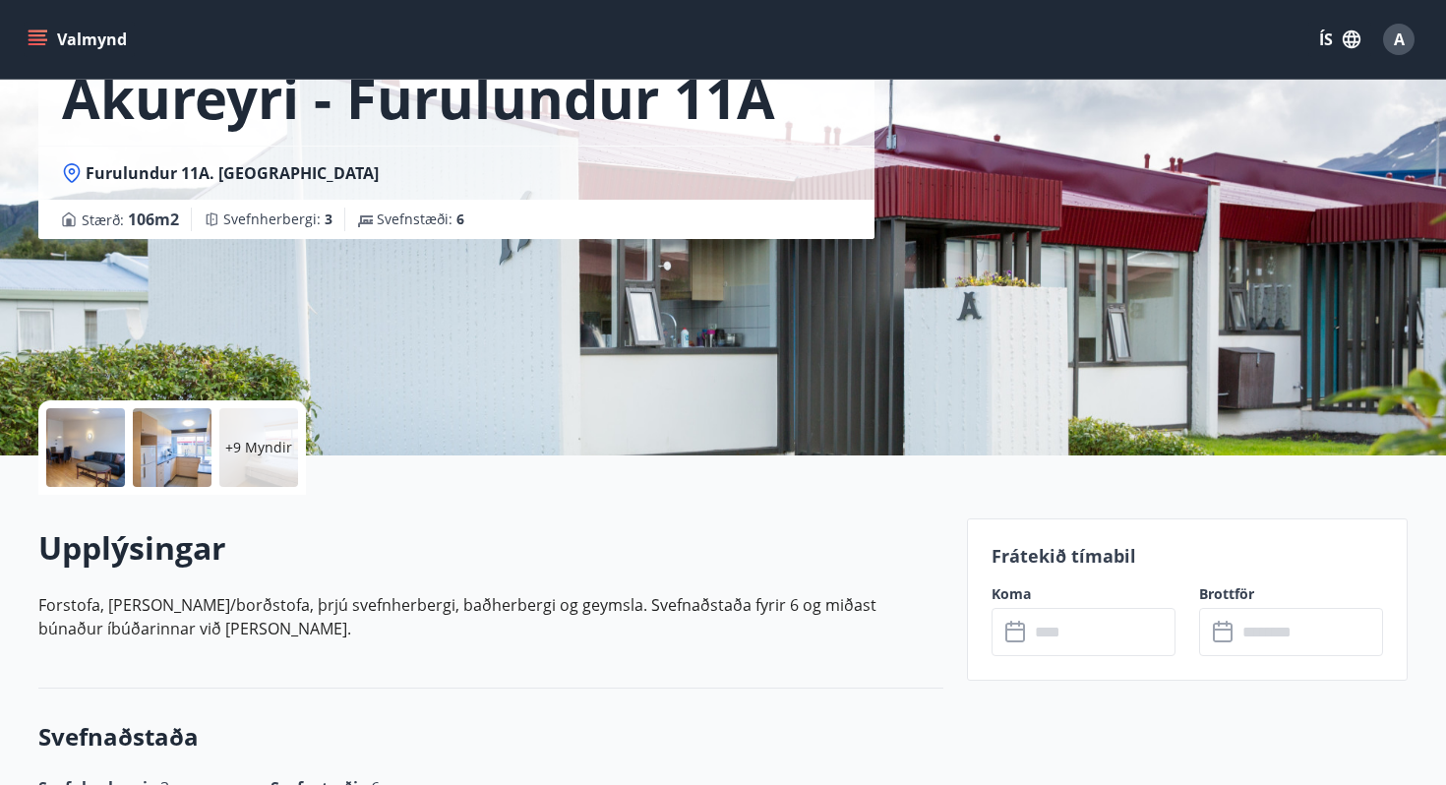
scroll to position [144, 0]
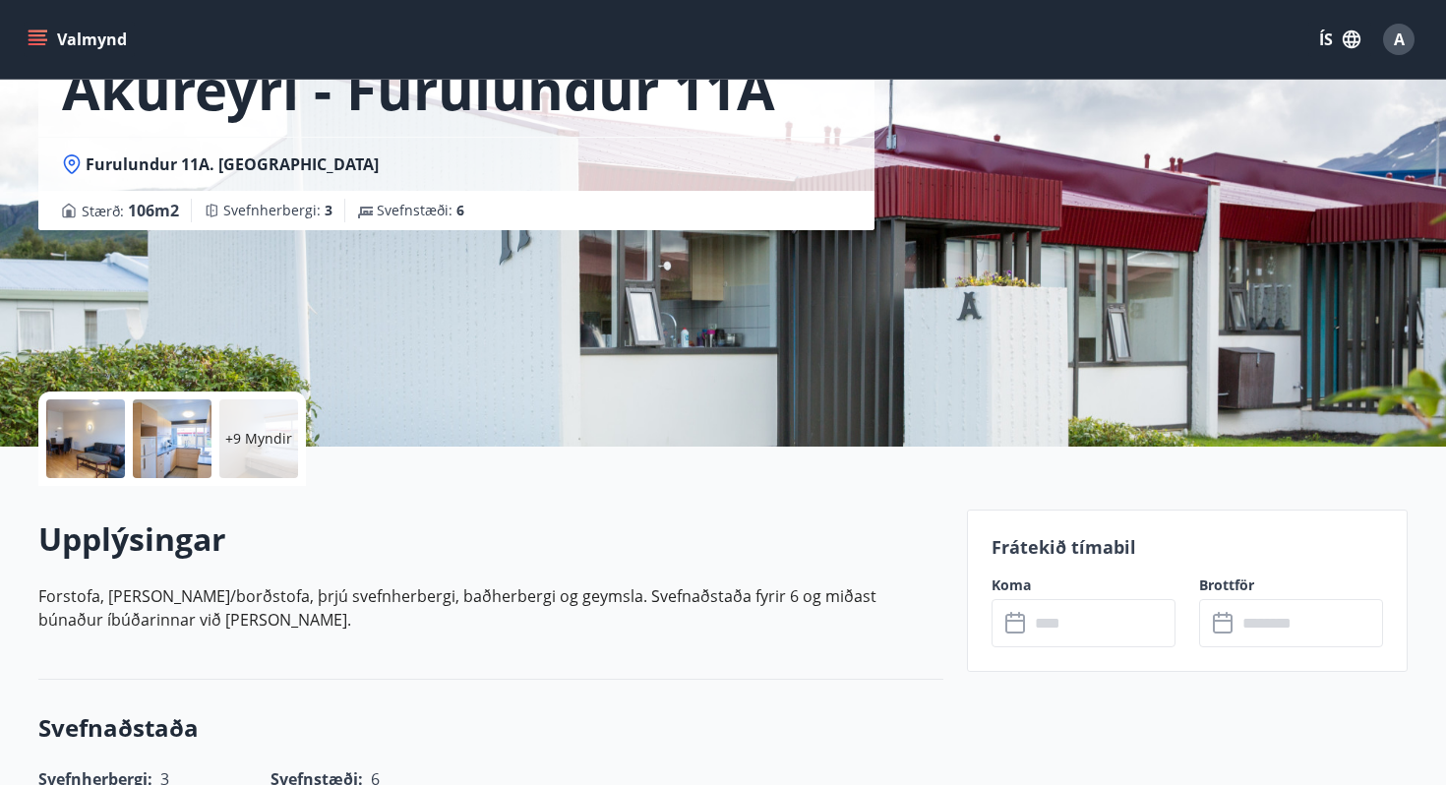
click at [284, 442] on p "+9 Myndir" at bounding box center [258, 439] width 67 height 20
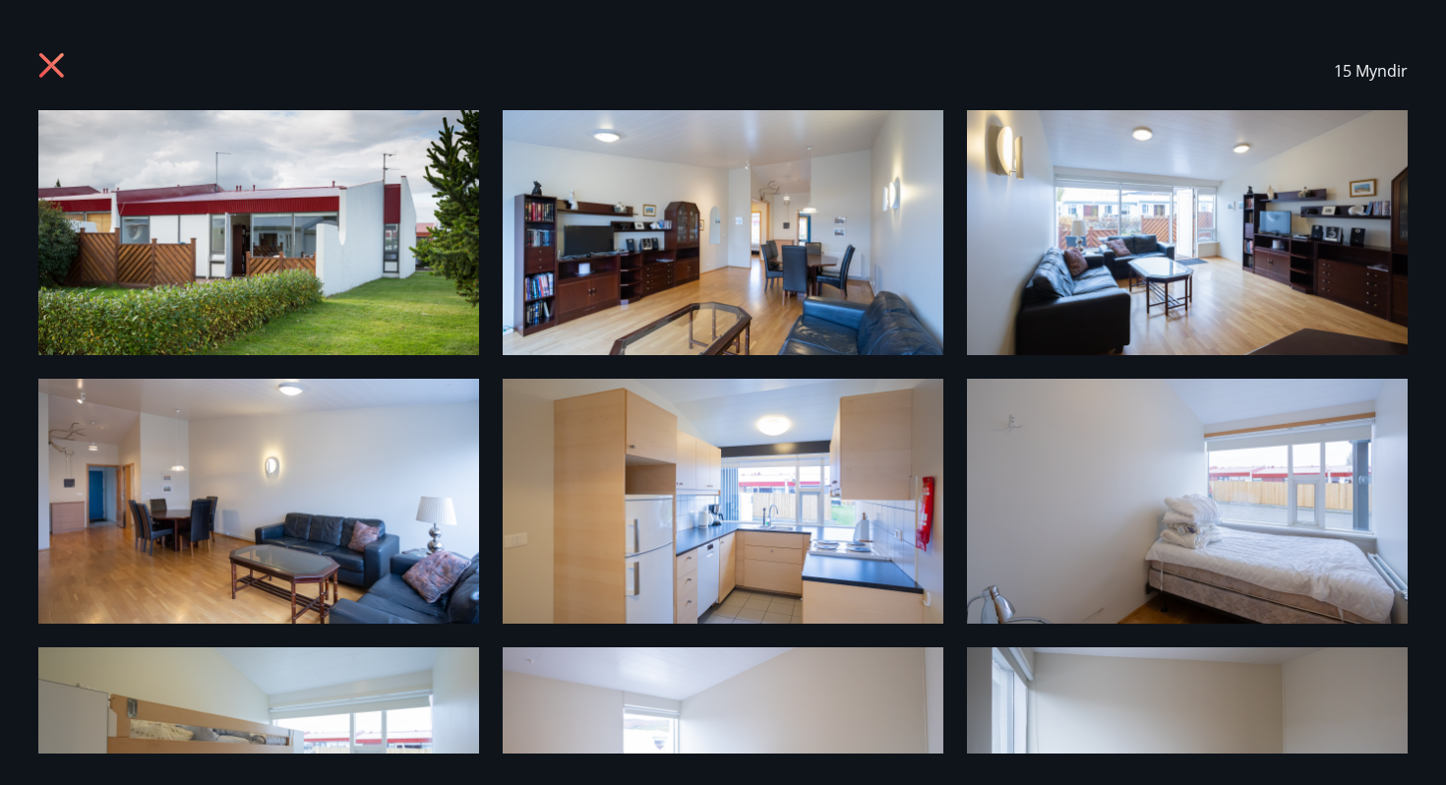
click at [193, 269] on img at bounding box center [258, 232] width 441 height 245
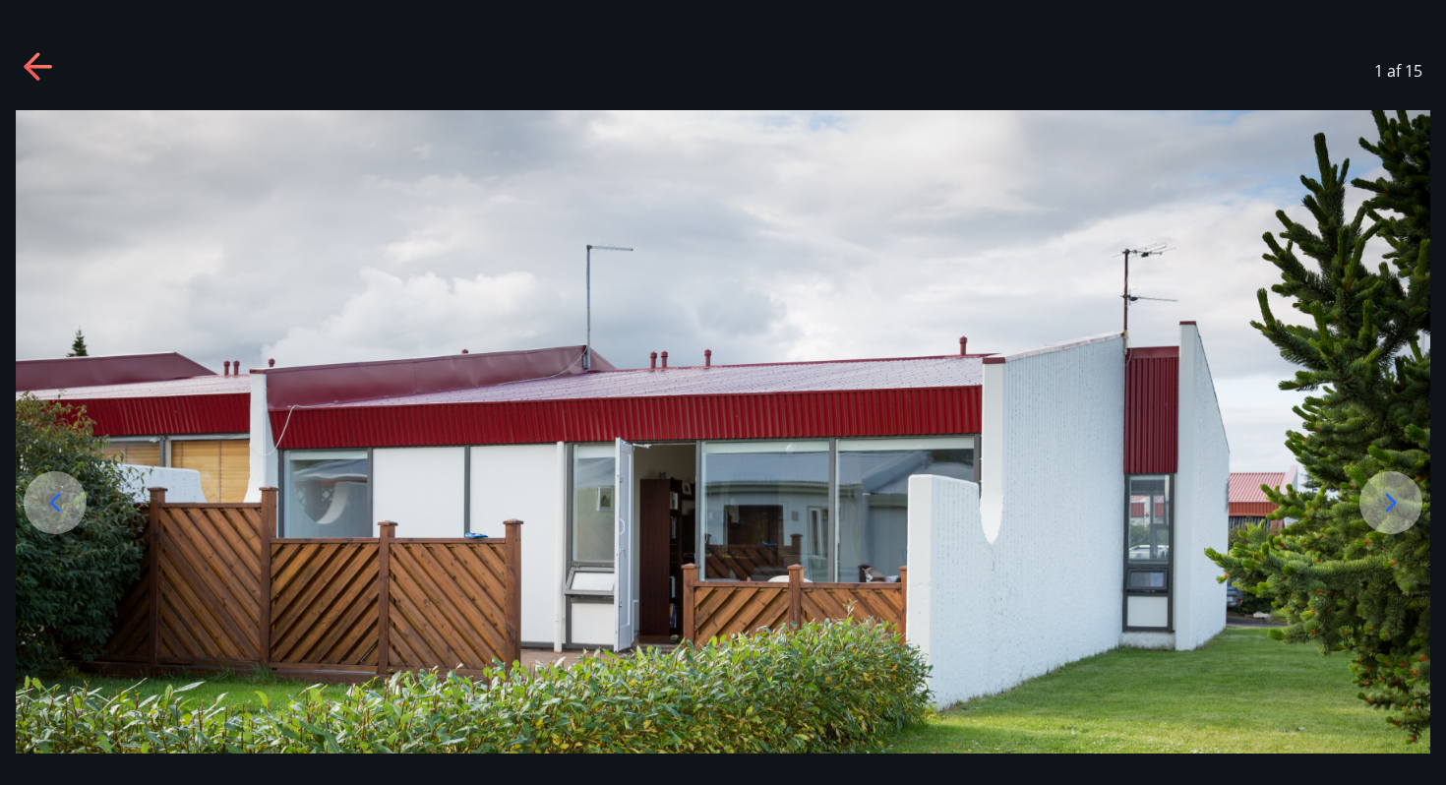
click at [1381, 508] on icon at bounding box center [1390, 502] width 31 height 31
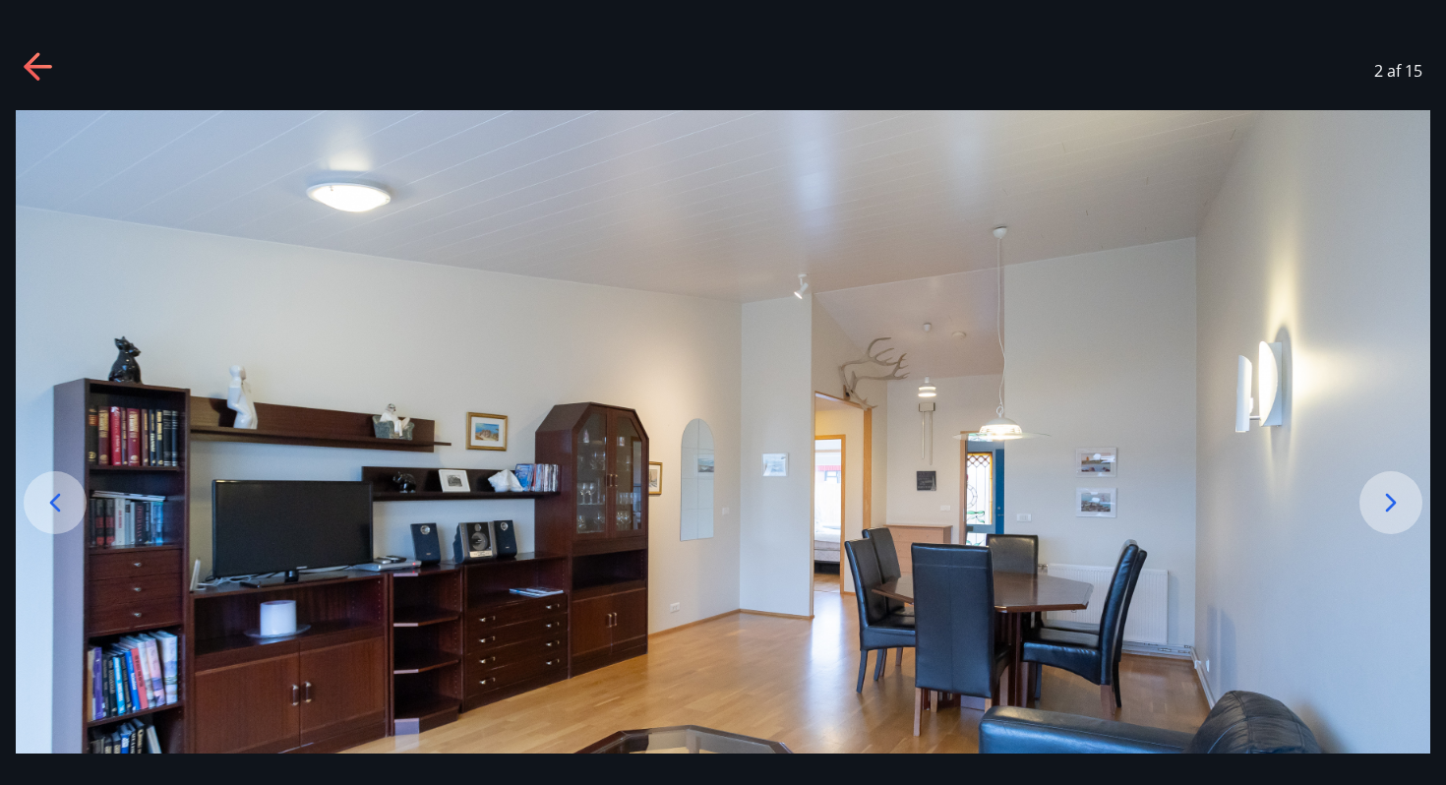
click at [1381, 506] on icon at bounding box center [1390, 502] width 31 height 31
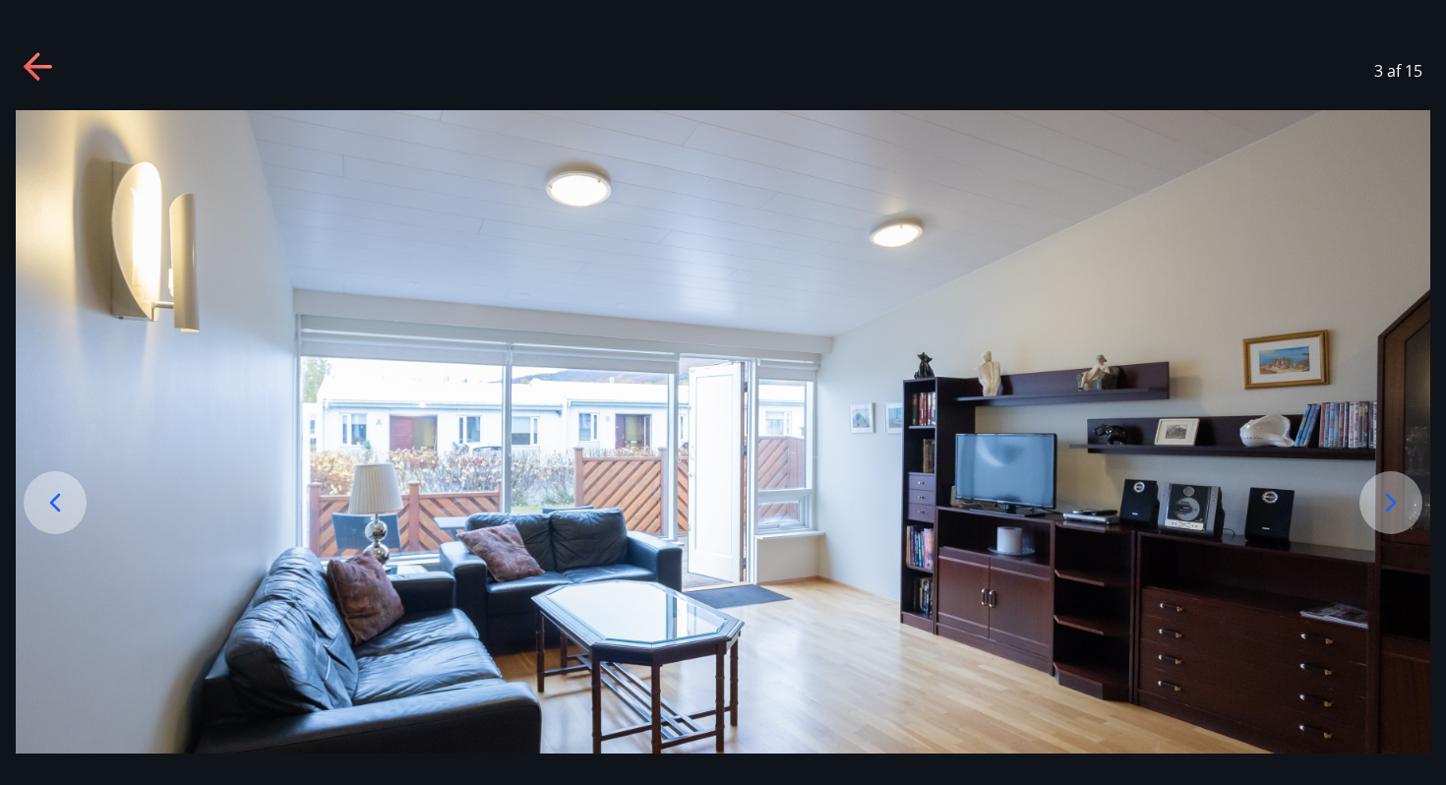
click at [1381, 506] on icon at bounding box center [1390, 502] width 31 height 31
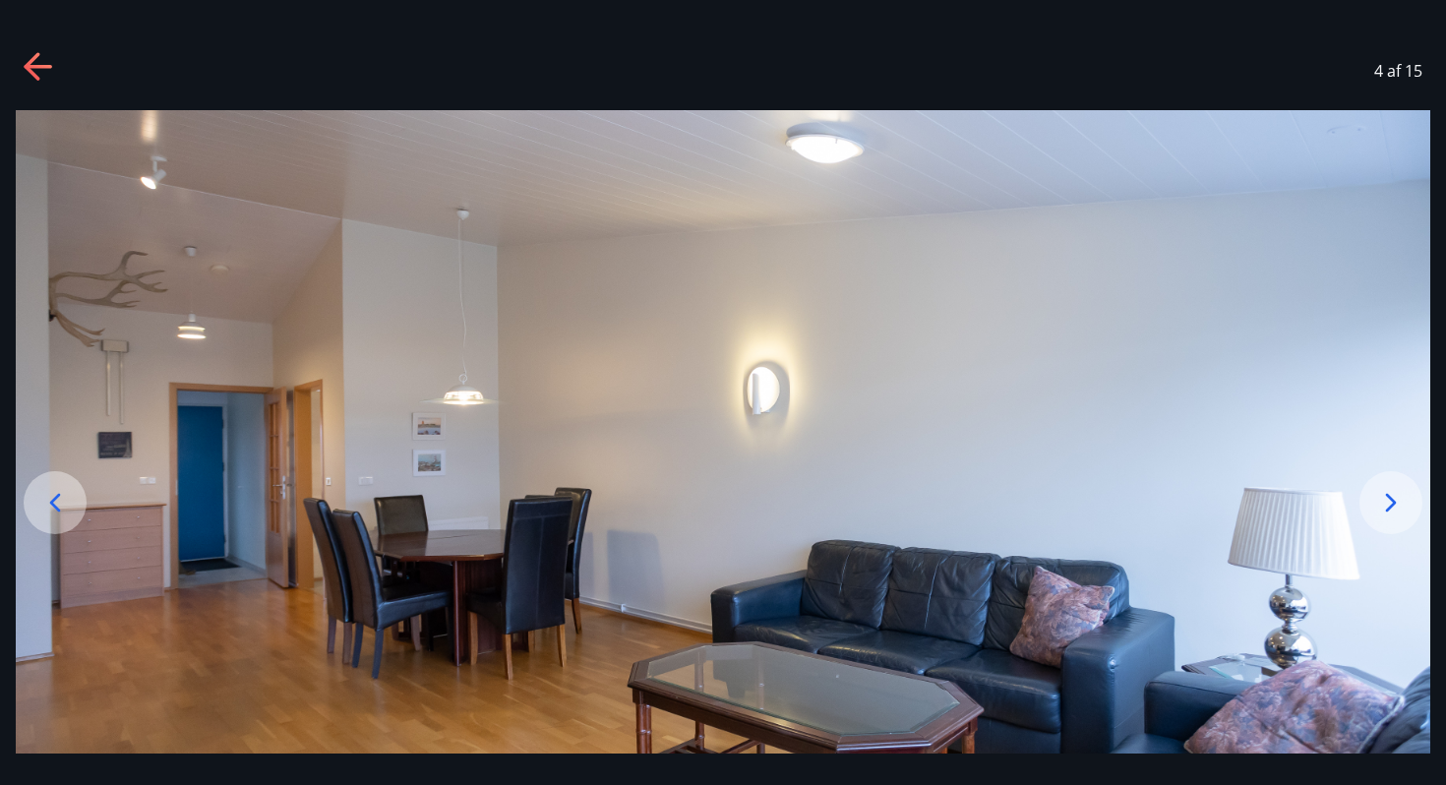
click at [1381, 507] on icon at bounding box center [1390, 502] width 31 height 31
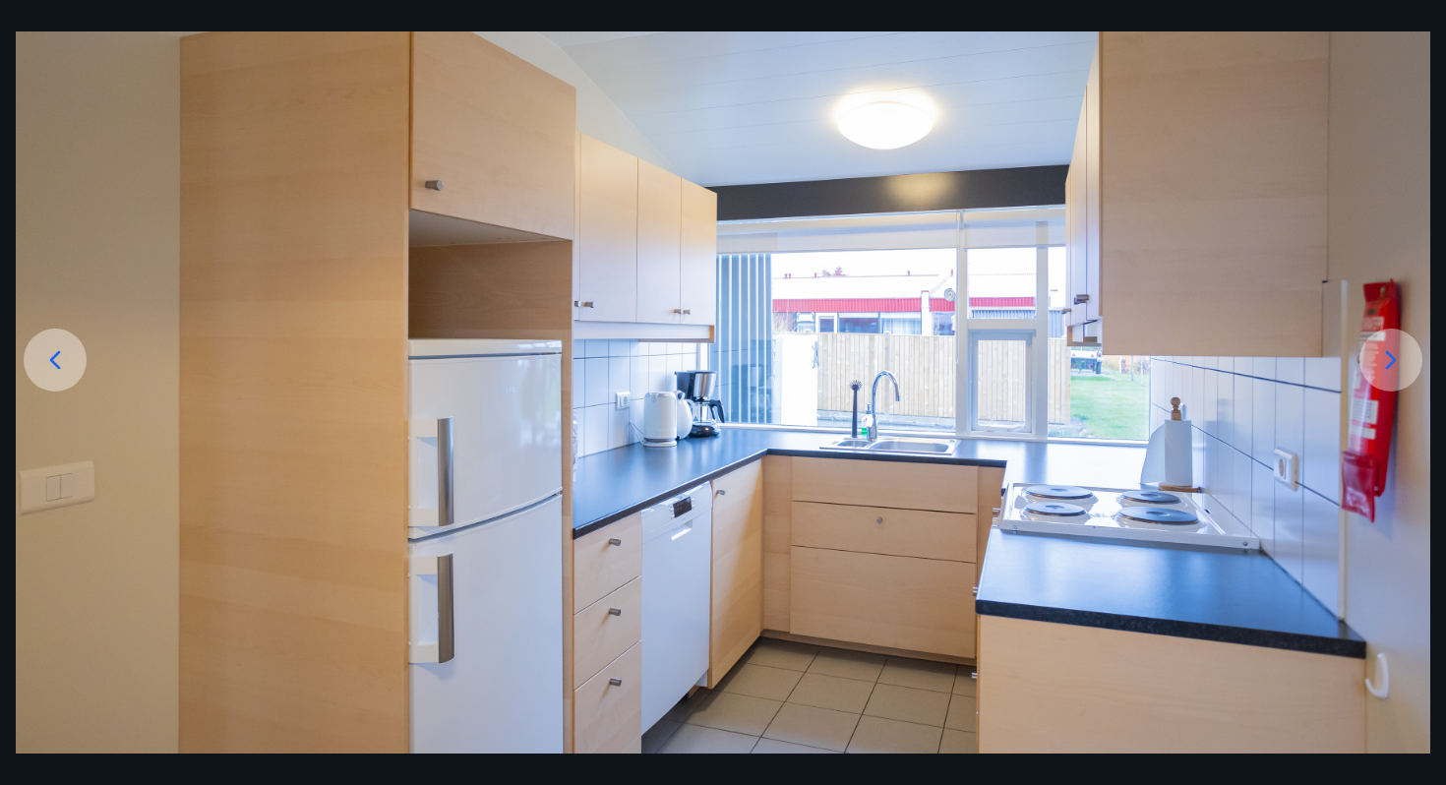
scroll to position [0, 0]
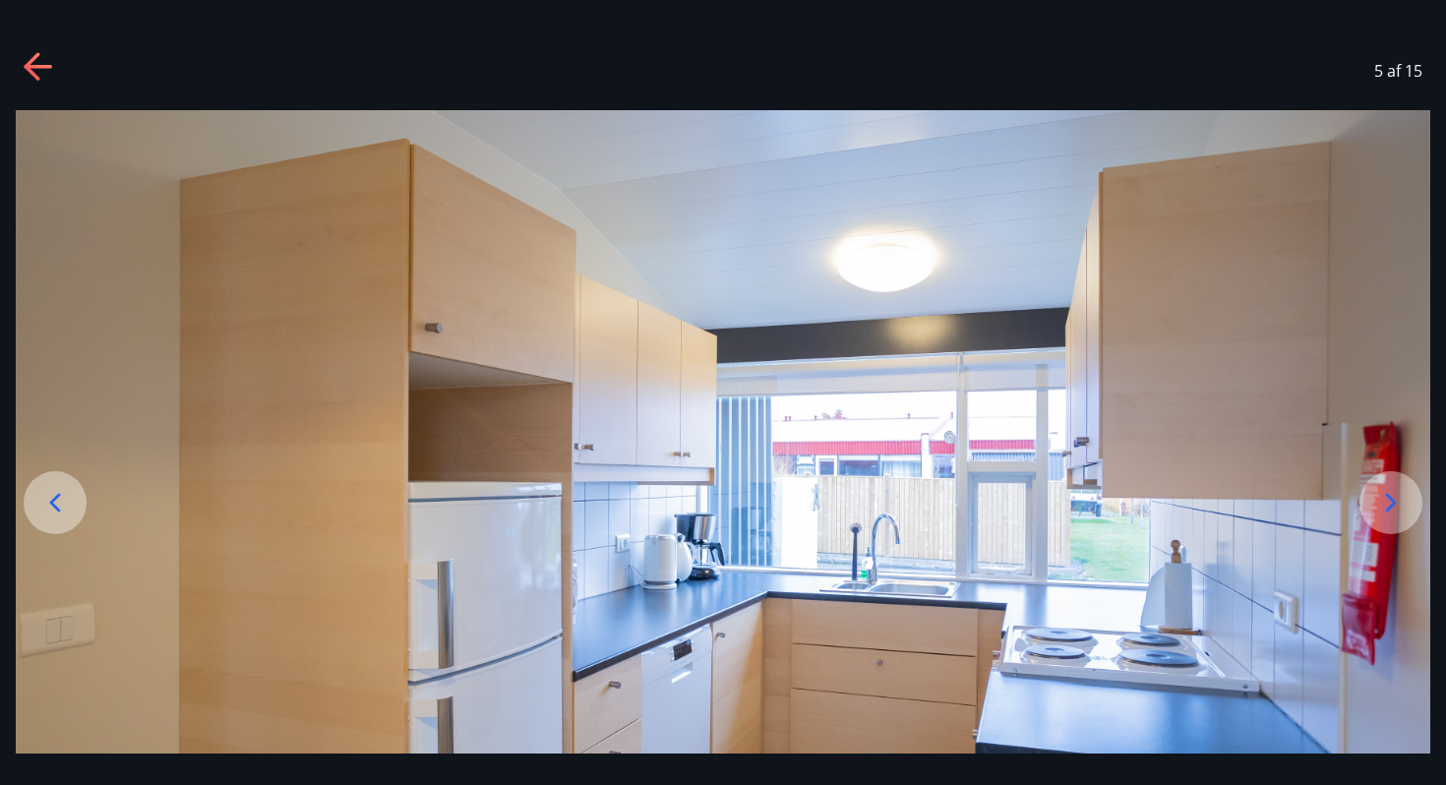
click at [34, 60] on icon at bounding box center [39, 67] width 31 height 31
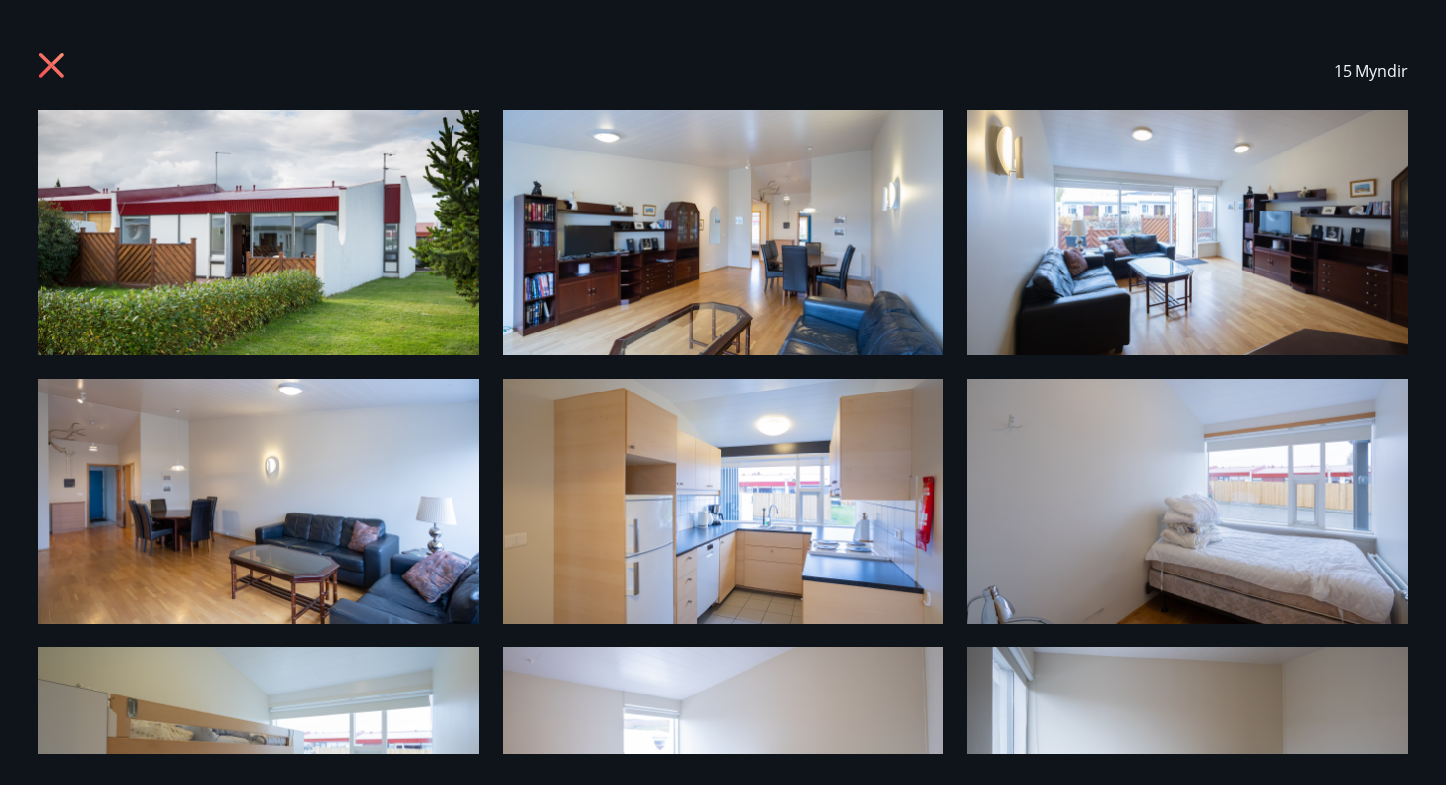
click at [34, 58] on div "15 Myndir" at bounding box center [723, 70] width 1416 height 79
click at [62, 68] on icon at bounding box center [53, 67] width 31 height 31
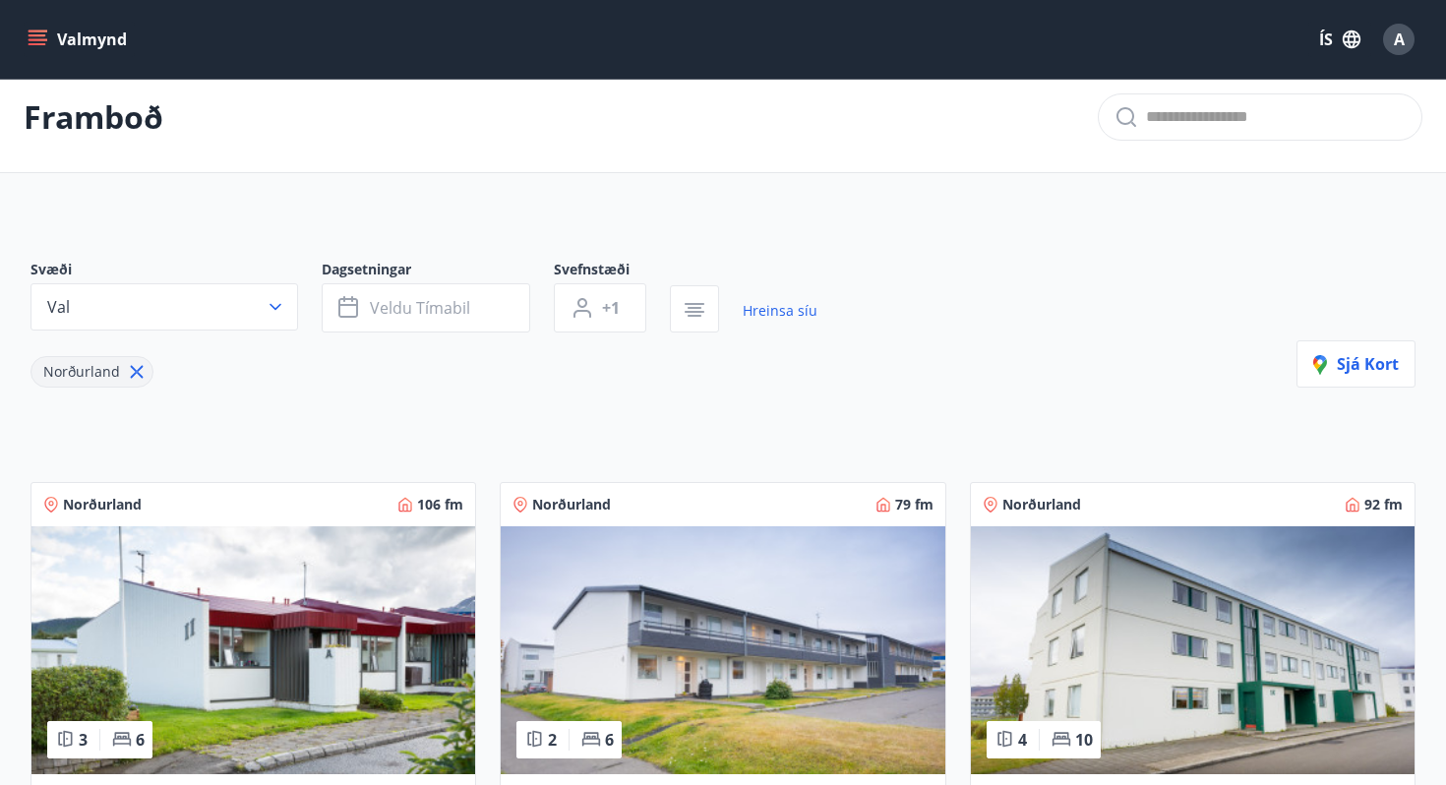
scroll to position [22, 0]
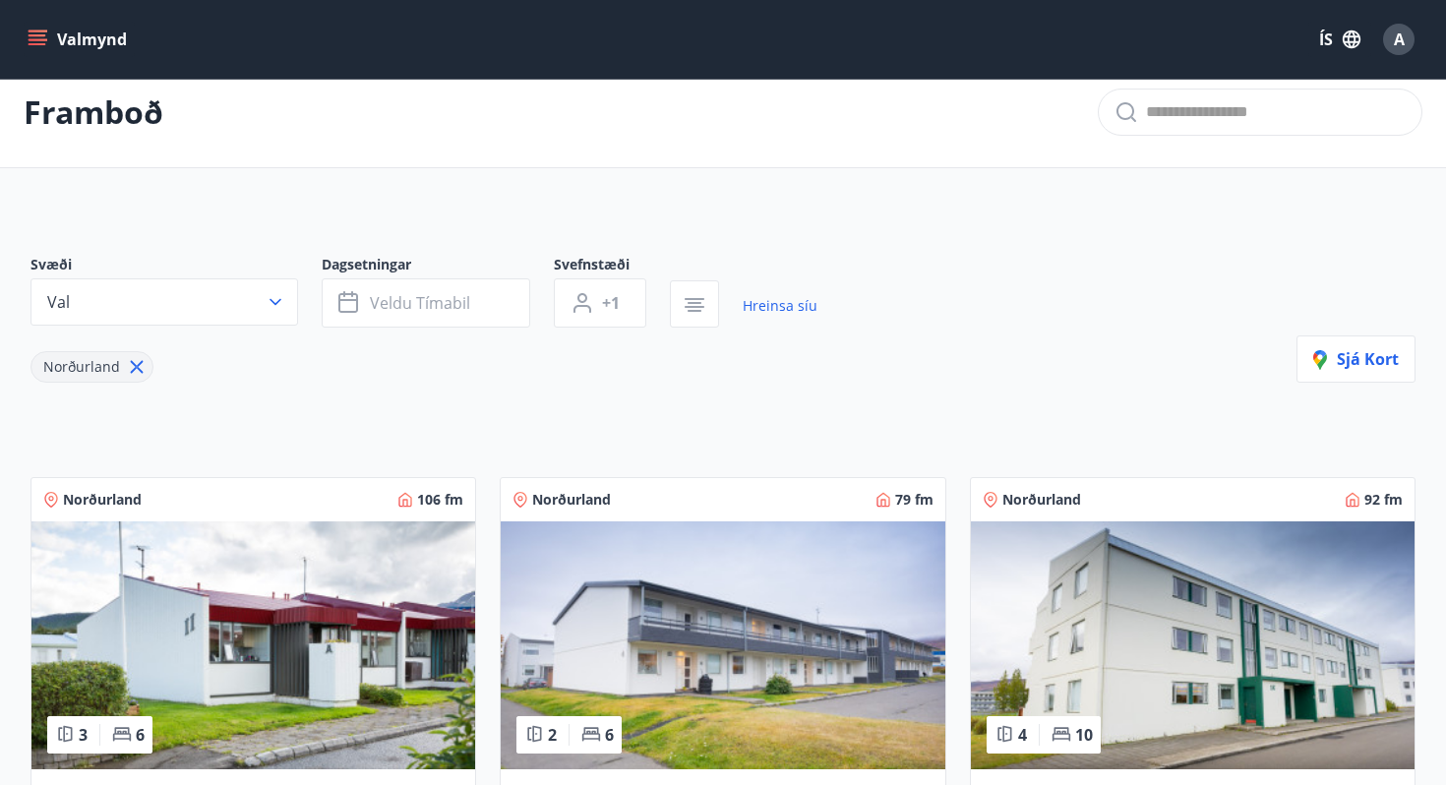
click at [38, 40] on icon "menu" at bounding box center [38, 40] width 20 height 20
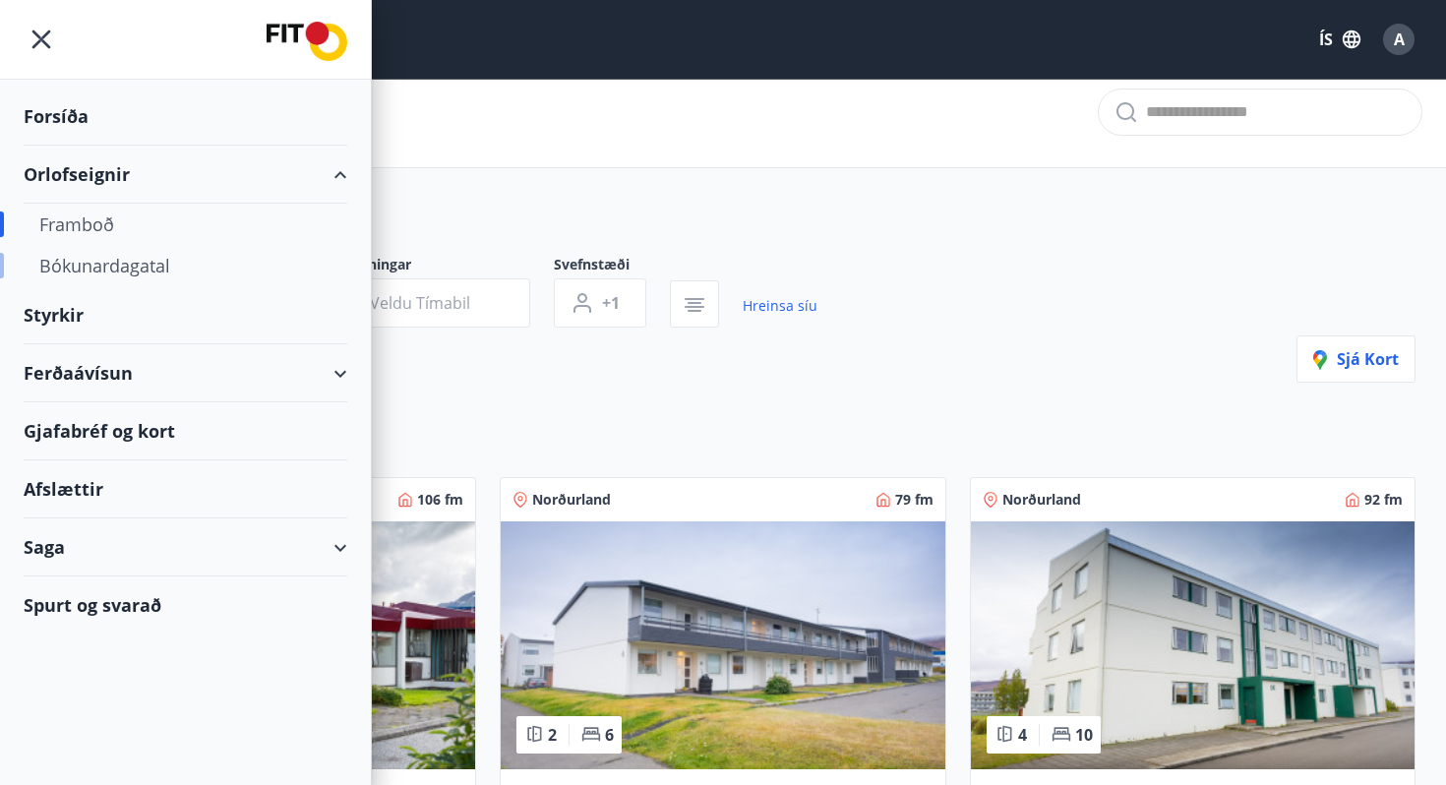
click at [101, 281] on div "Bókunardagatal" at bounding box center [185, 265] width 292 height 41
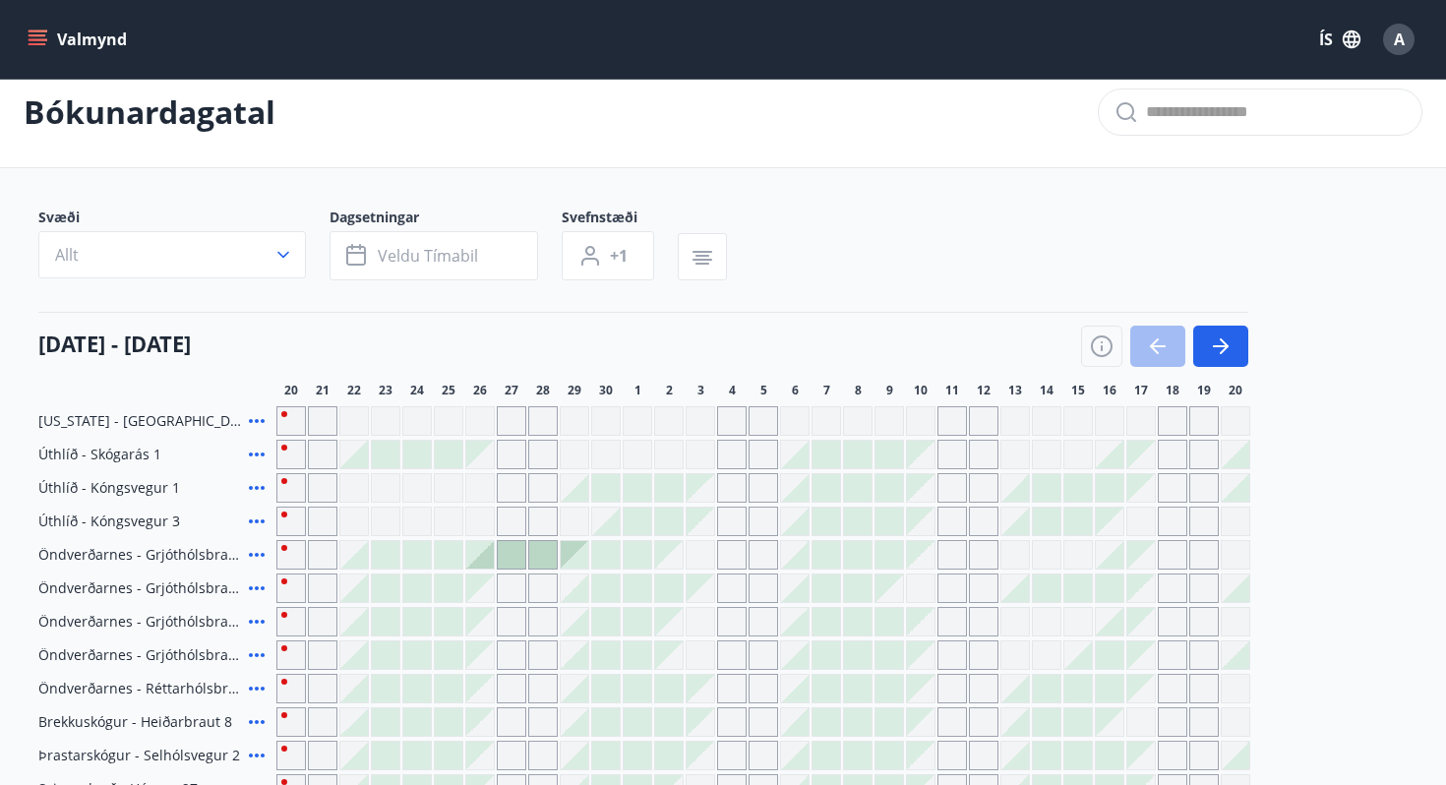
click at [173, 231] on button "Allt" at bounding box center [171, 254] width 267 height 47
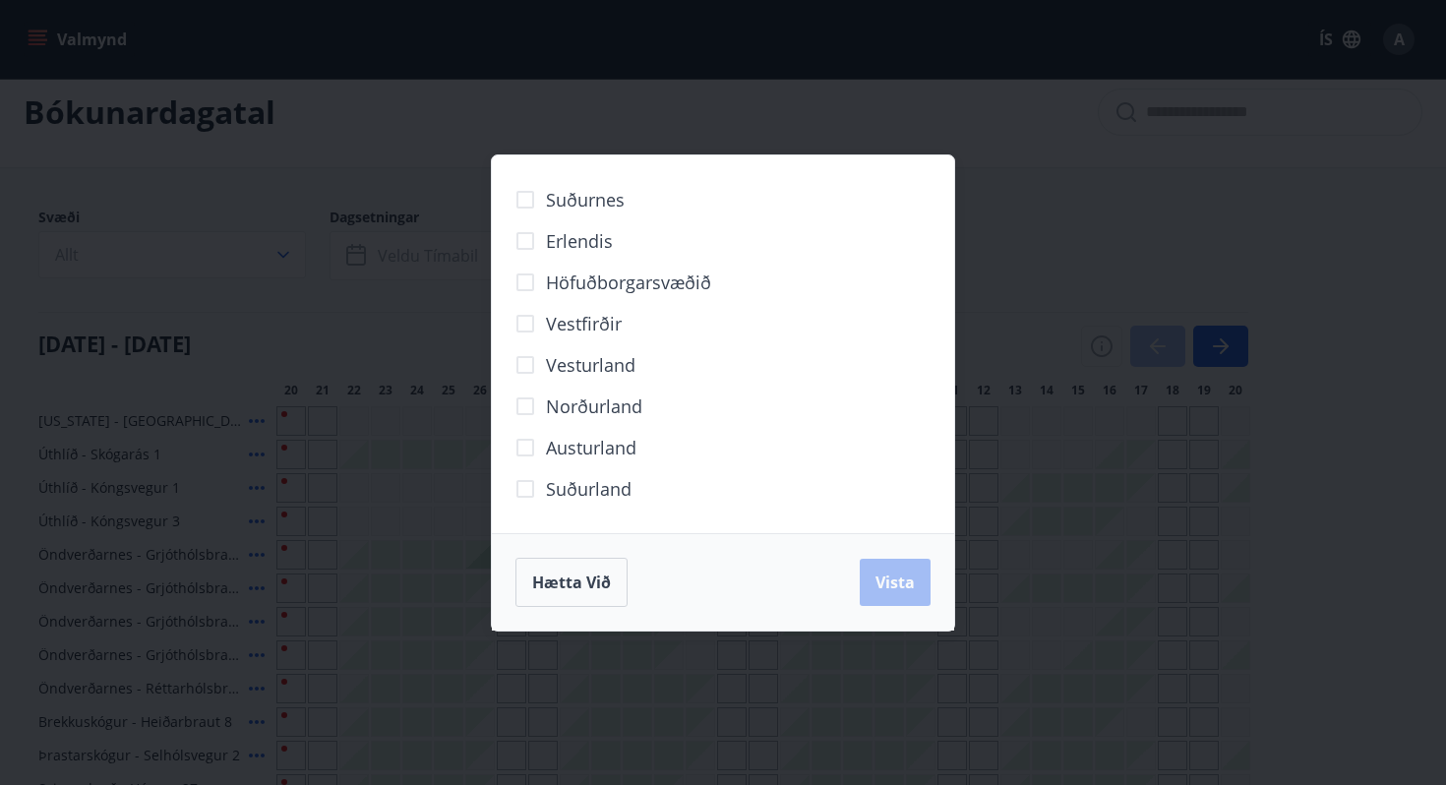
scroll to position [75, 0]
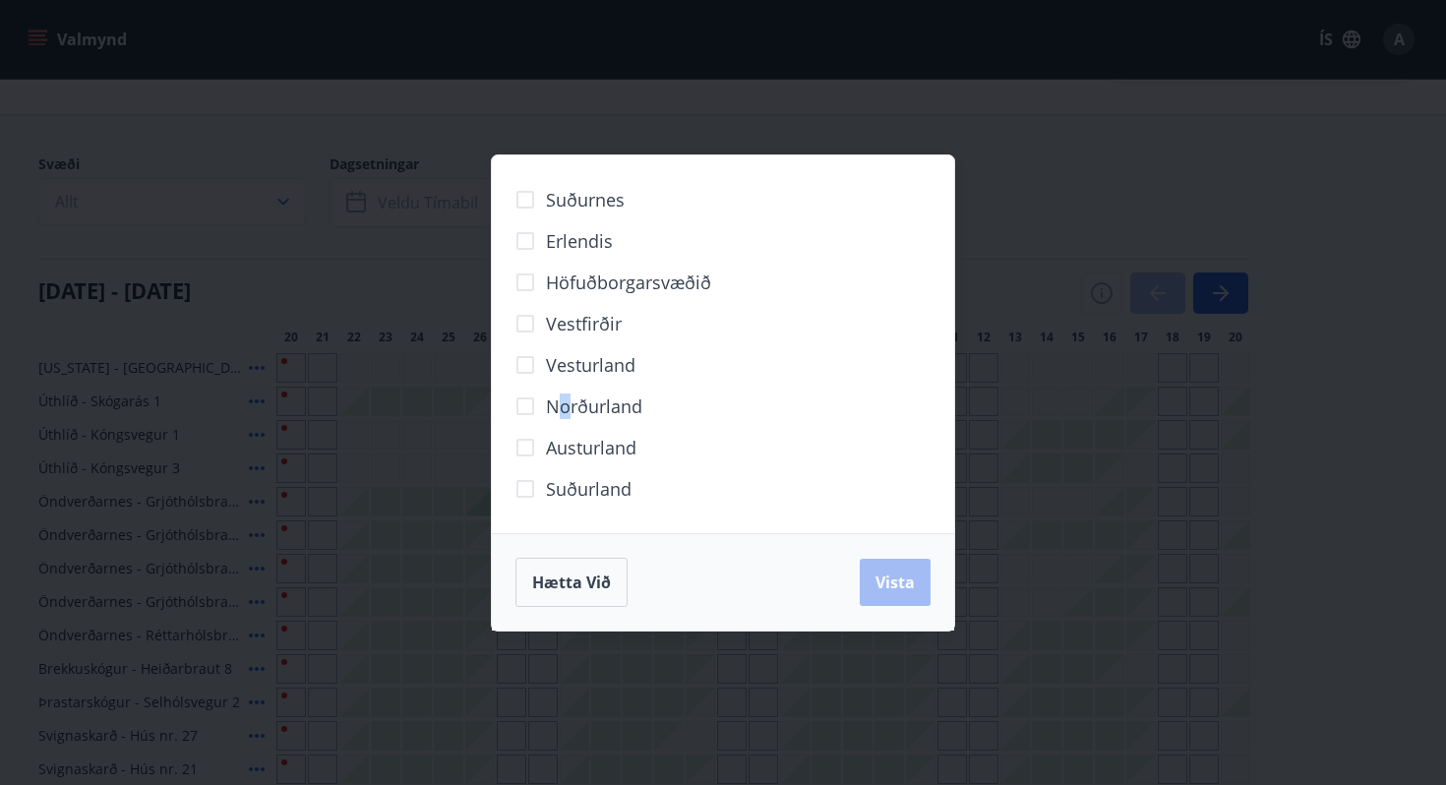
click at [564, 408] on span "Norðurland" at bounding box center [594, 406] width 96 height 26
click at [590, 418] on label "Norðurland" at bounding box center [573, 405] width 138 height 41
click at [886, 561] on button "Vista" at bounding box center [894, 582] width 71 height 47
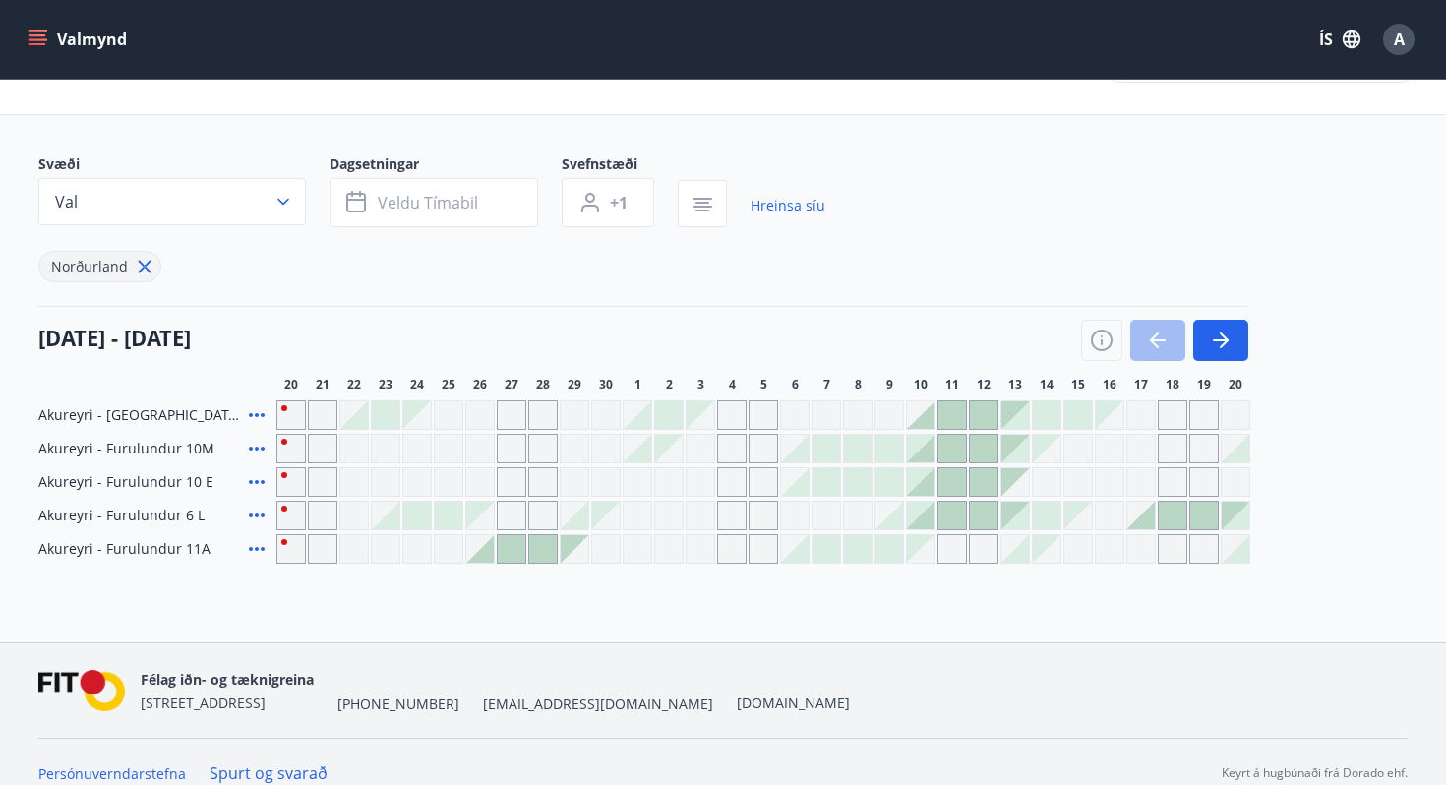
scroll to position [97, 0]
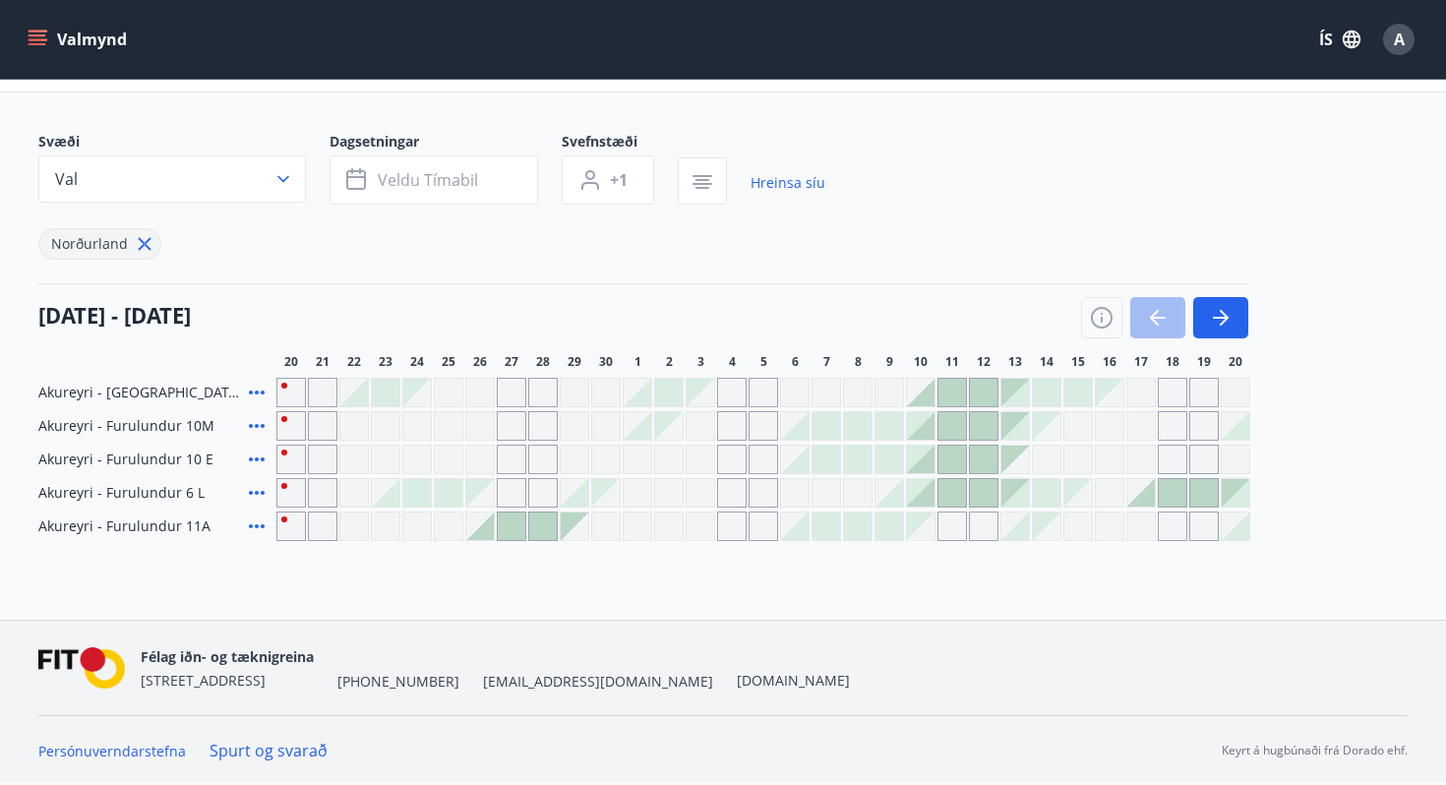
click at [93, 526] on span "Akureyri - Furulundur 11A" at bounding box center [124, 526] width 172 height 20
click at [30, 38] on icon "menu" at bounding box center [38, 40] width 20 height 20
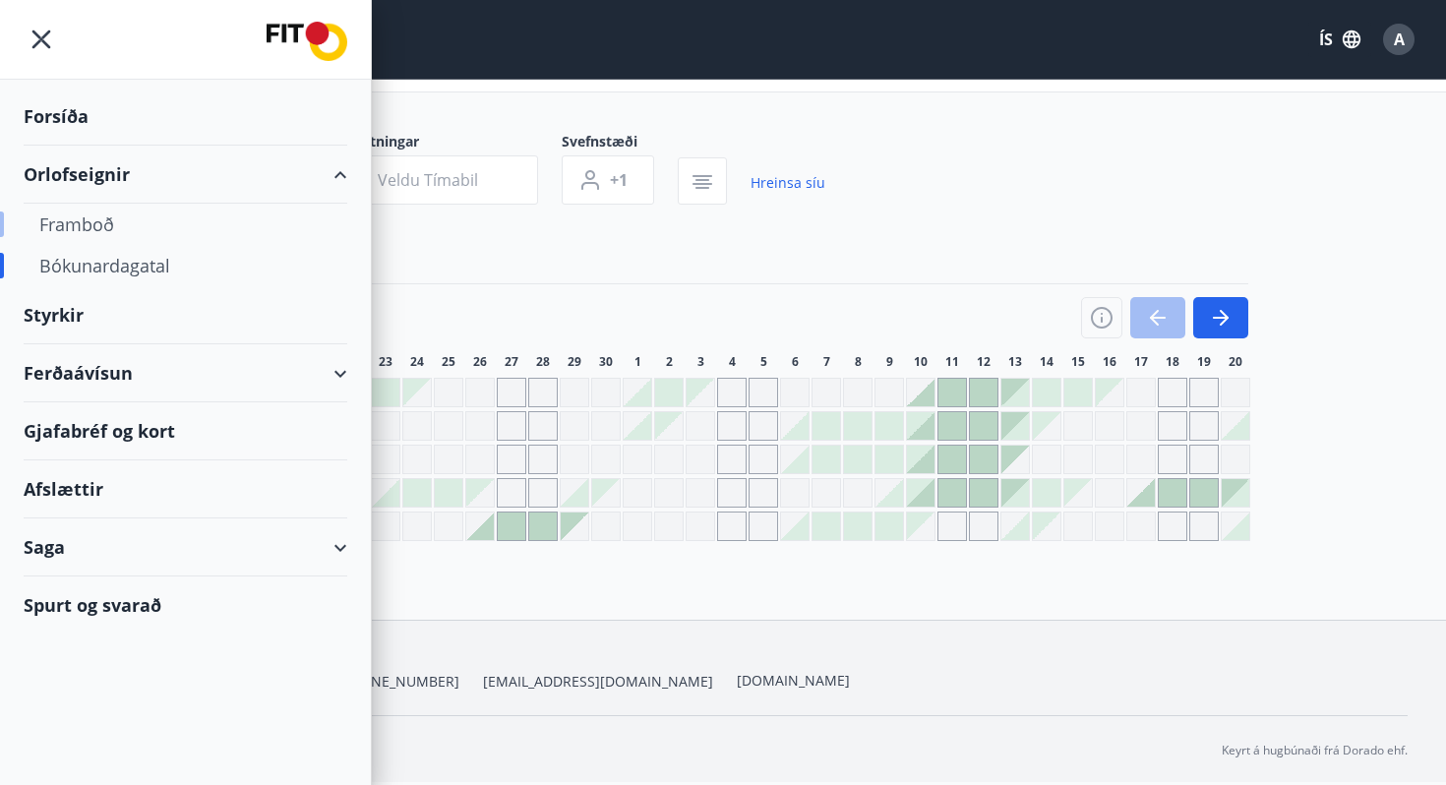
click at [71, 231] on div "Framboð" at bounding box center [185, 224] width 292 height 41
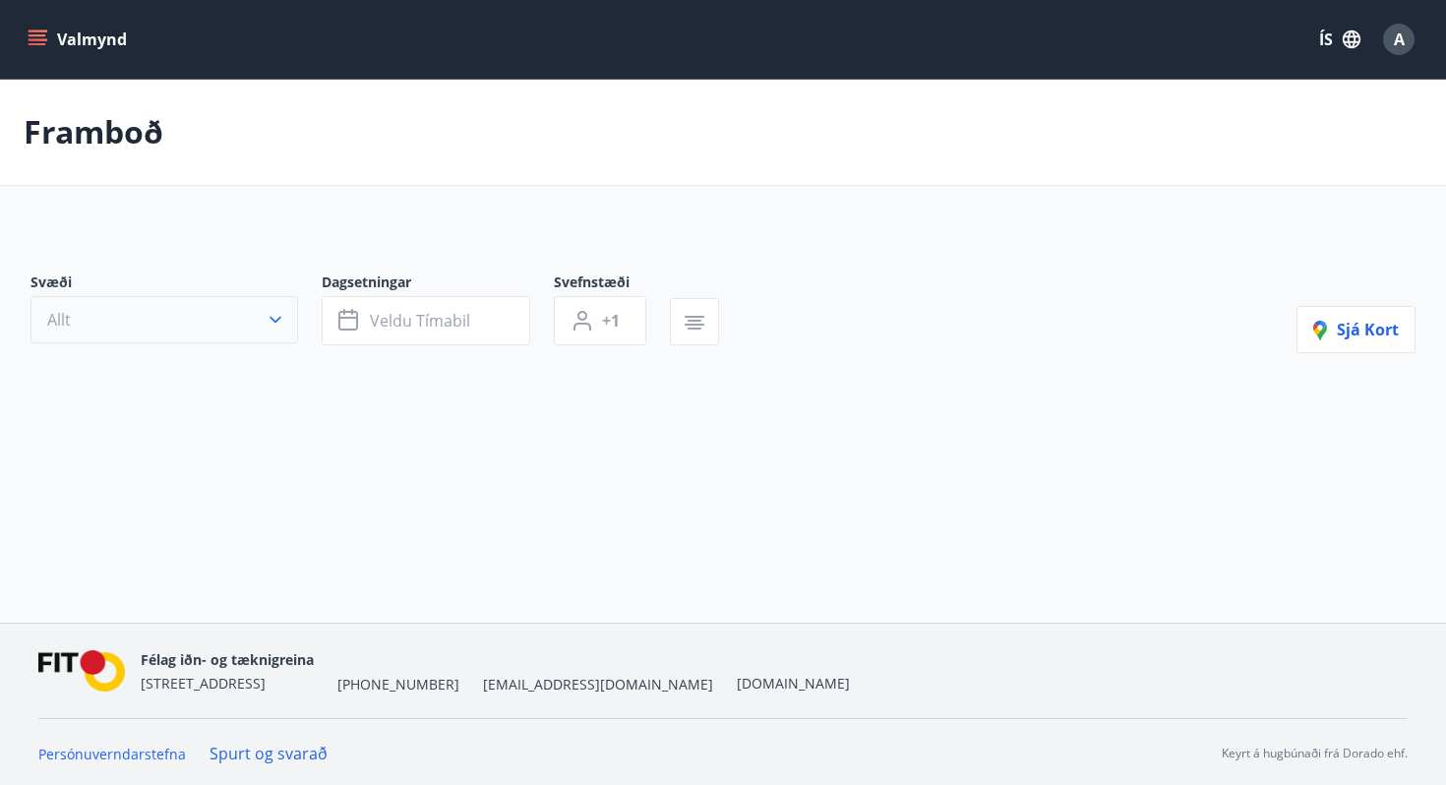
click at [213, 316] on button "Allt" at bounding box center [163, 319] width 267 height 47
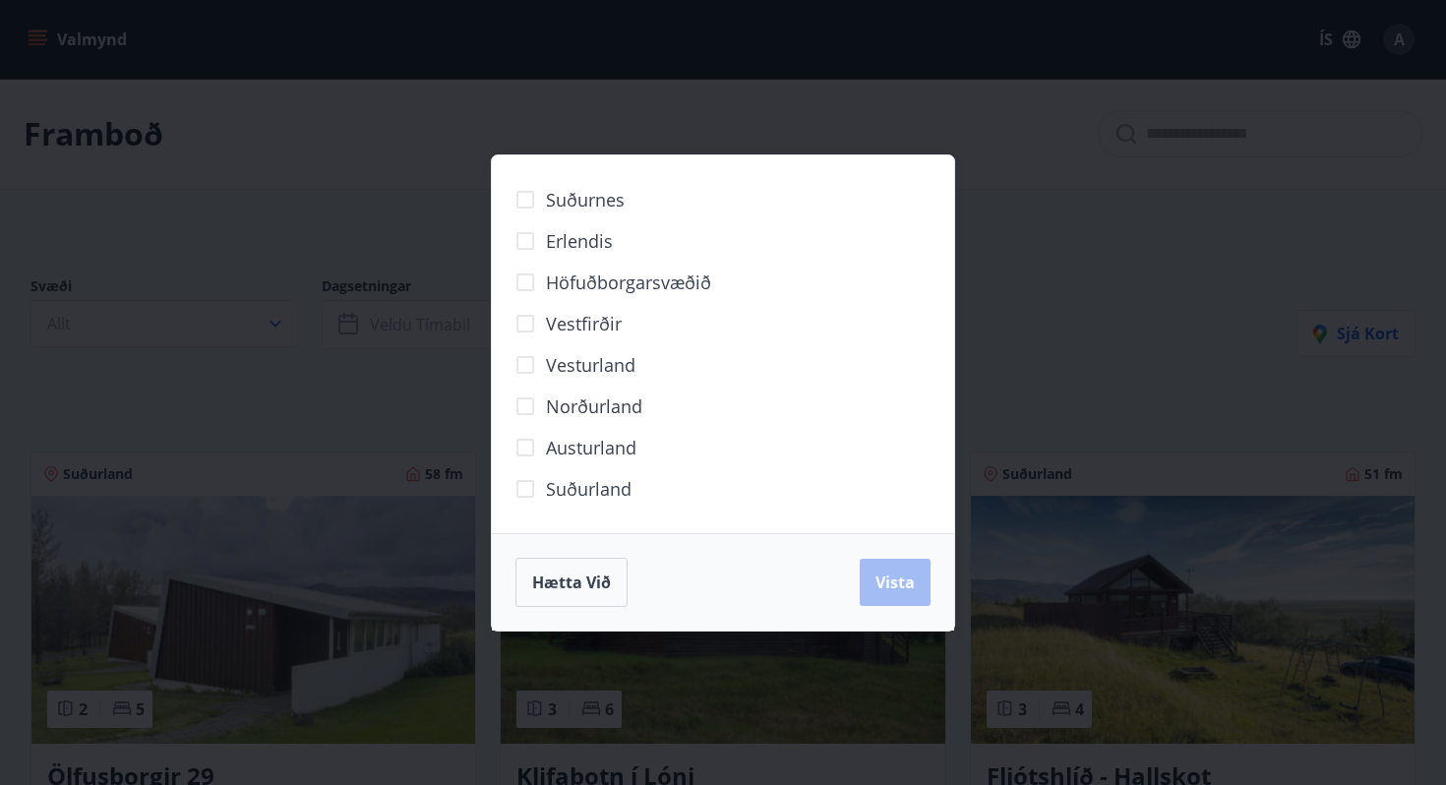
click at [583, 396] on span "Norðurland" at bounding box center [594, 406] width 96 height 26
click at [889, 563] on button "Vista" at bounding box center [894, 582] width 71 height 47
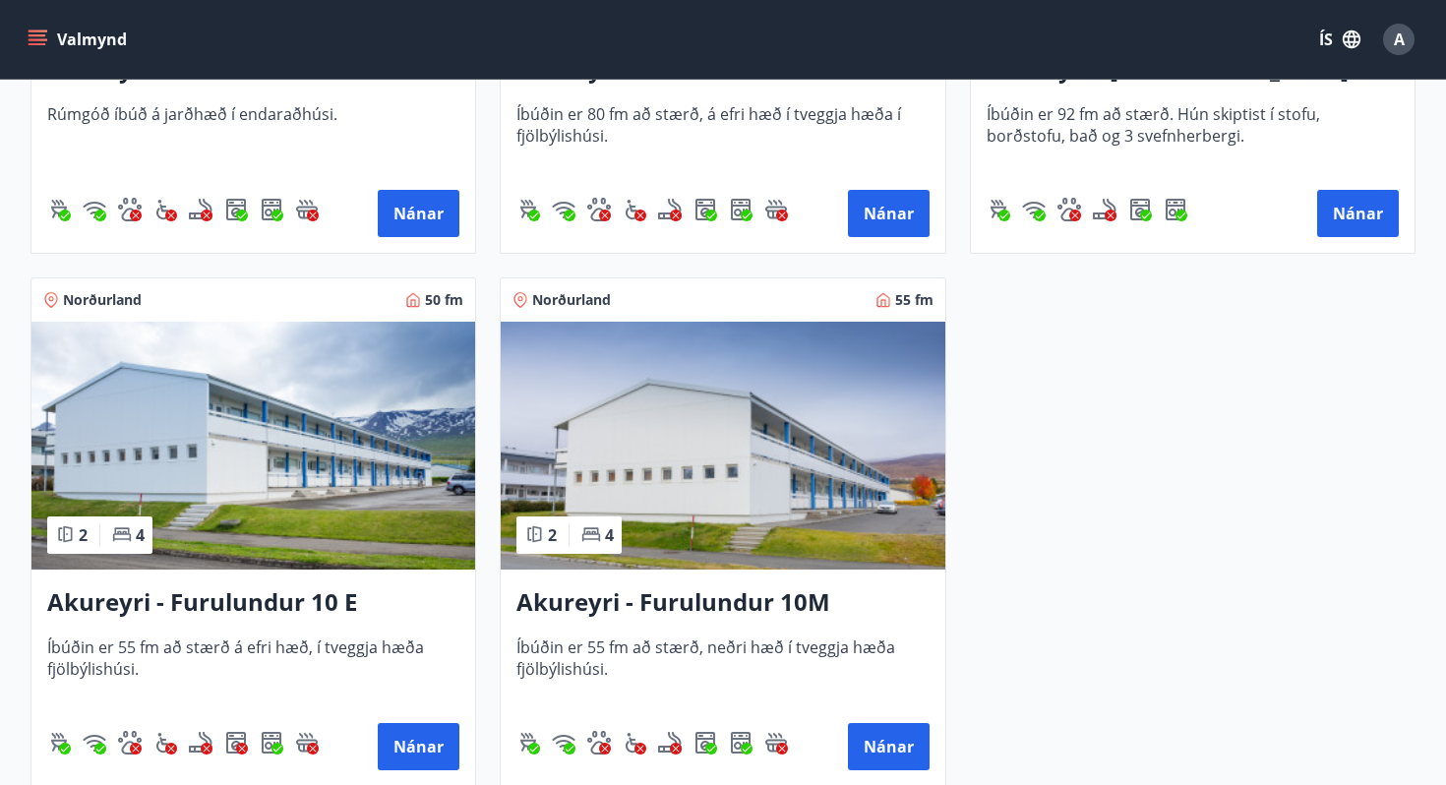
scroll to position [757, 0]
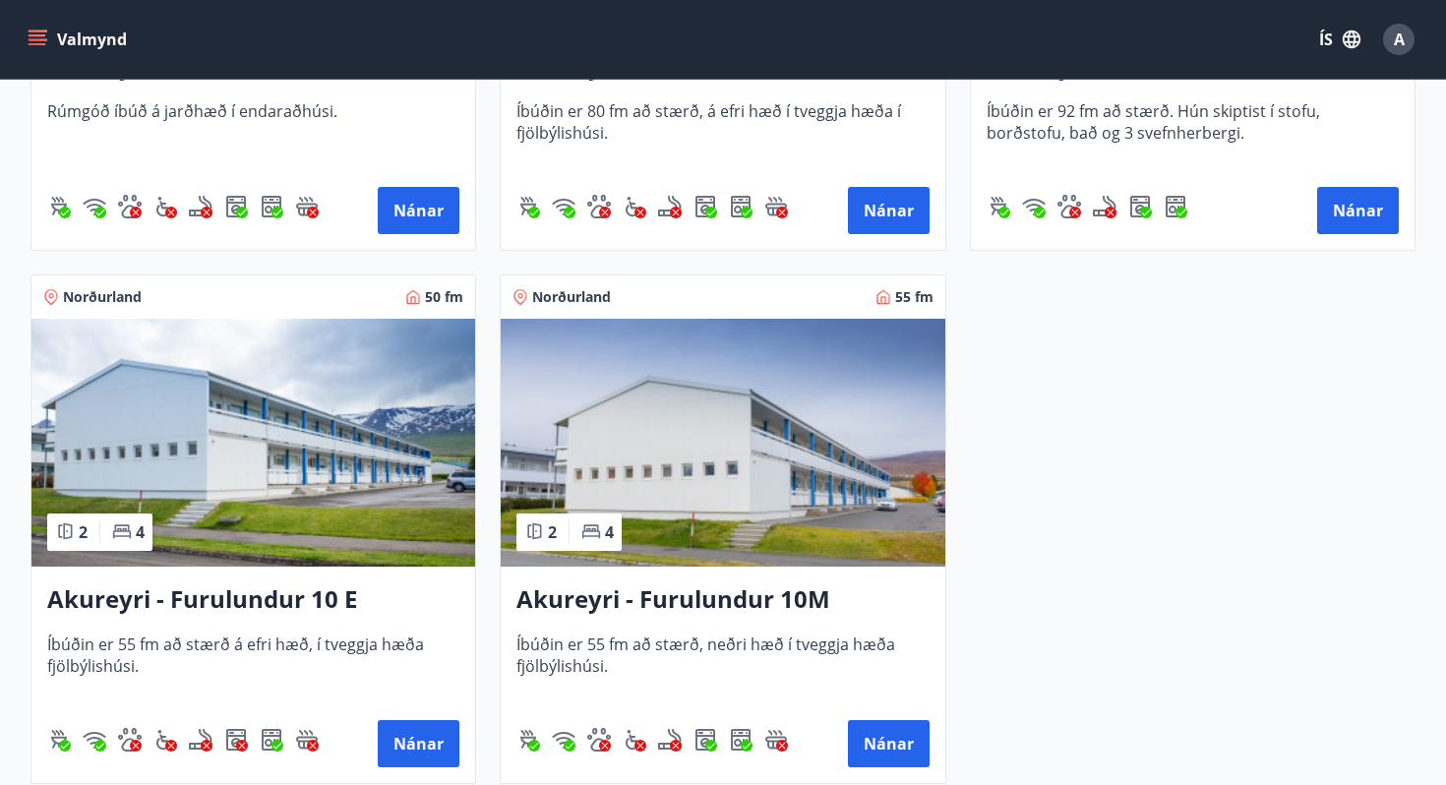
click at [140, 595] on h3 "Akureyri - Furulundur 10 E" at bounding box center [253, 599] width 412 height 35
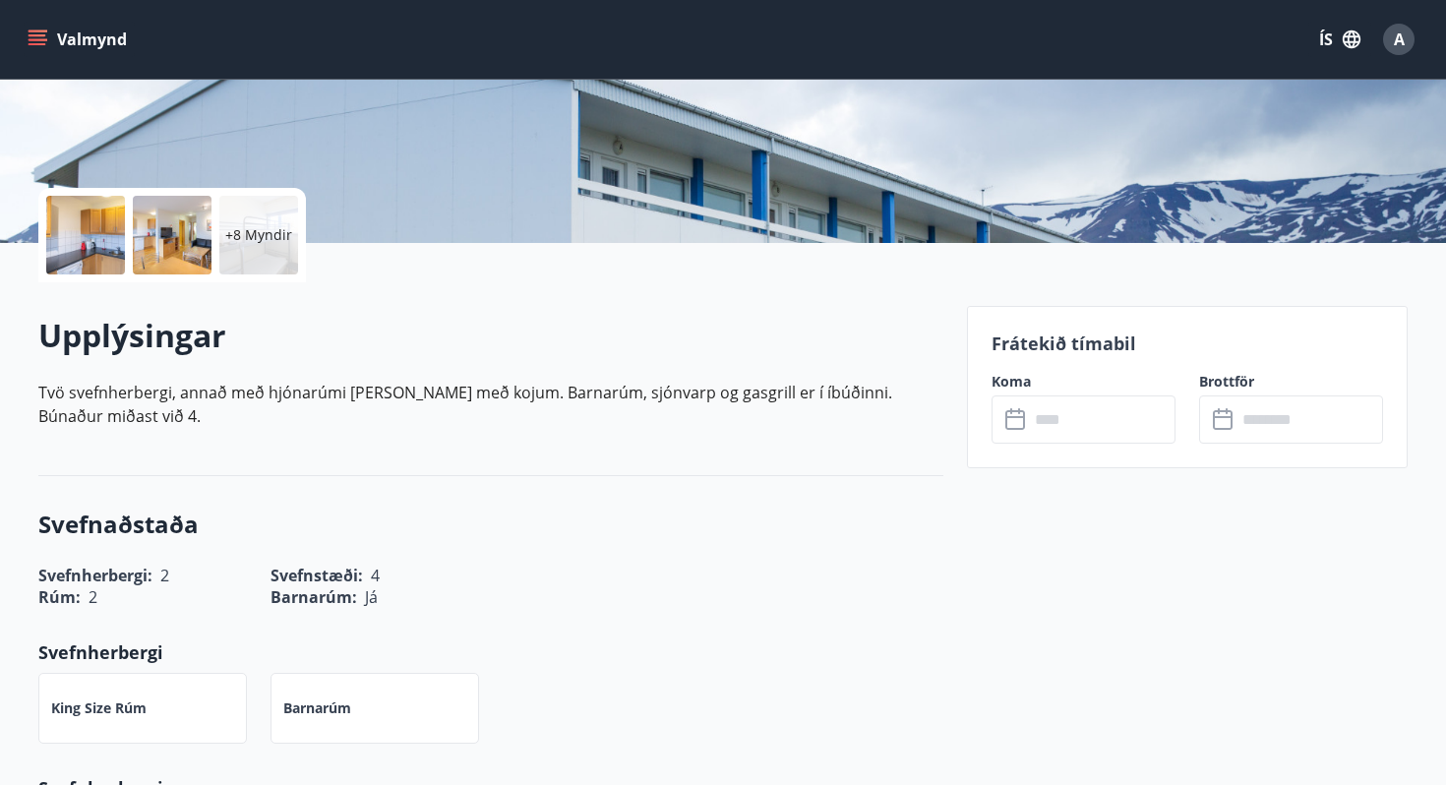
scroll to position [333, 0]
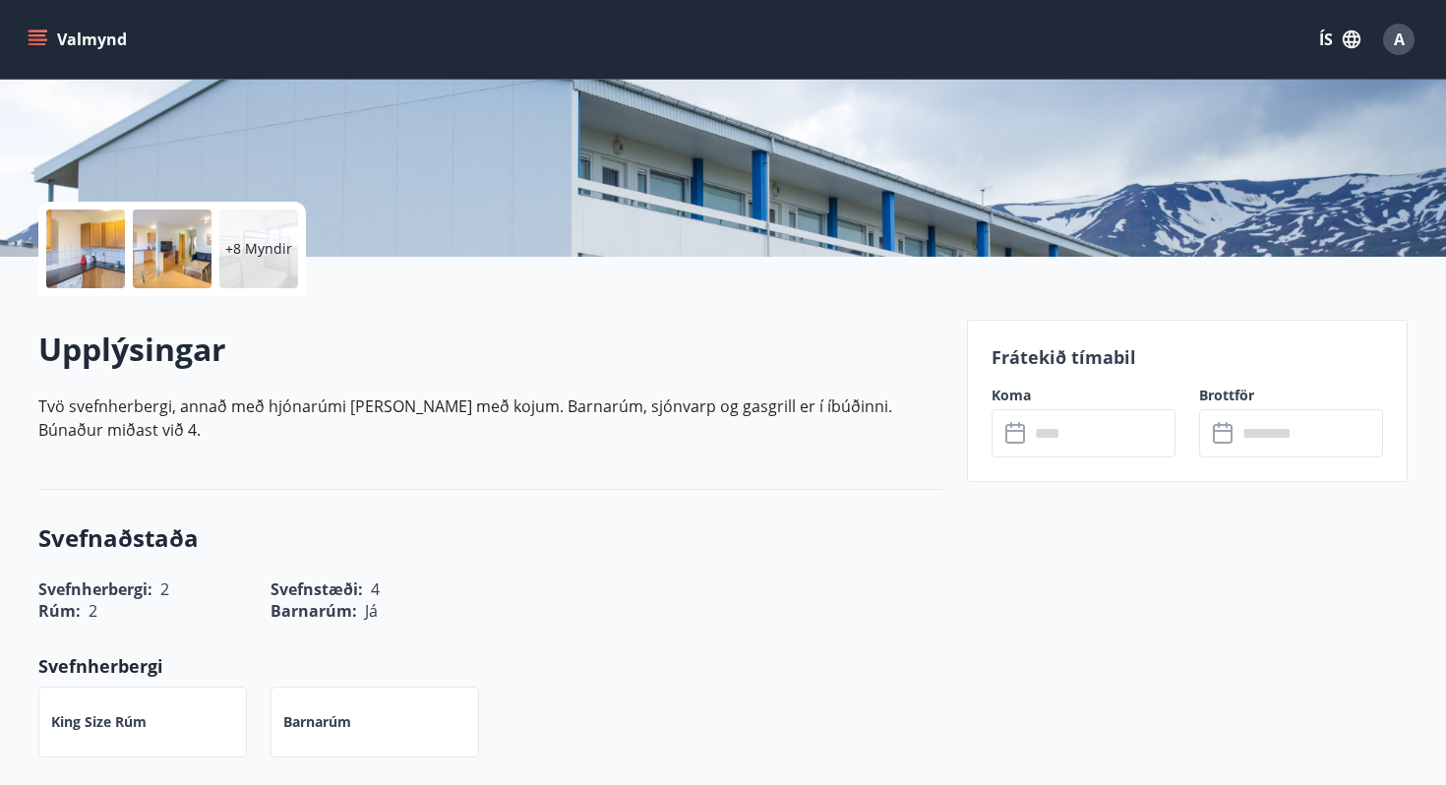
click at [114, 242] on div at bounding box center [85, 248] width 79 height 79
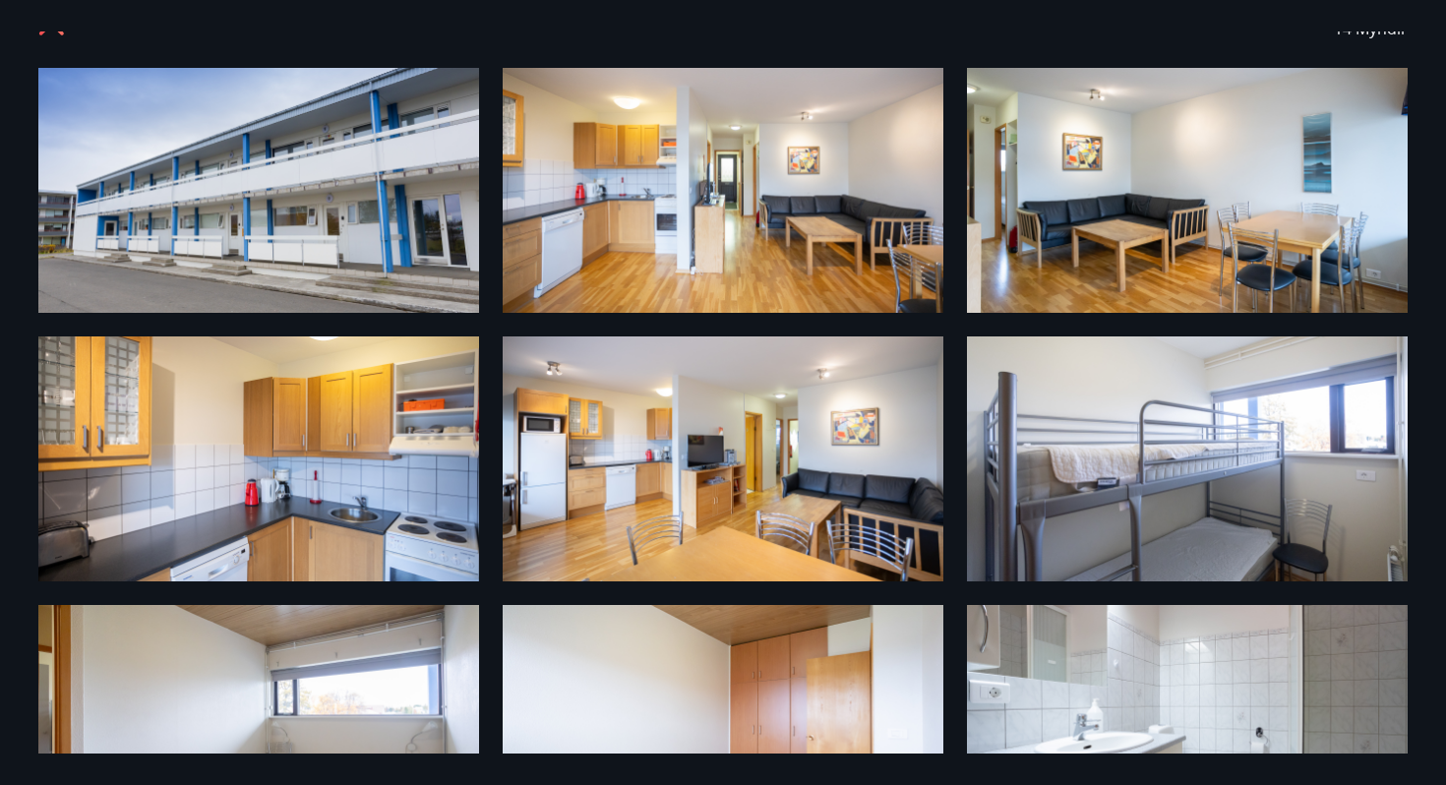
scroll to position [0, 0]
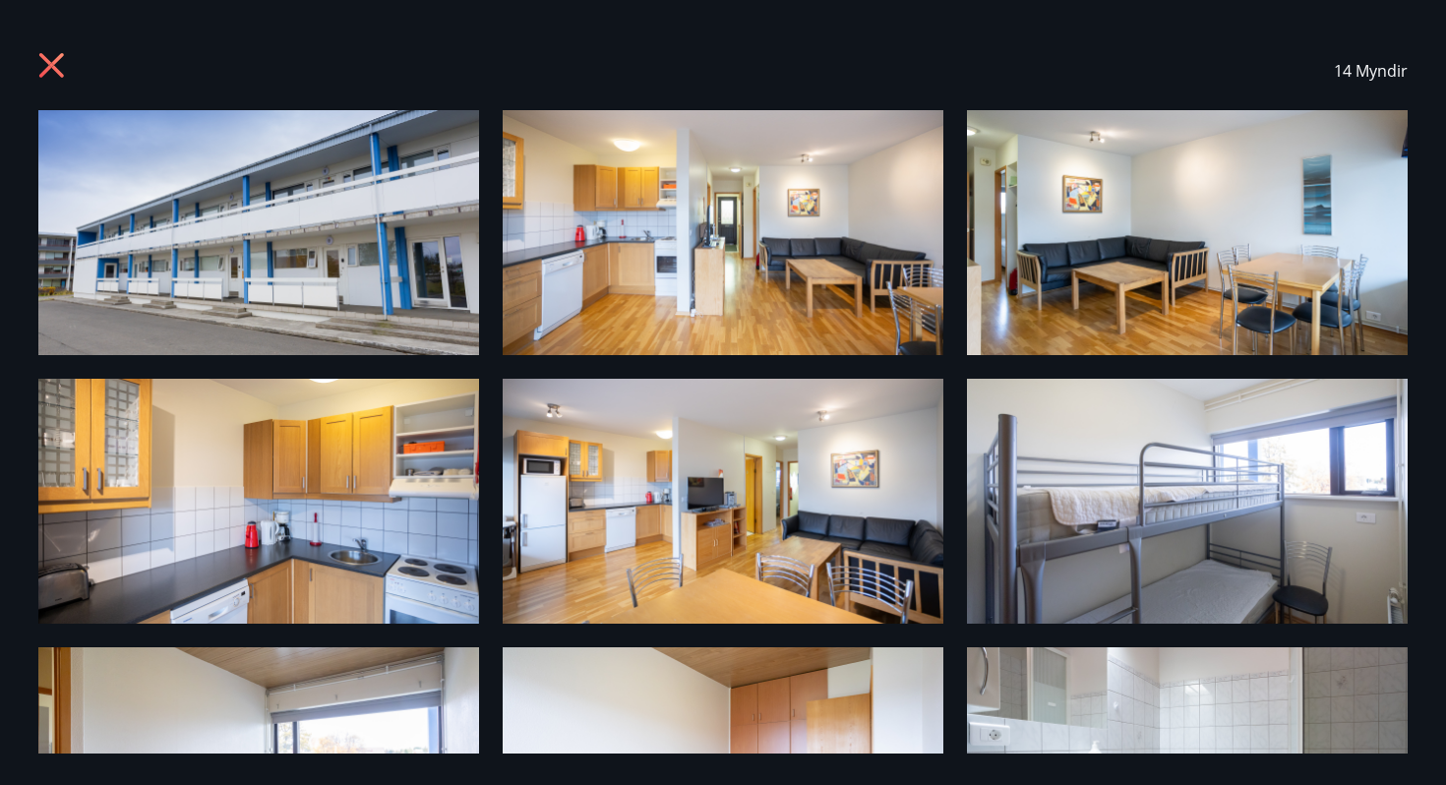
click at [49, 75] on icon at bounding box center [53, 67] width 31 height 31
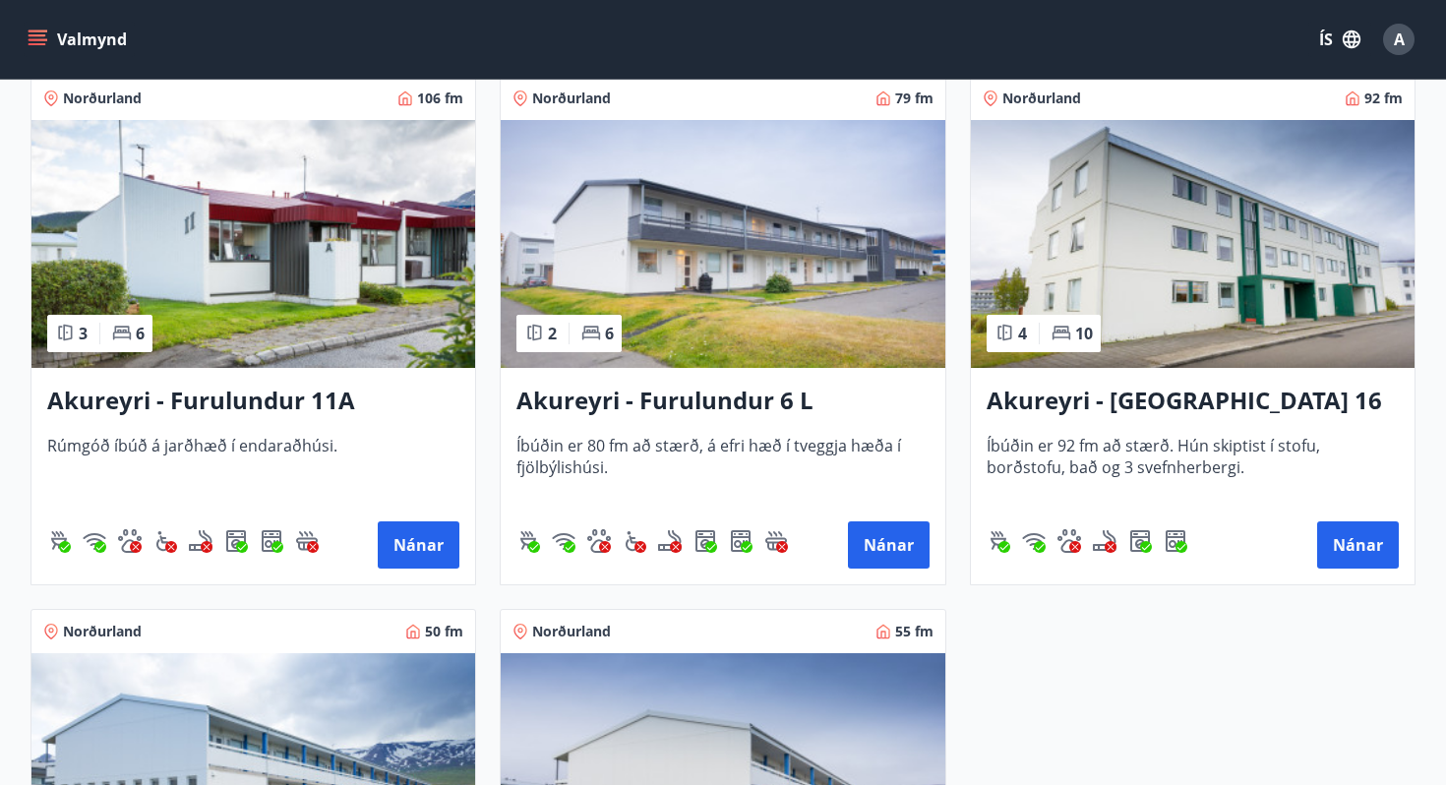
scroll to position [327, 0]
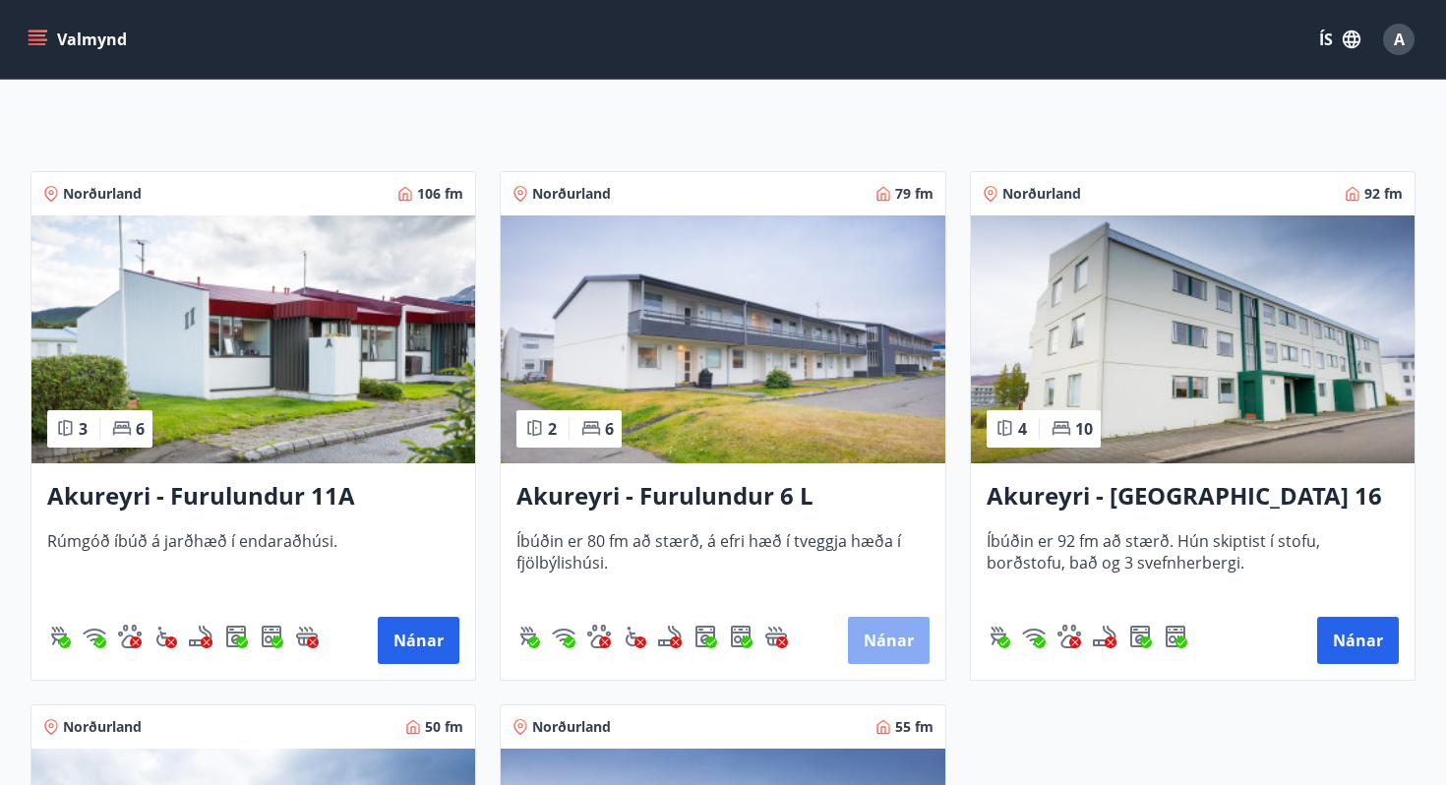
click at [855, 645] on button "Nánar" at bounding box center [889, 640] width 82 height 47
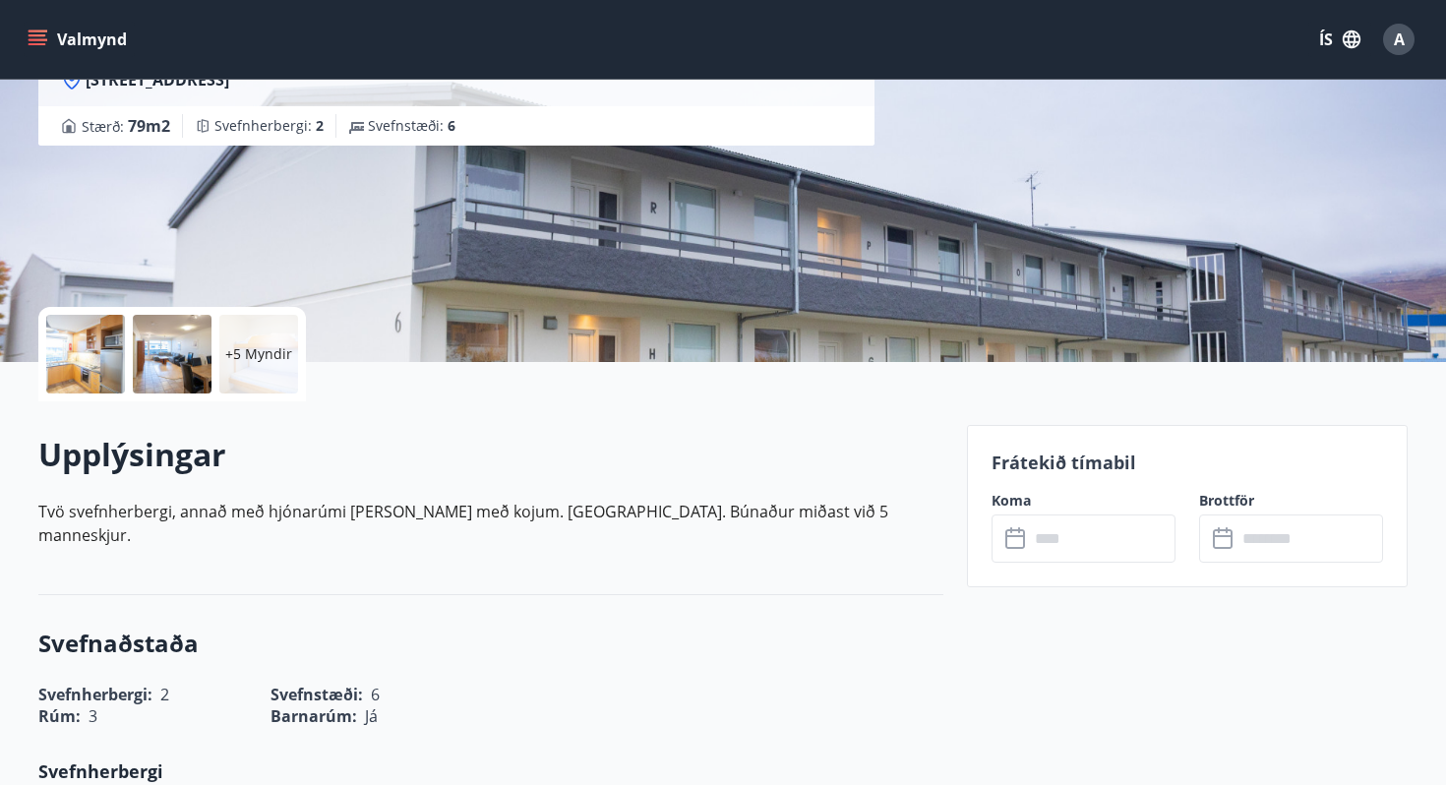
scroll to position [172, 0]
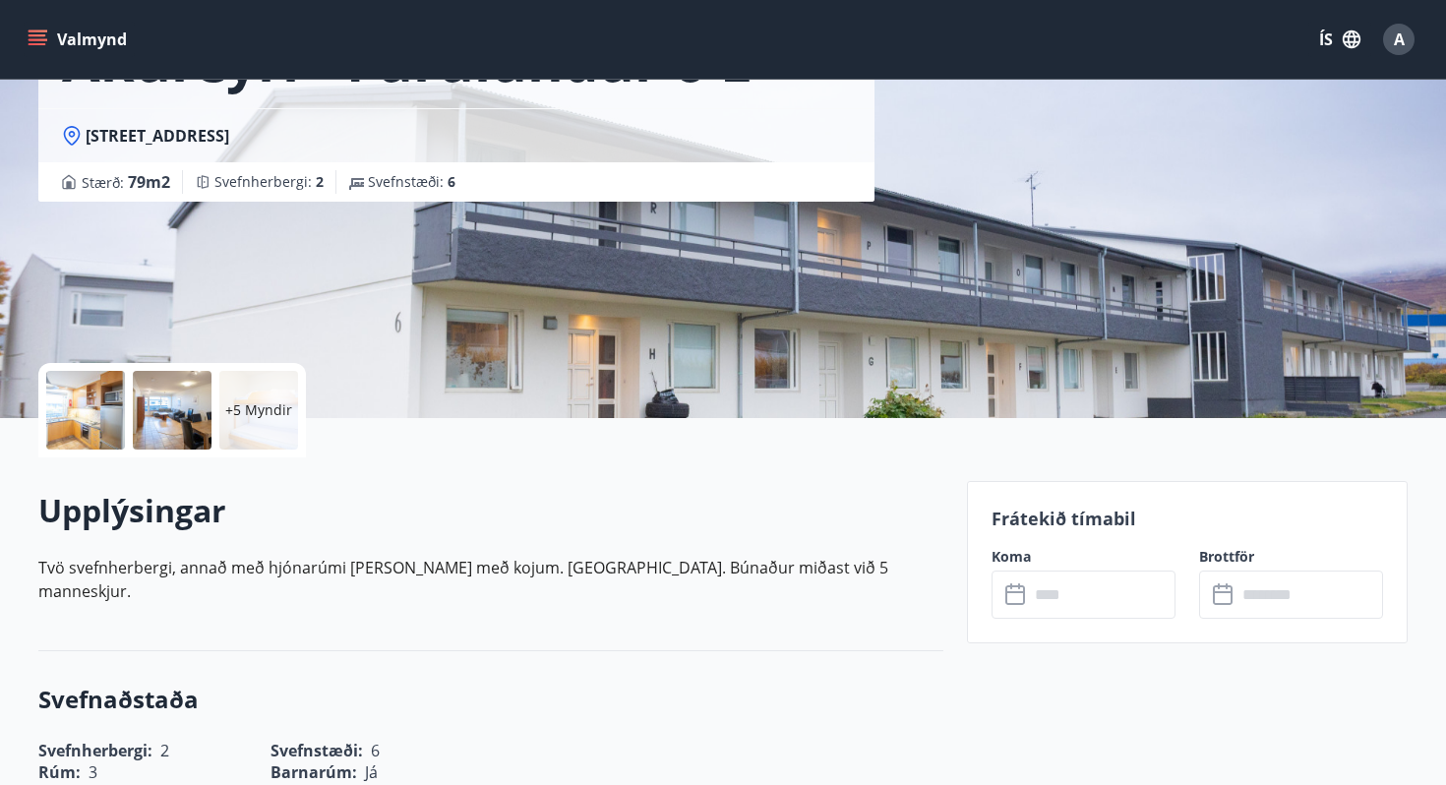
click at [96, 384] on div at bounding box center [85, 410] width 79 height 79
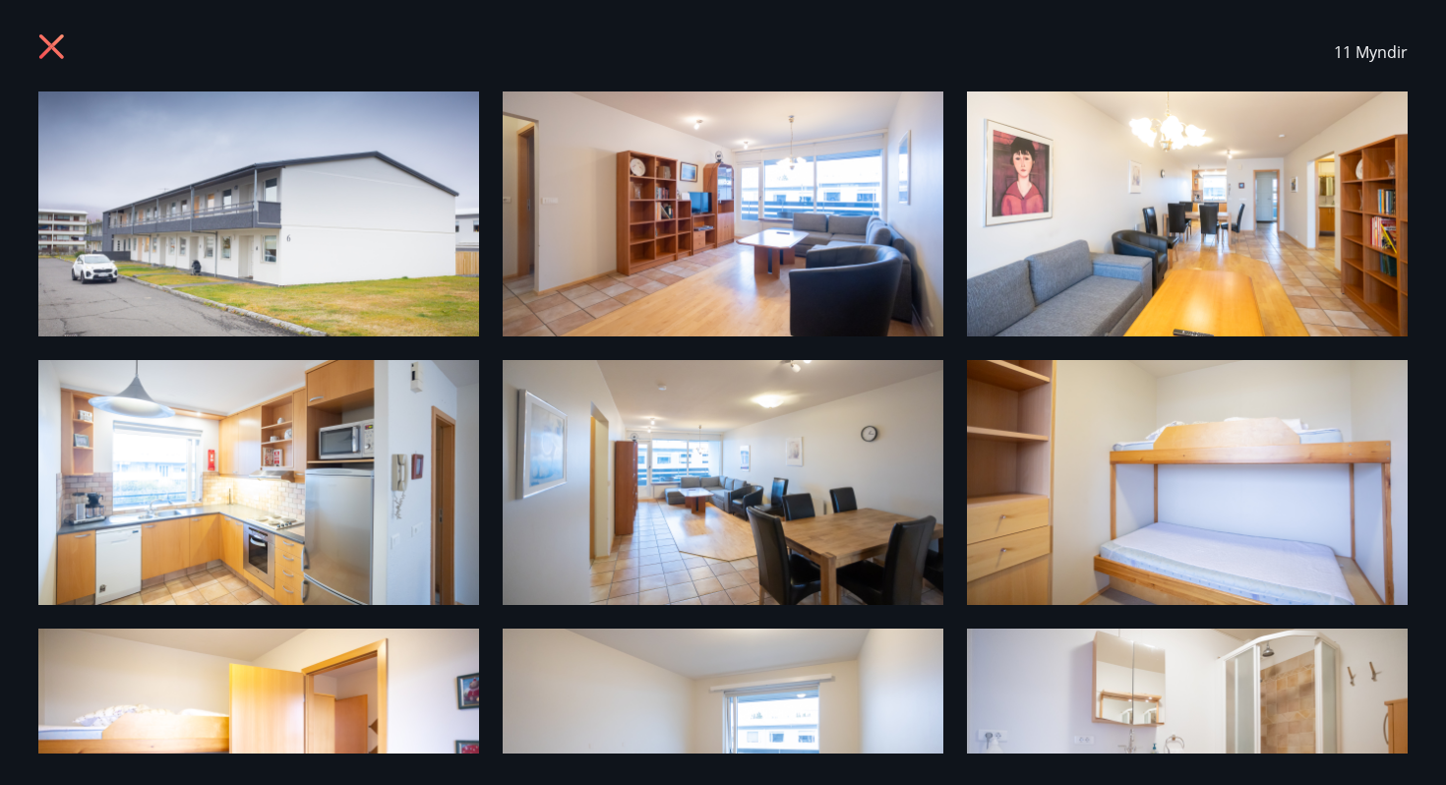
scroll to position [0, 0]
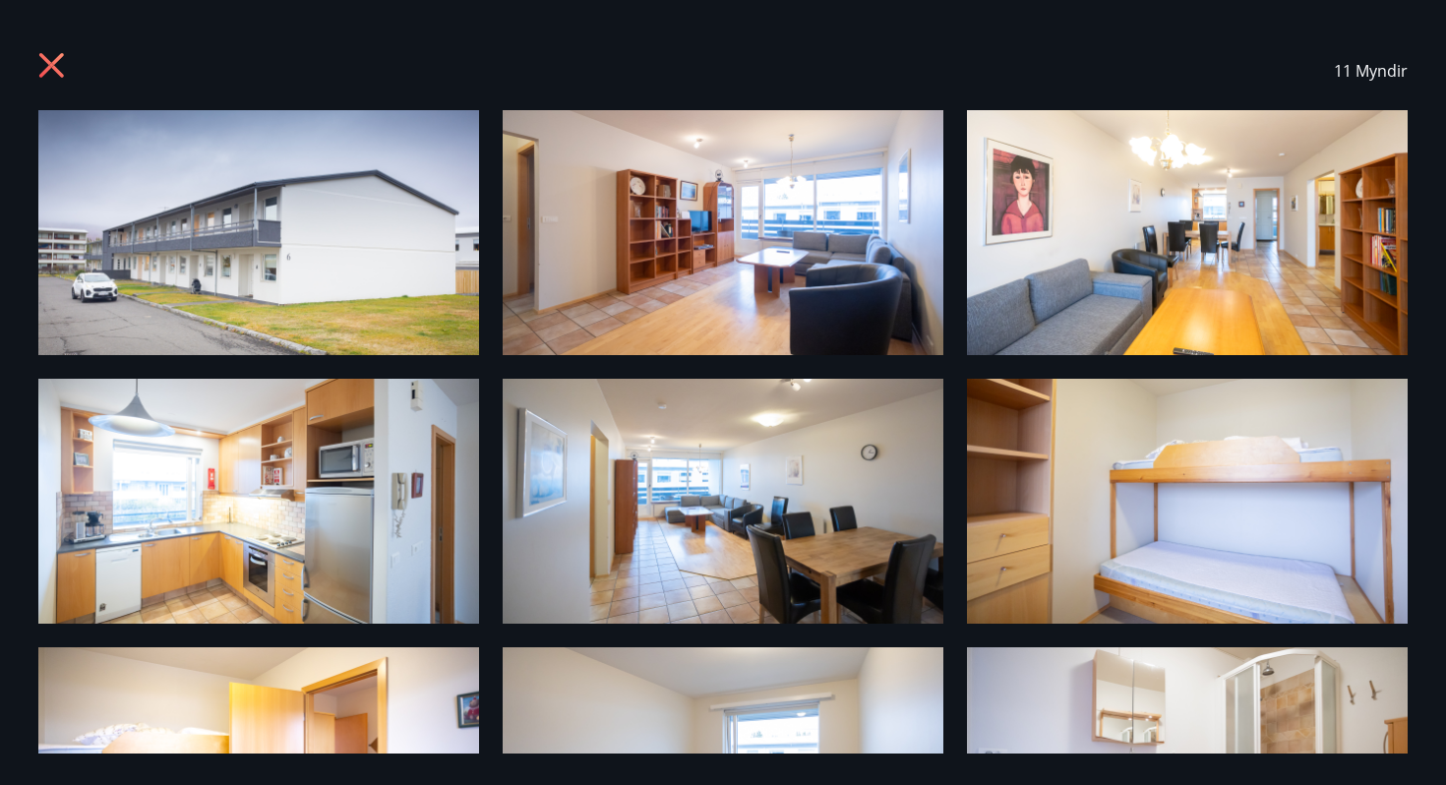
click at [451, 283] on img at bounding box center [258, 232] width 441 height 245
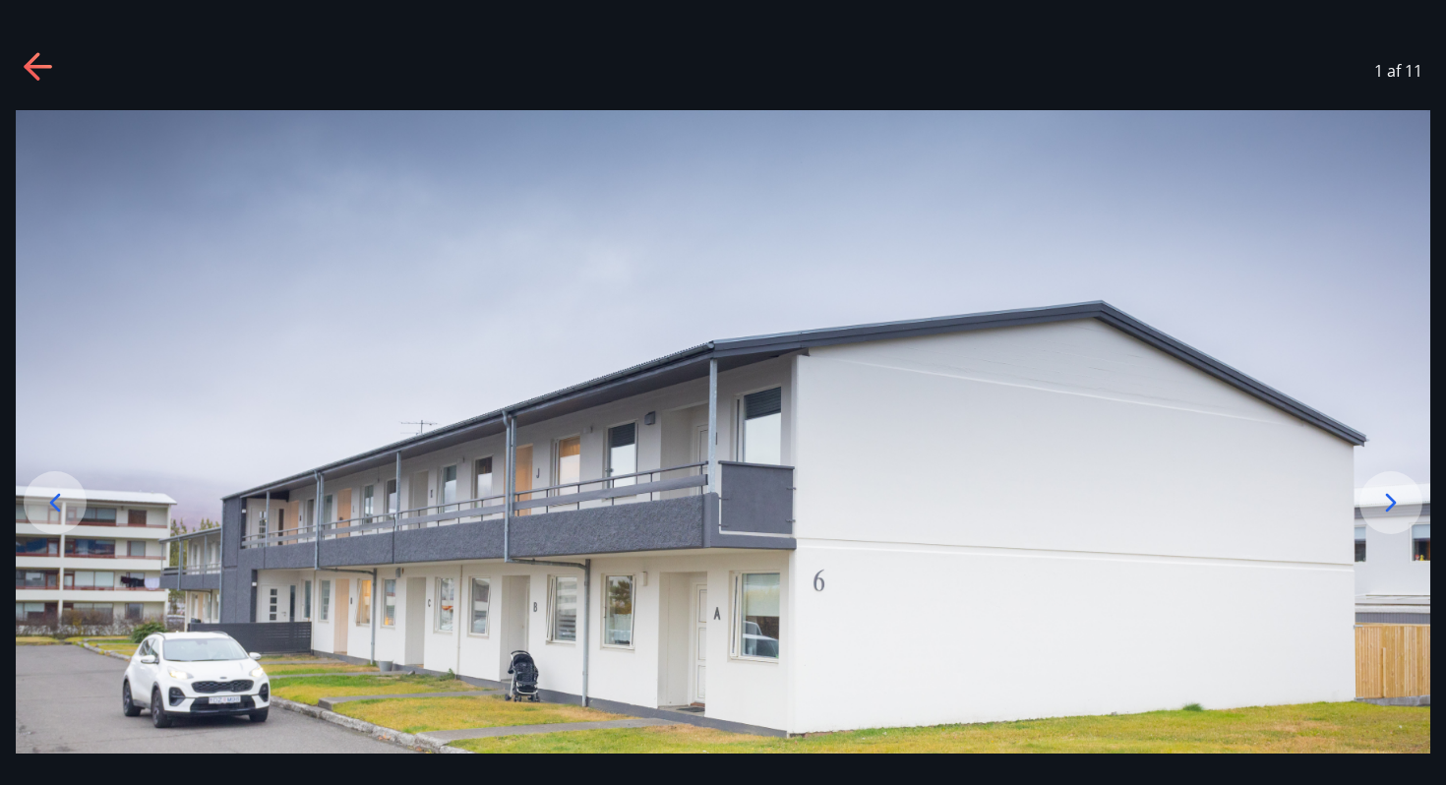
click at [1400, 501] on icon at bounding box center [1390, 502] width 31 height 31
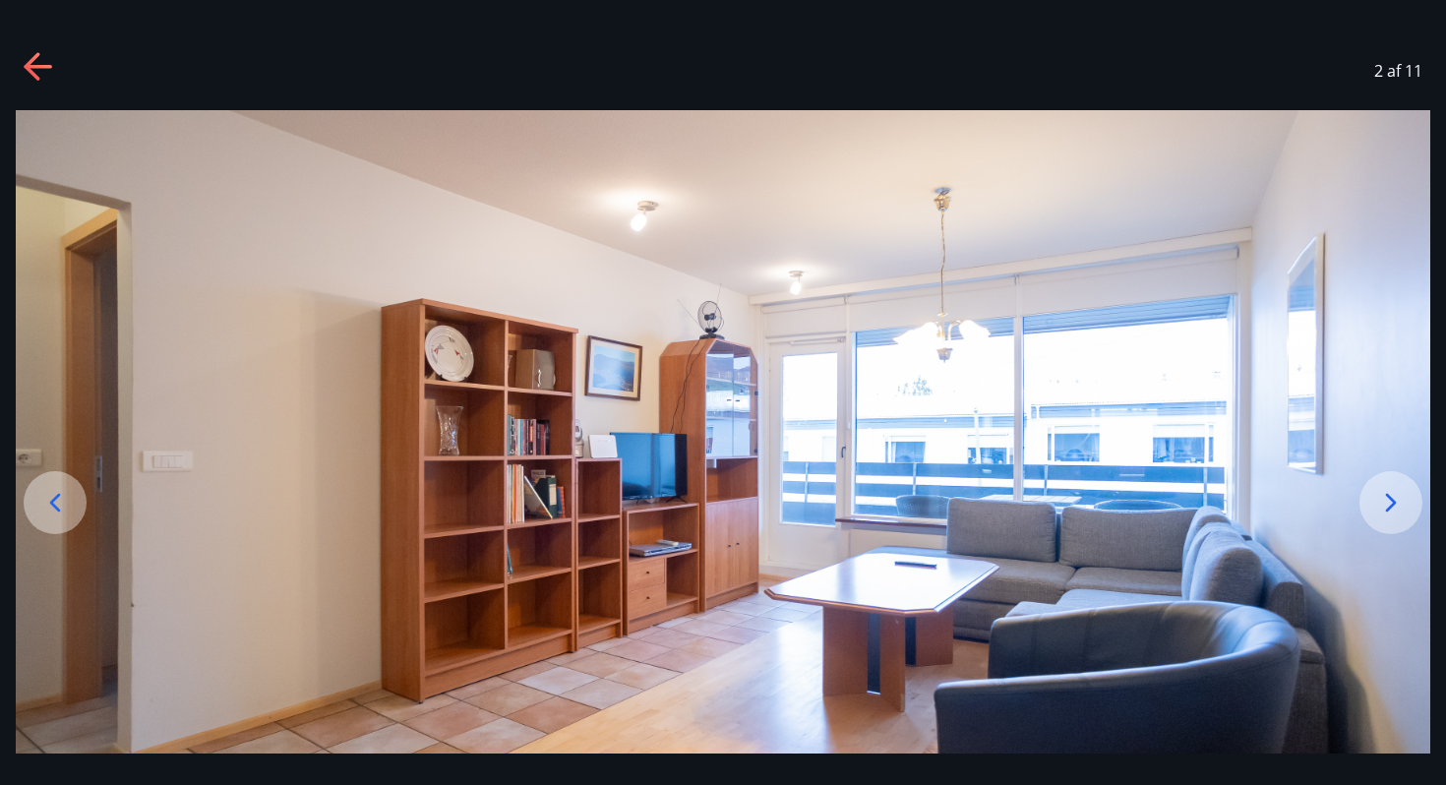
scroll to position [108, 0]
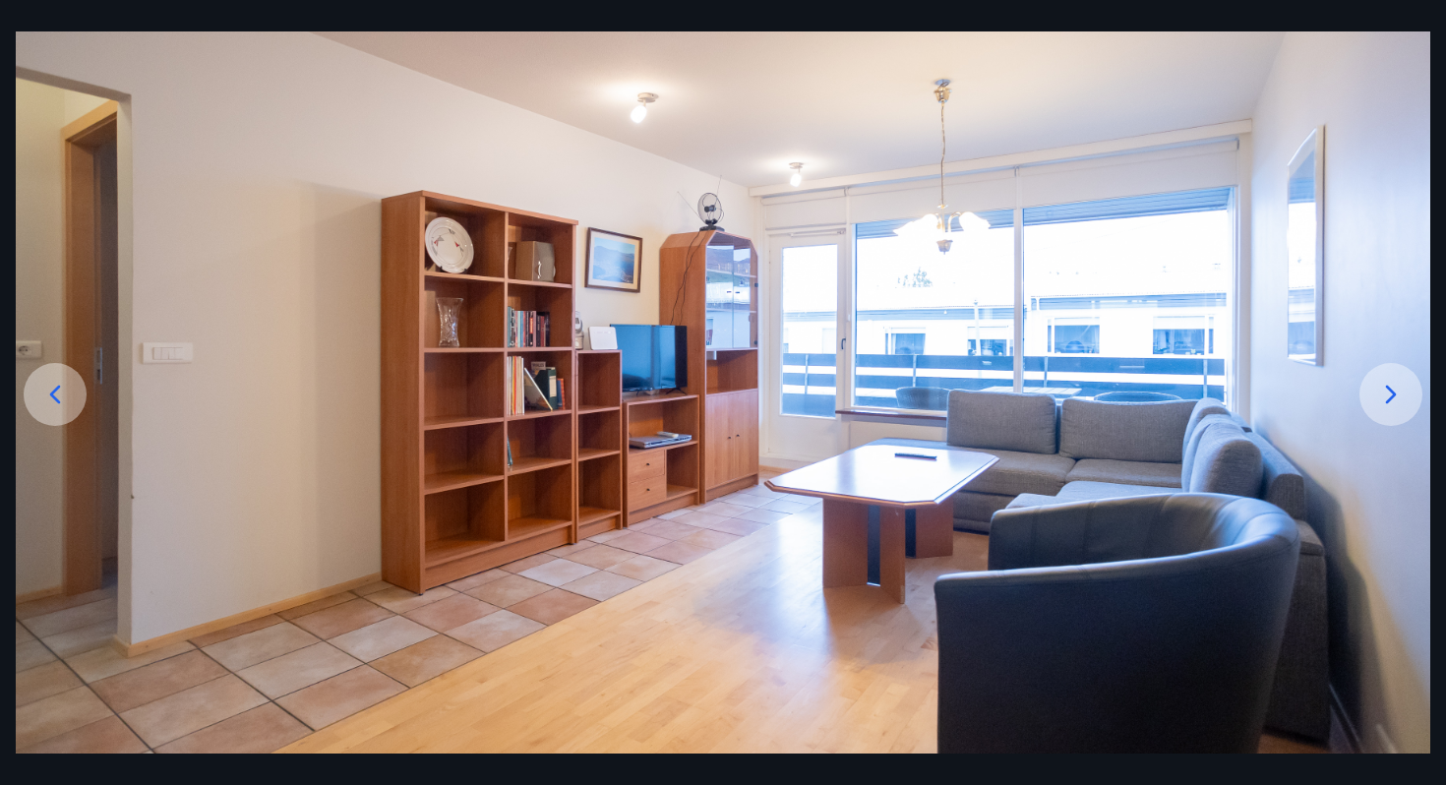
click at [1401, 398] on icon at bounding box center [1390, 394] width 31 height 31
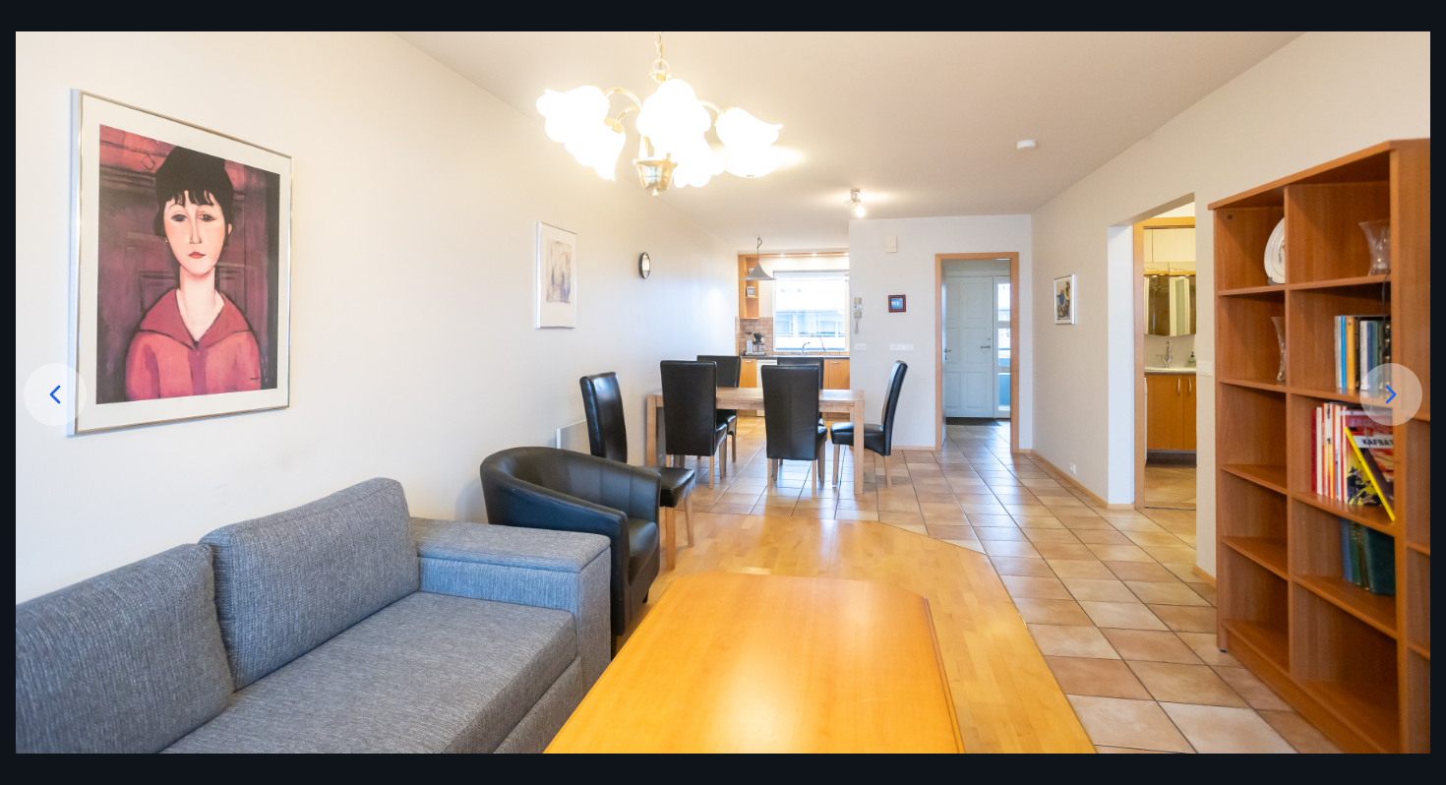
click at [1401, 398] on icon at bounding box center [1390, 394] width 31 height 31
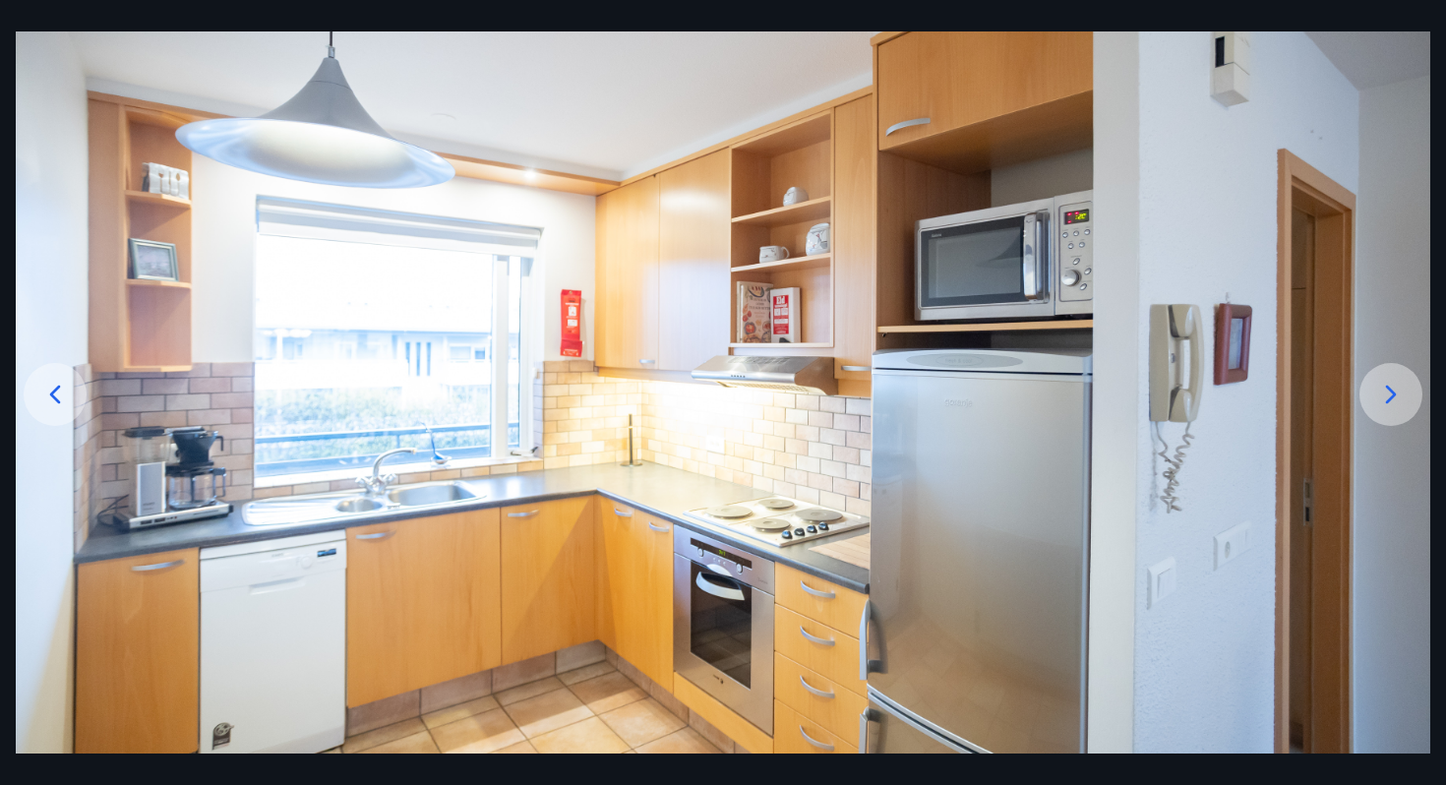
click at [1401, 398] on icon at bounding box center [1390, 394] width 31 height 31
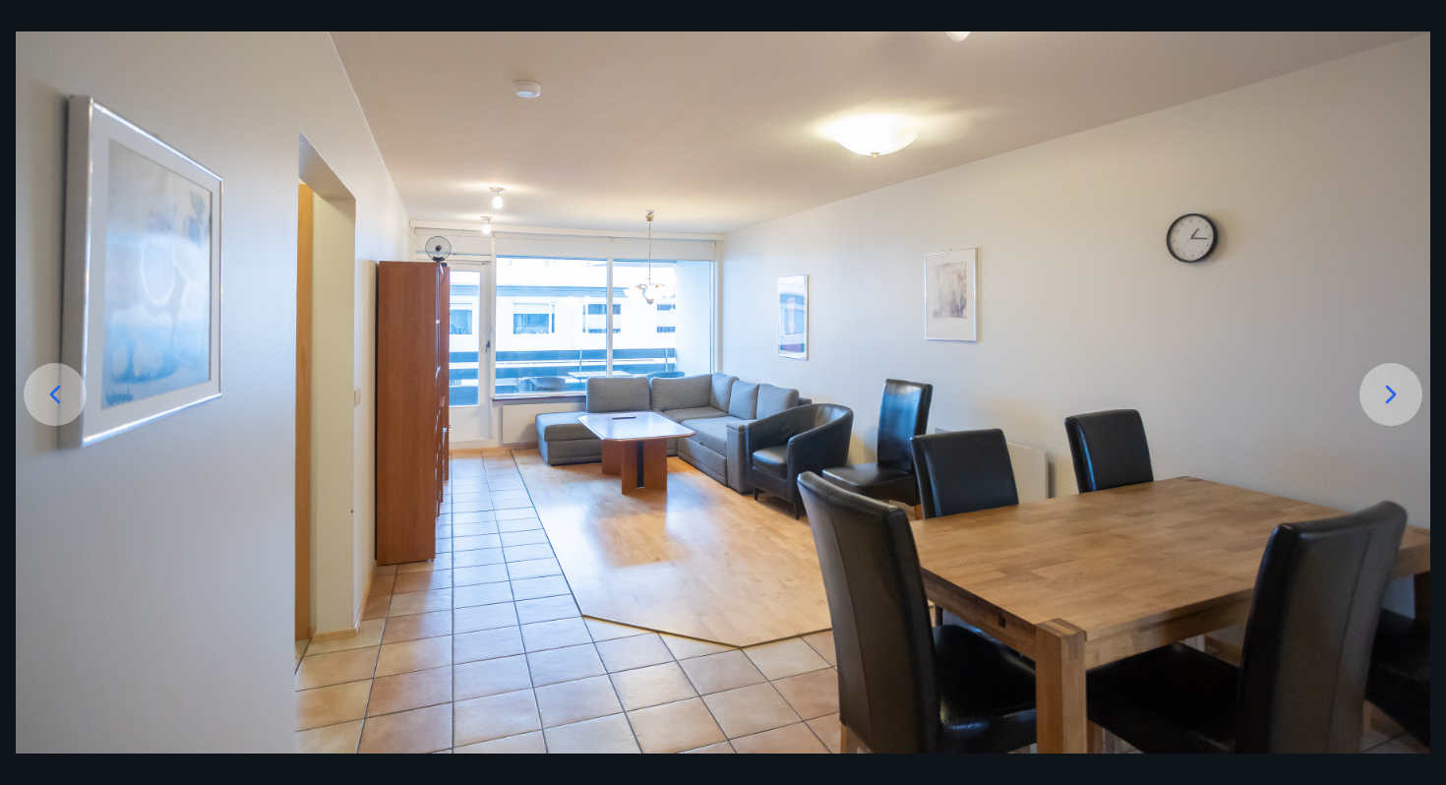
click at [1401, 398] on icon at bounding box center [1390, 394] width 31 height 31
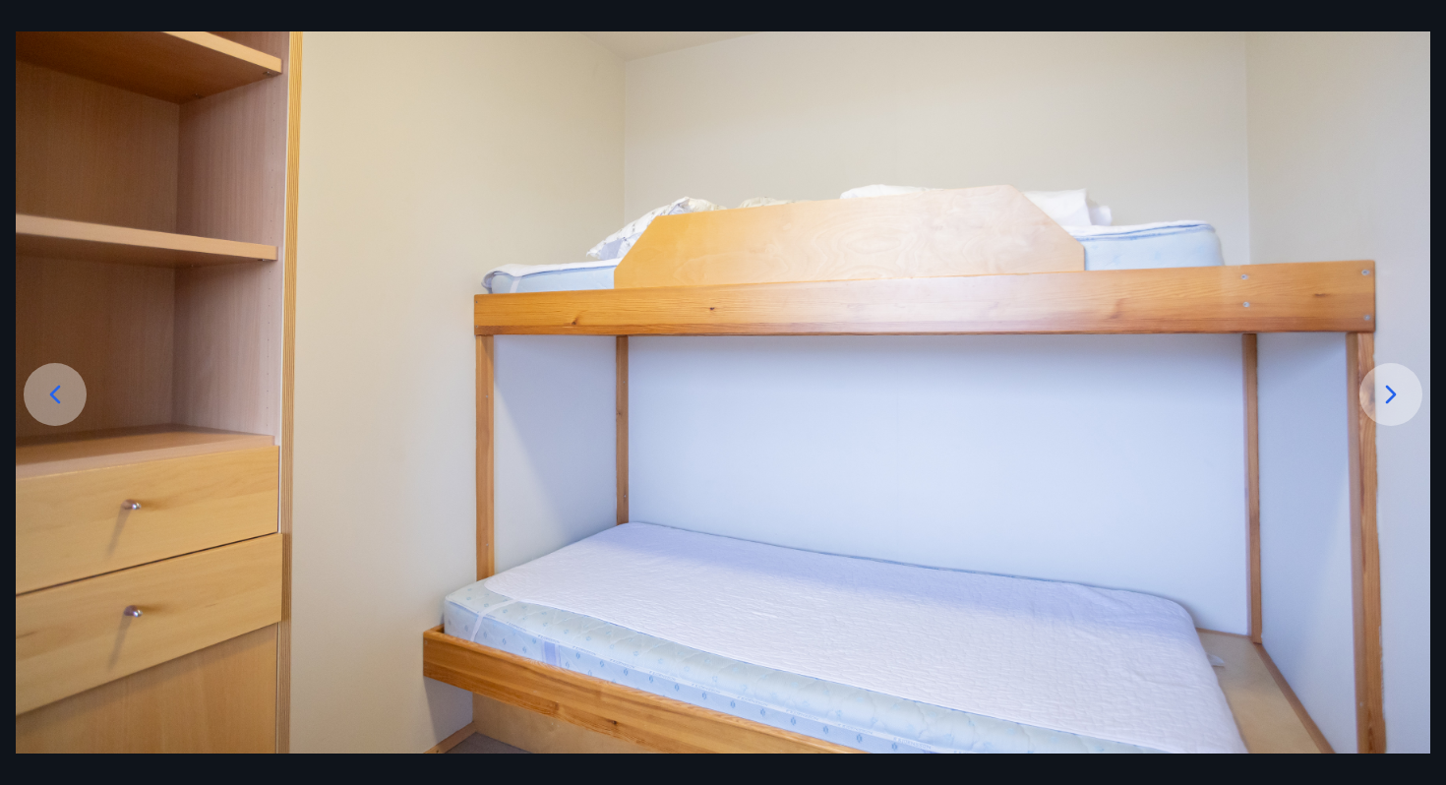
click at [1401, 398] on icon at bounding box center [1390, 394] width 31 height 31
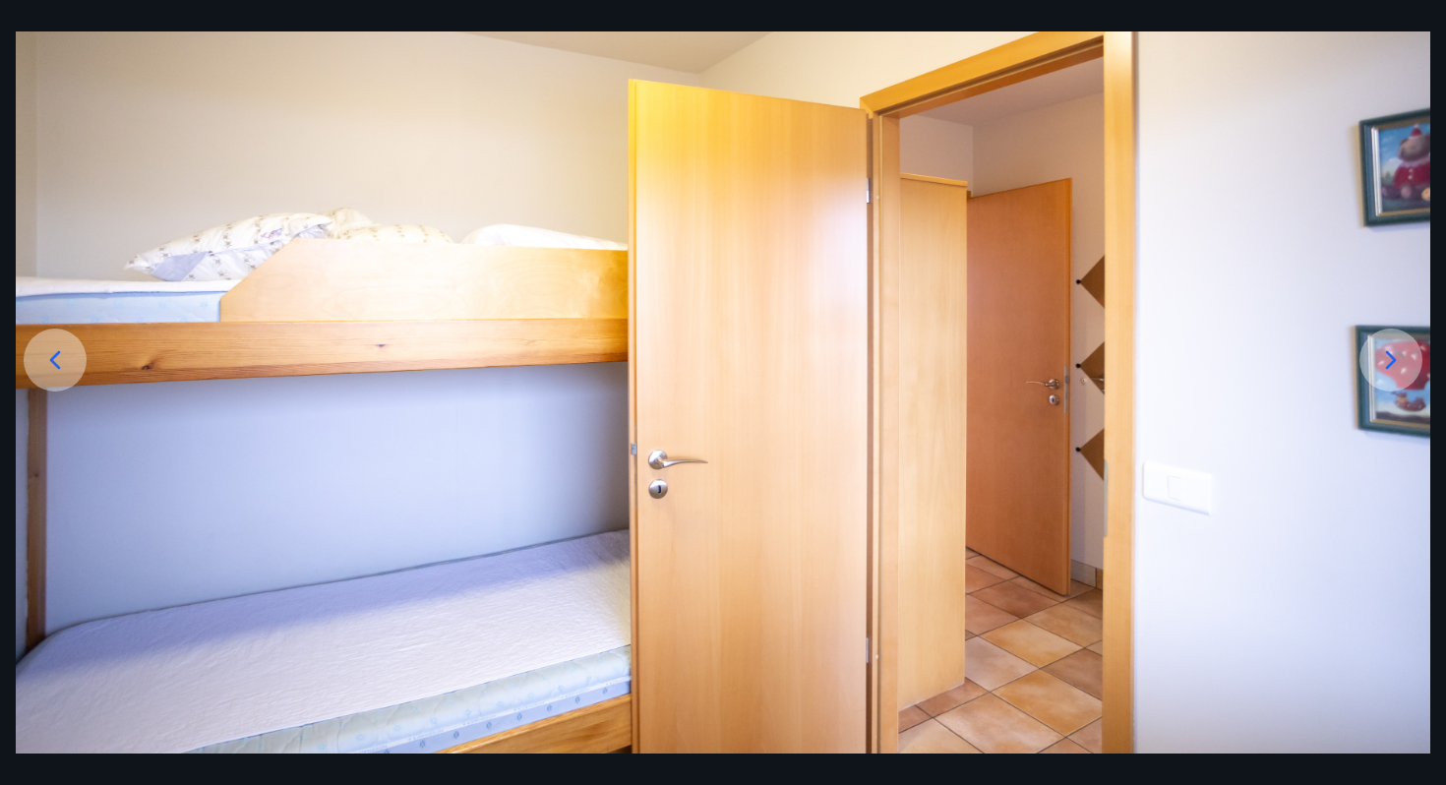
scroll to position [0, 0]
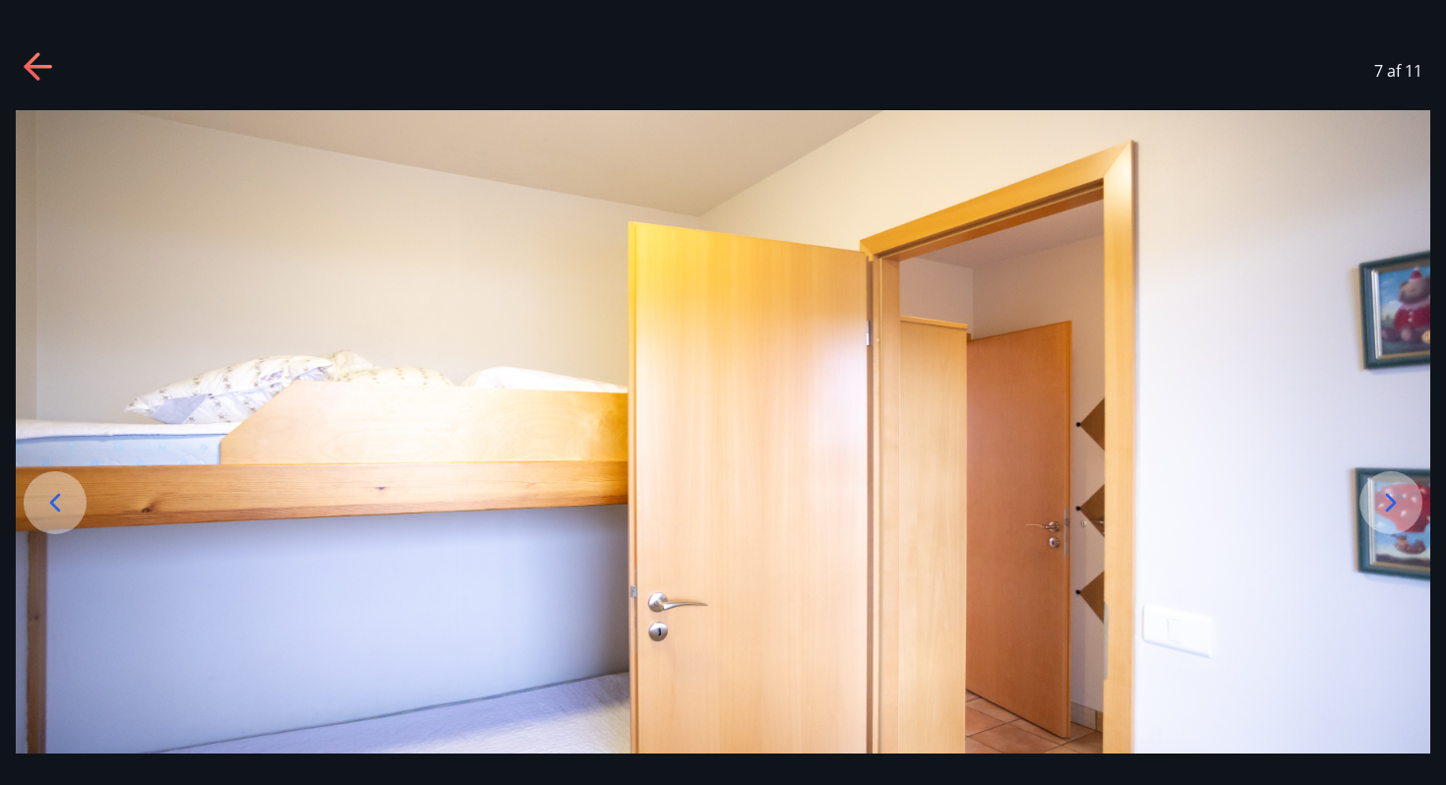
click at [19, 55] on div "7 af 11" at bounding box center [723, 70] width 1446 height 79
click at [44, 58] on icon at bounding box center [39, 67] width 31 height 31
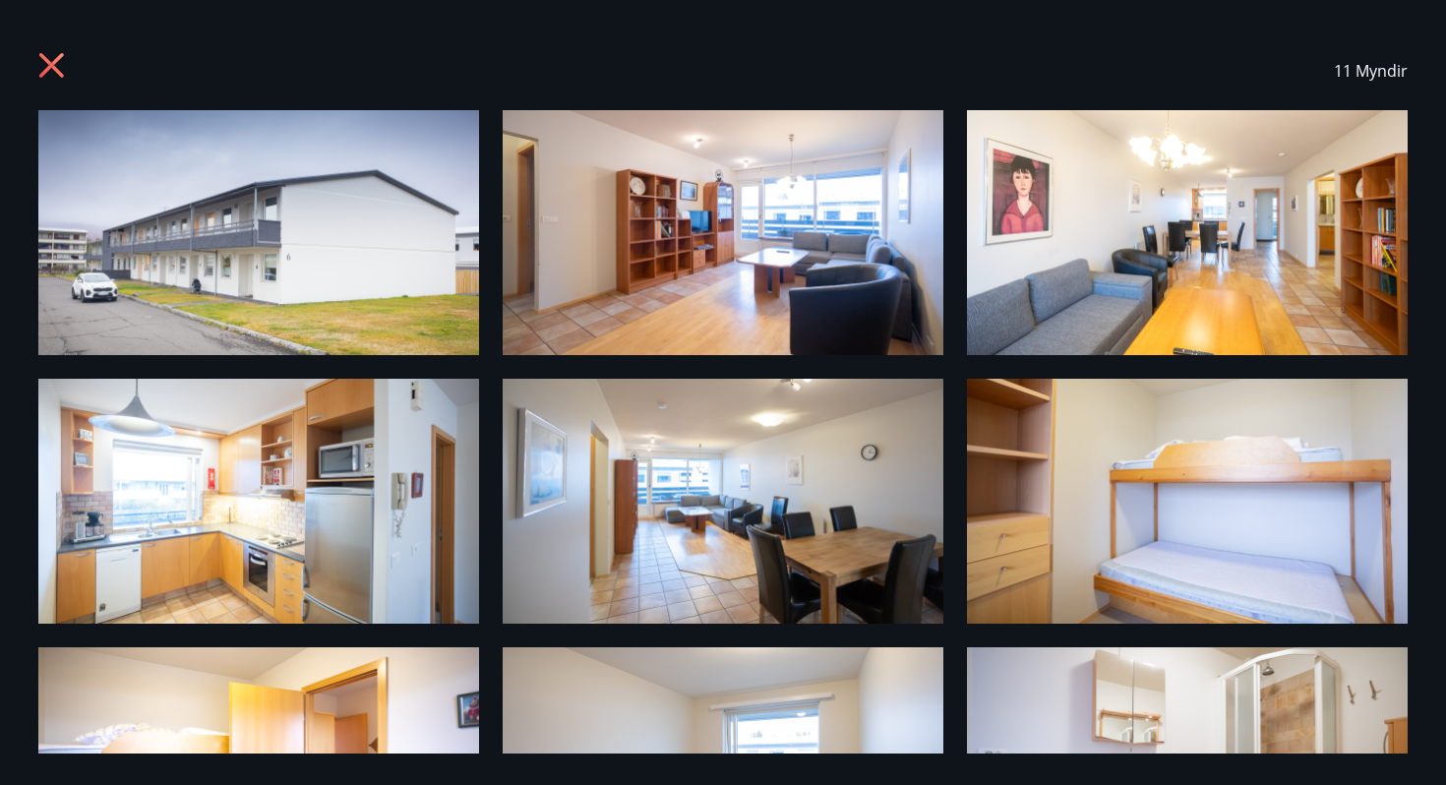
click at [31, 58] on div "11 Myndir" at bounding box center [723, 70] width 1416 height 79
click at [63, 54] on icon at bounding box center [51, 65] width 25 height 25
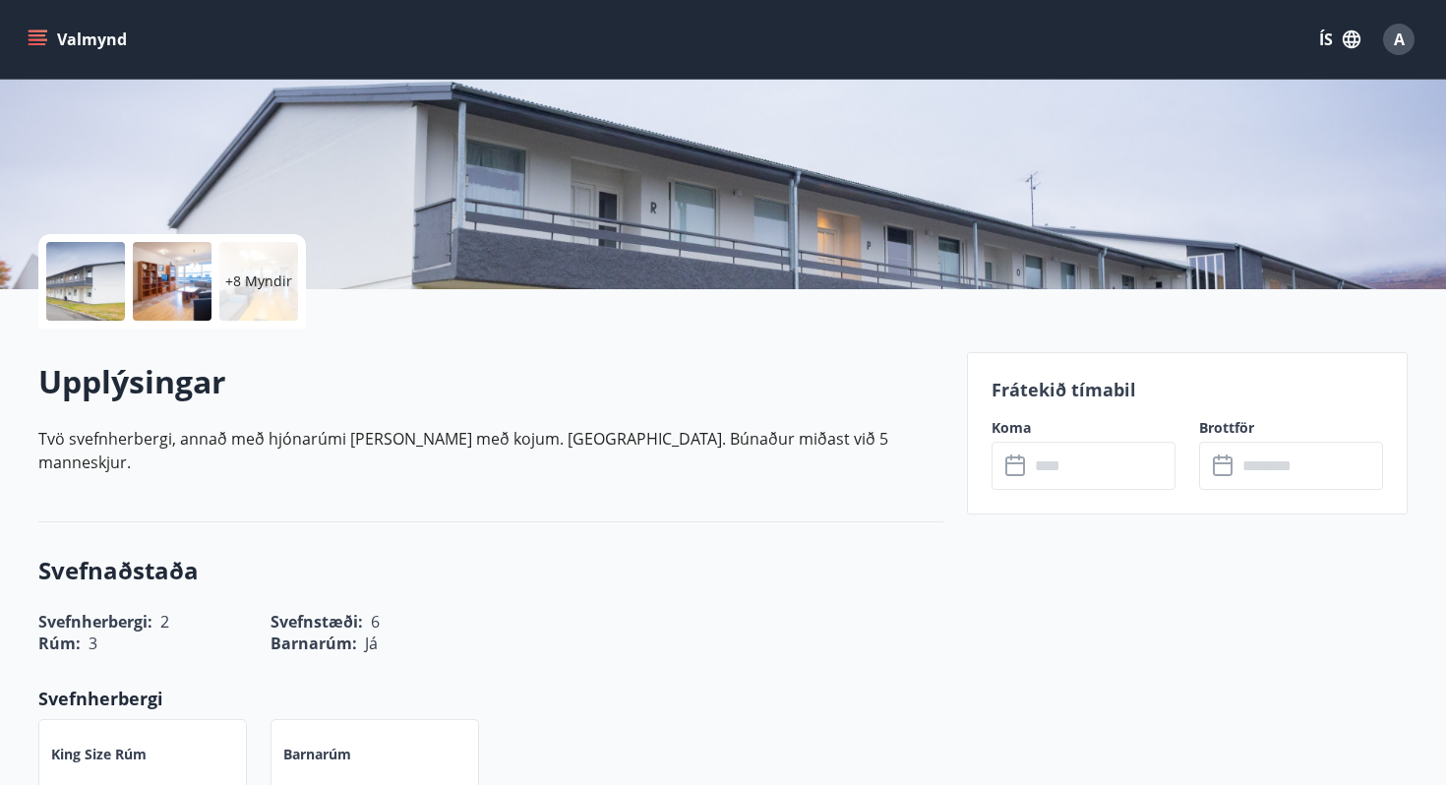
scroll to position [299, 0]
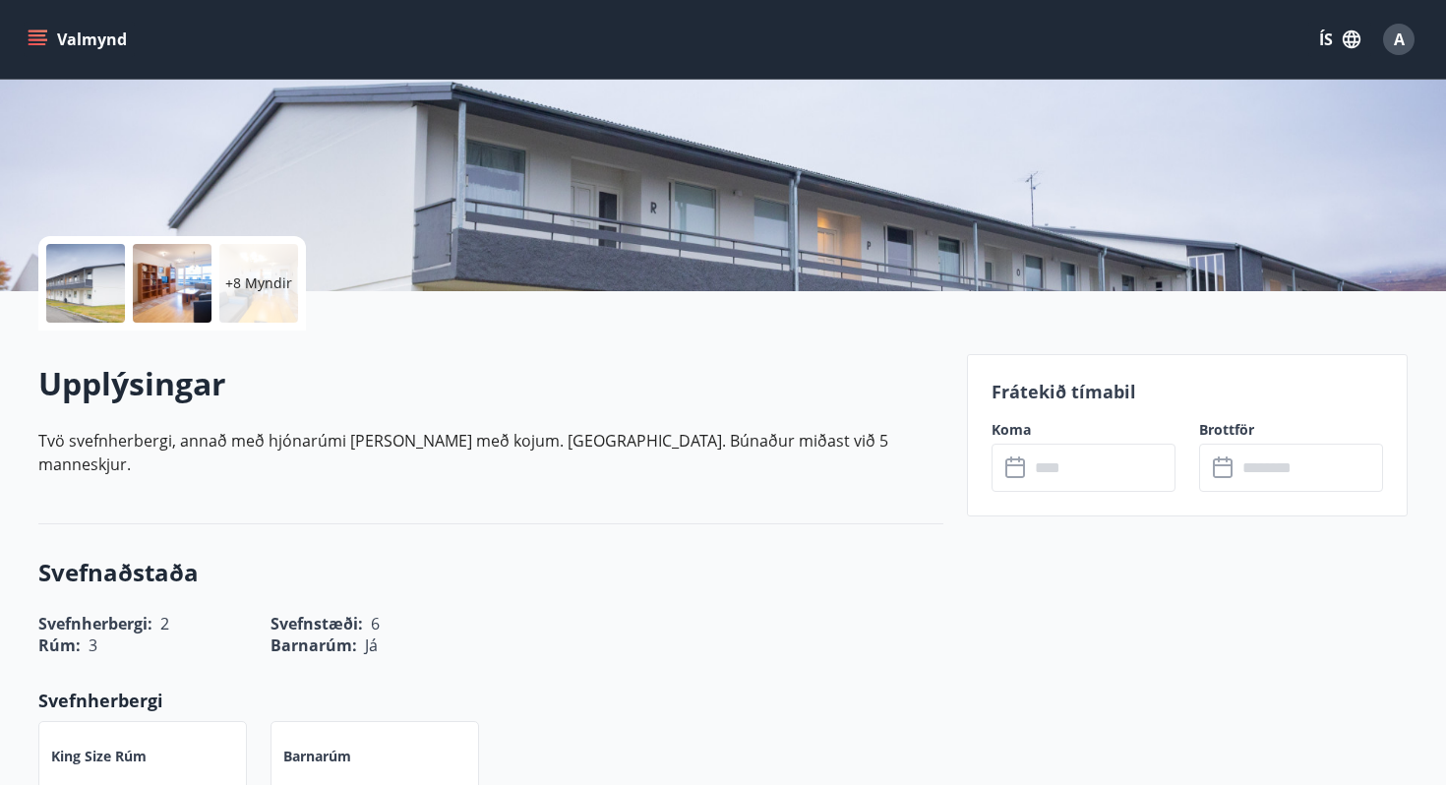
click at [1041, 487] on input "text" at bounding box center [1102, 467] width 147 height 48
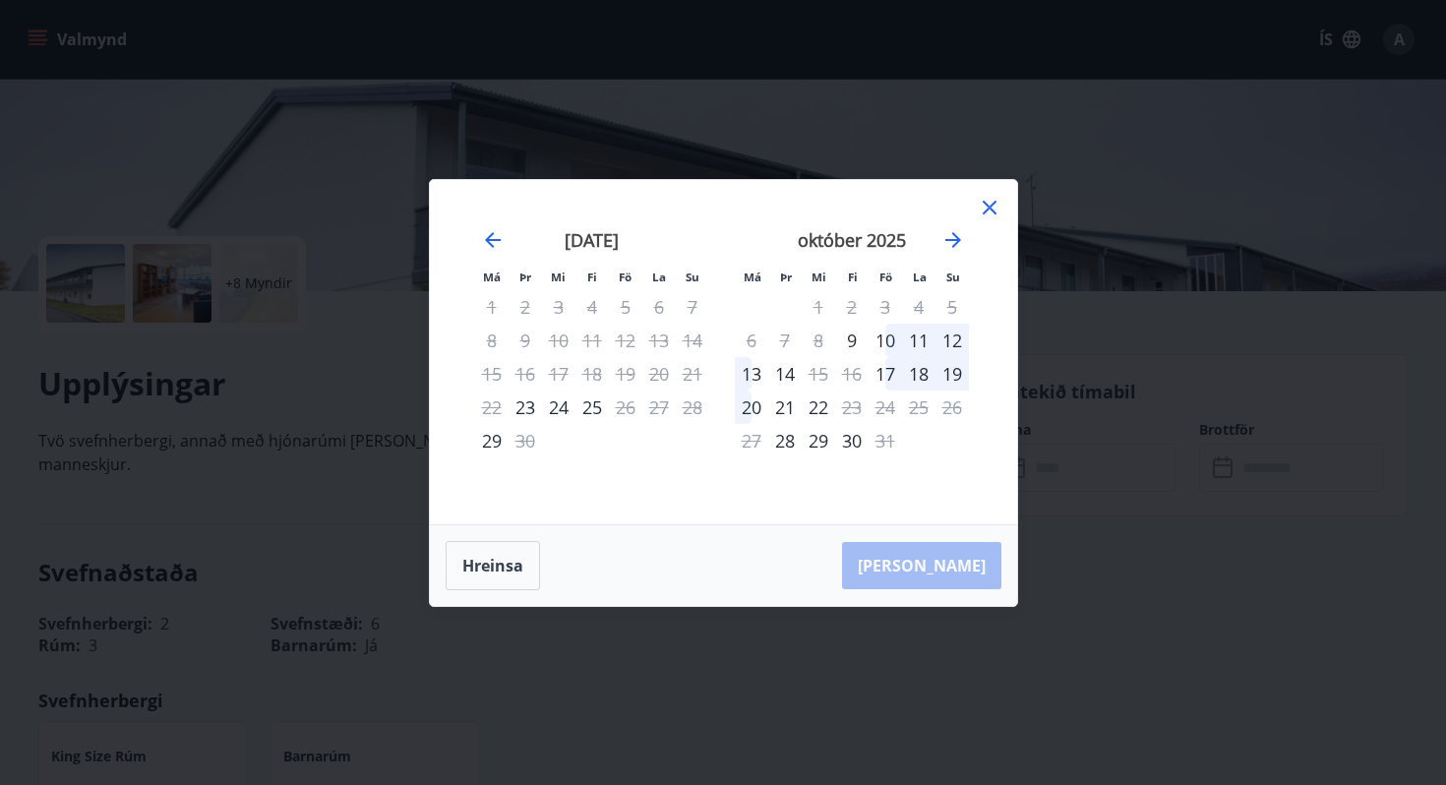
click at [984, 205] on icon at bounding box center [989, 208] width 24 height 24
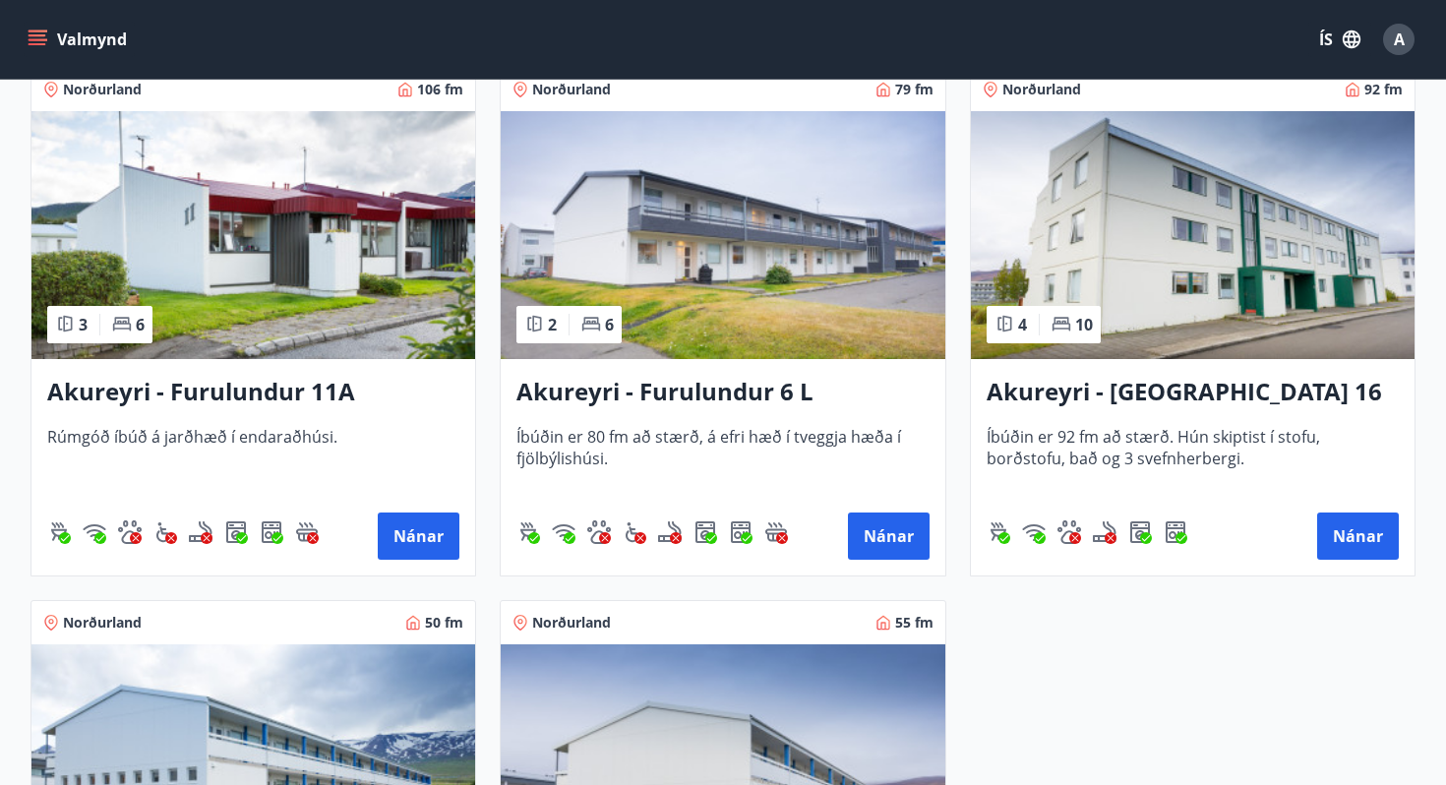
scroll to position [428, 0]
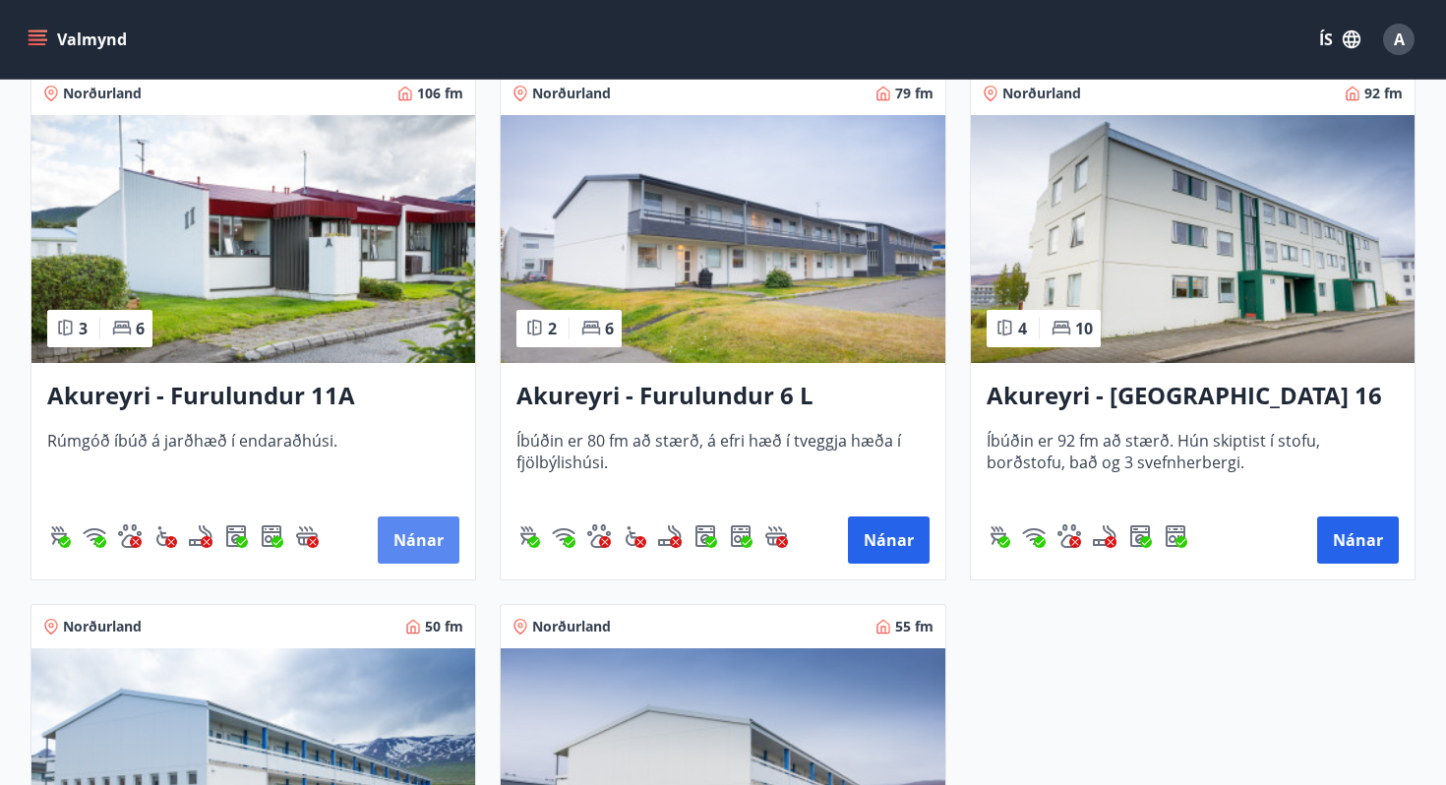
click at [395, 533] on button "Nánar" at bounding box center [419, 539] width 82 height 47
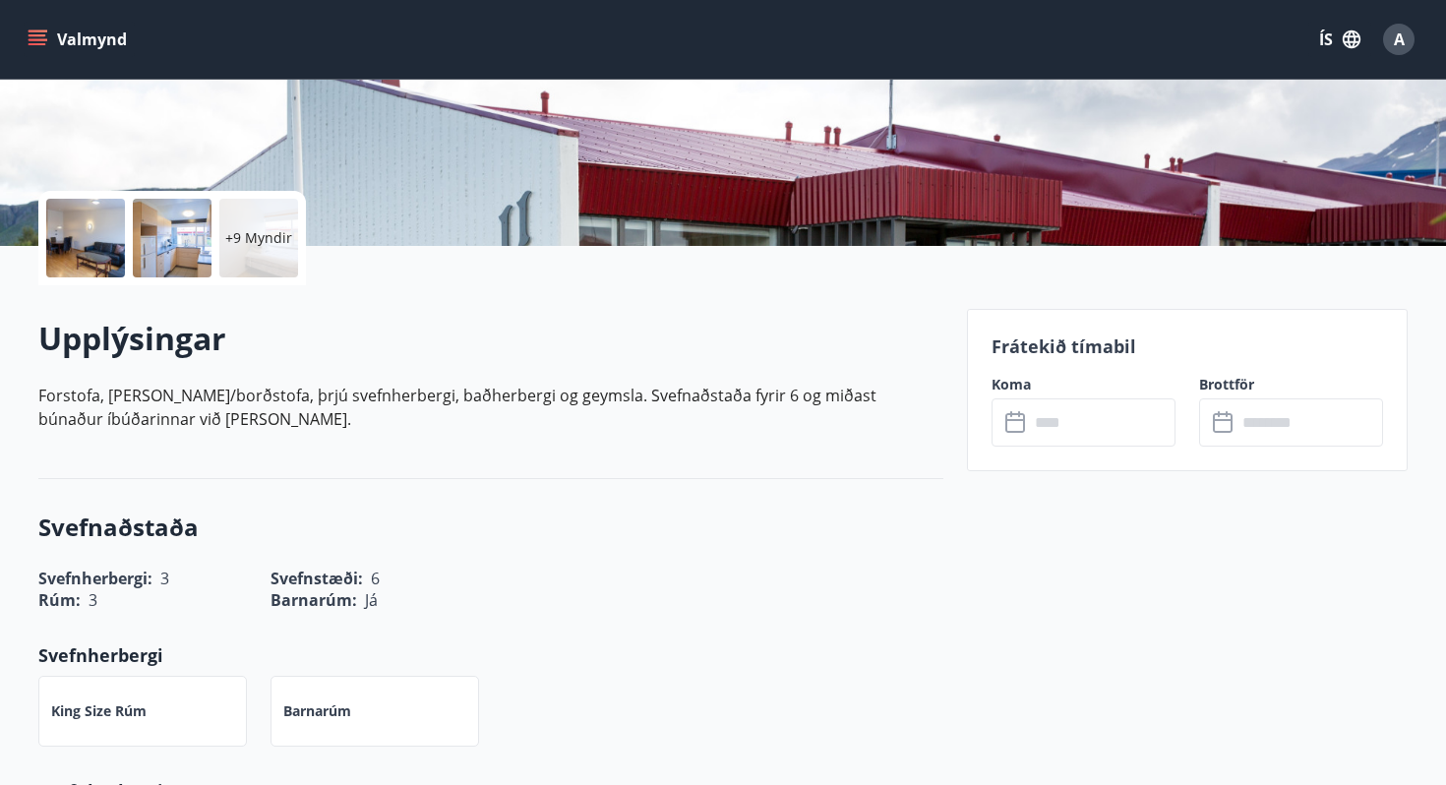
scroll to position [411, 0]
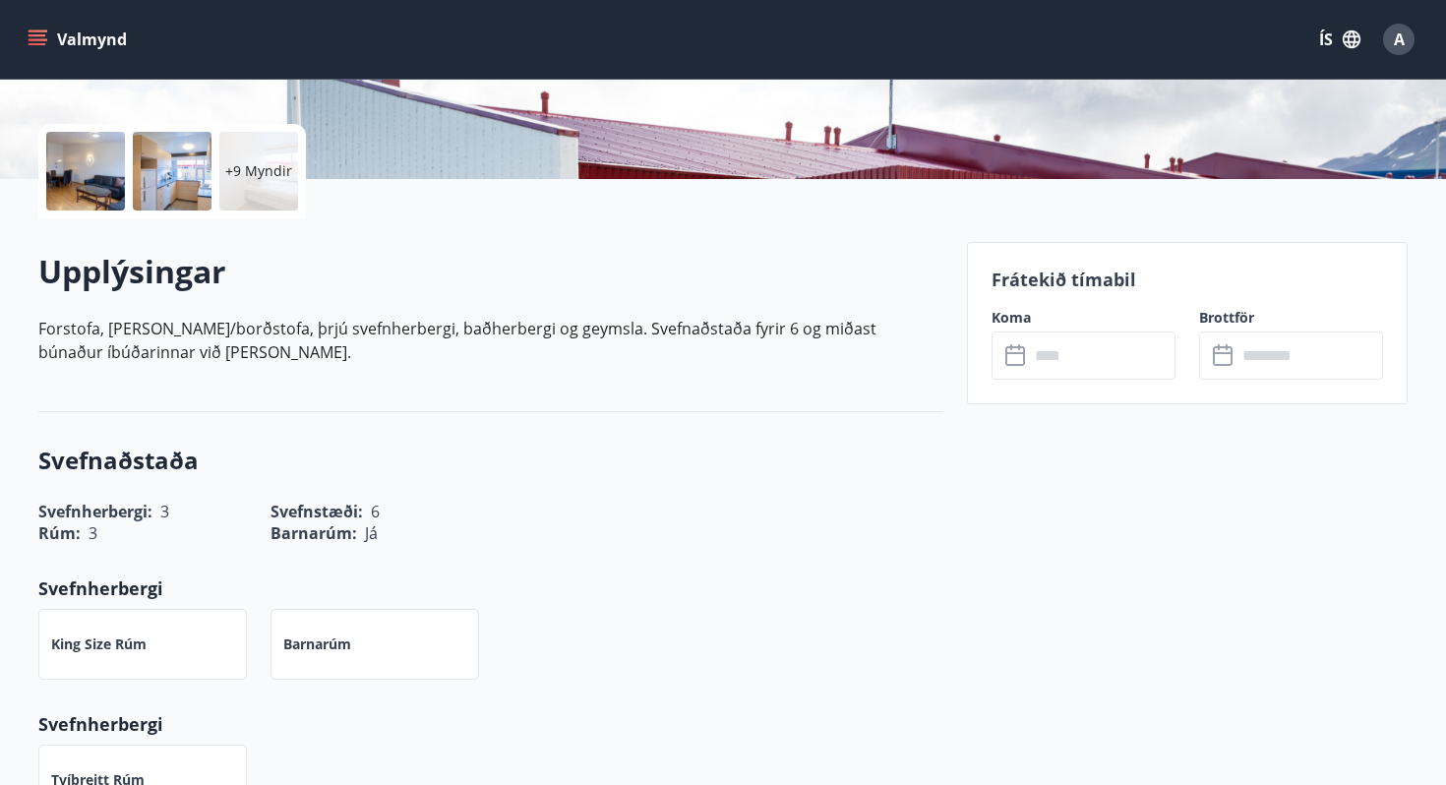
click at [1066, 362] on input "text" at bounding box center [1102, 355] width 147 height 48
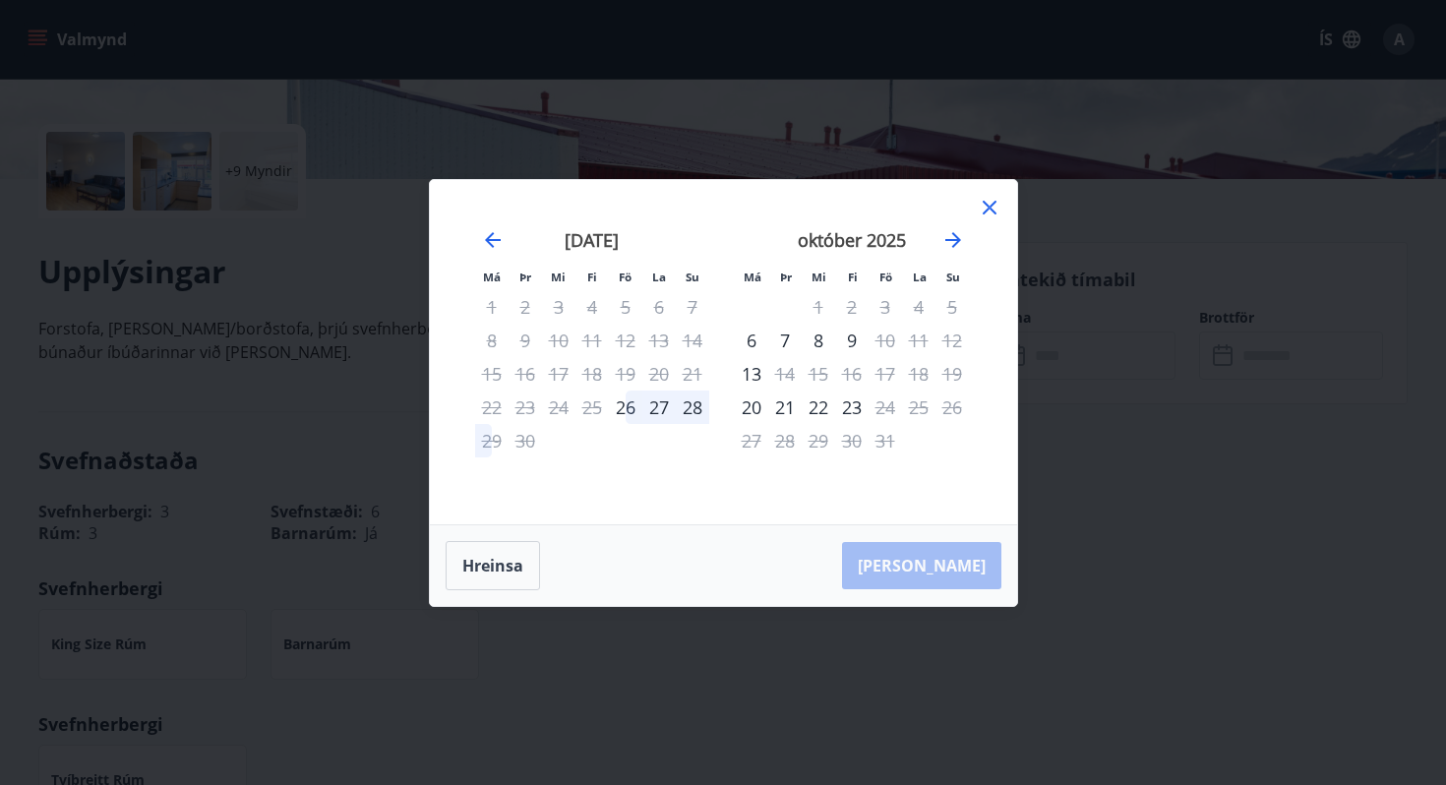
click at [977, 209] on icon at bounding box center [989, 208] width 24 height 24
